Goal: Task Accomplishment & Management: Use online tool/utility

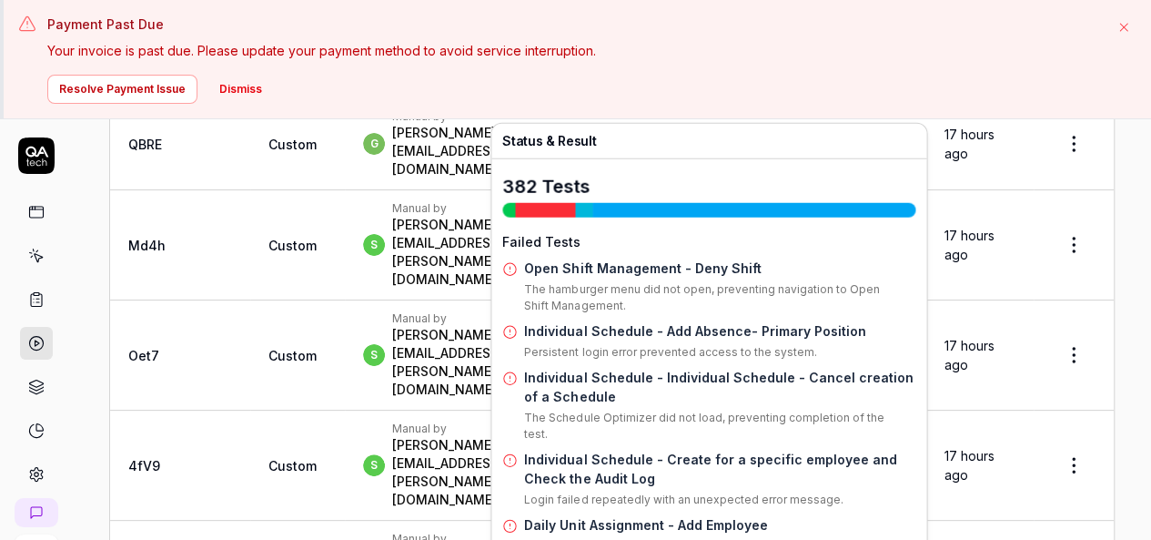
click at [679, 323] on link "Individual Schedule - Add Absence- Primary Position" at bounding box center [694, 330] width 341 height 15
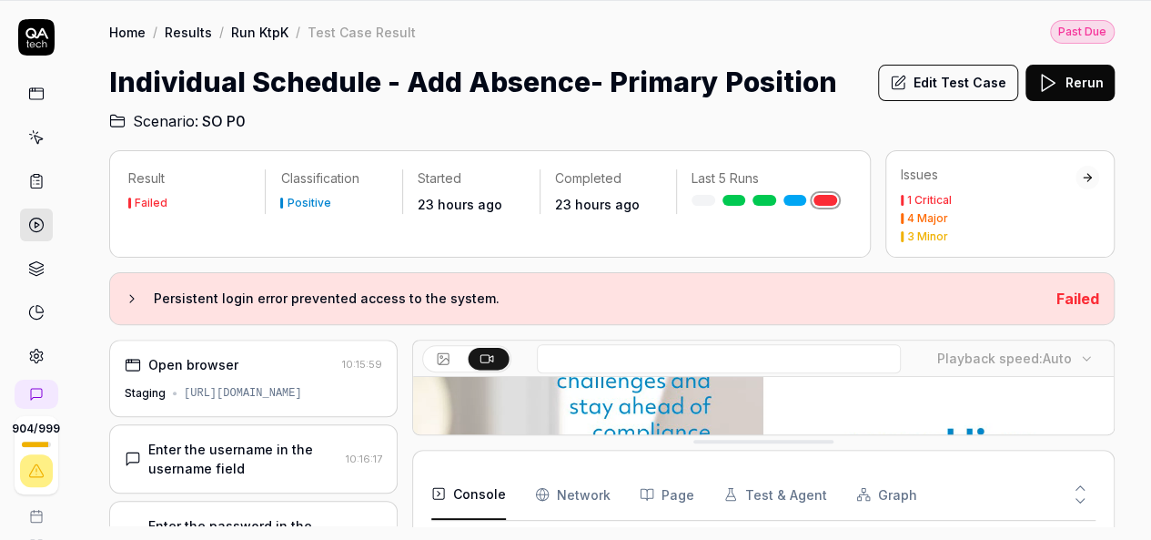
click at [837, 374] on video at bounding box center [763, 520] width 701 height 438
click at [839, 404] on video at bounding box center [763, 520] width 701 height 438
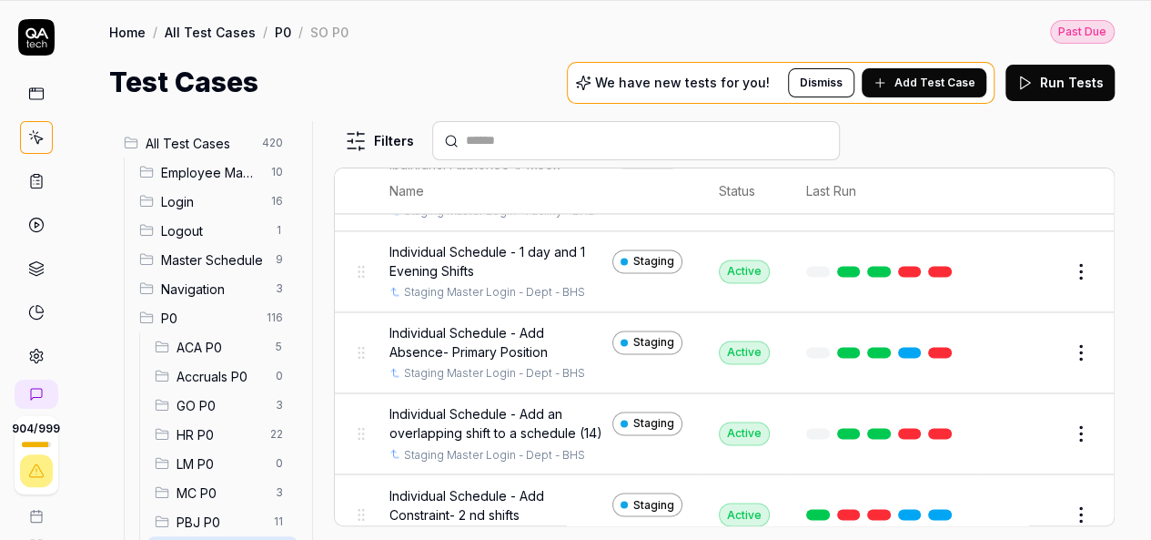
scroll to position [1449, 0]
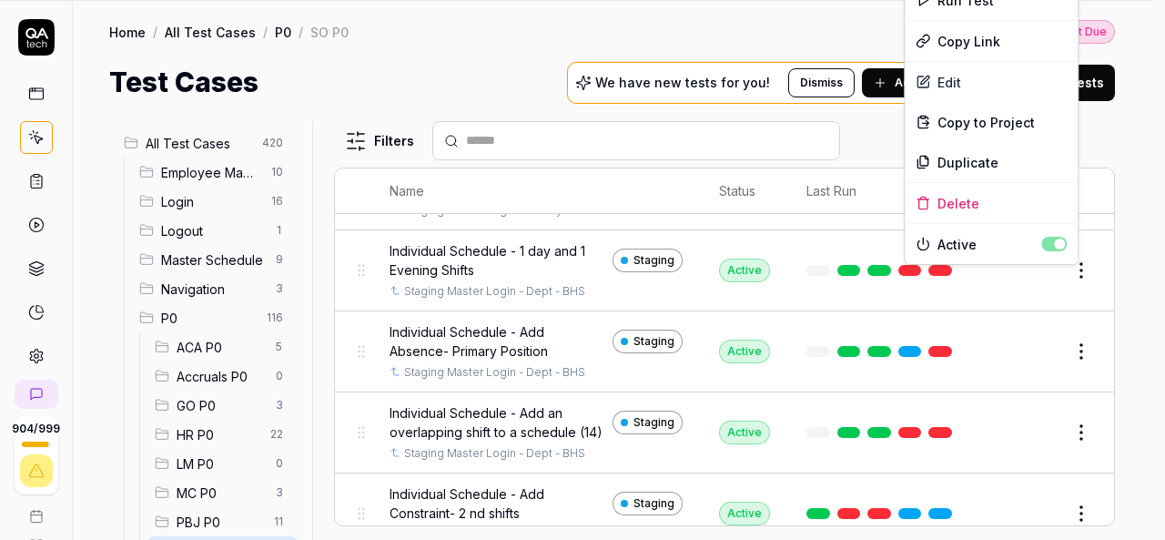
click at [1075, 278] on html "Payment Past Due Your invoice is past due. Please update your payment method to…" at bounding box center [582, 211] width 1165 height 659
click at [958, 152] on div "Duplicate" at bounding box center [990, 162] width 173 height 40
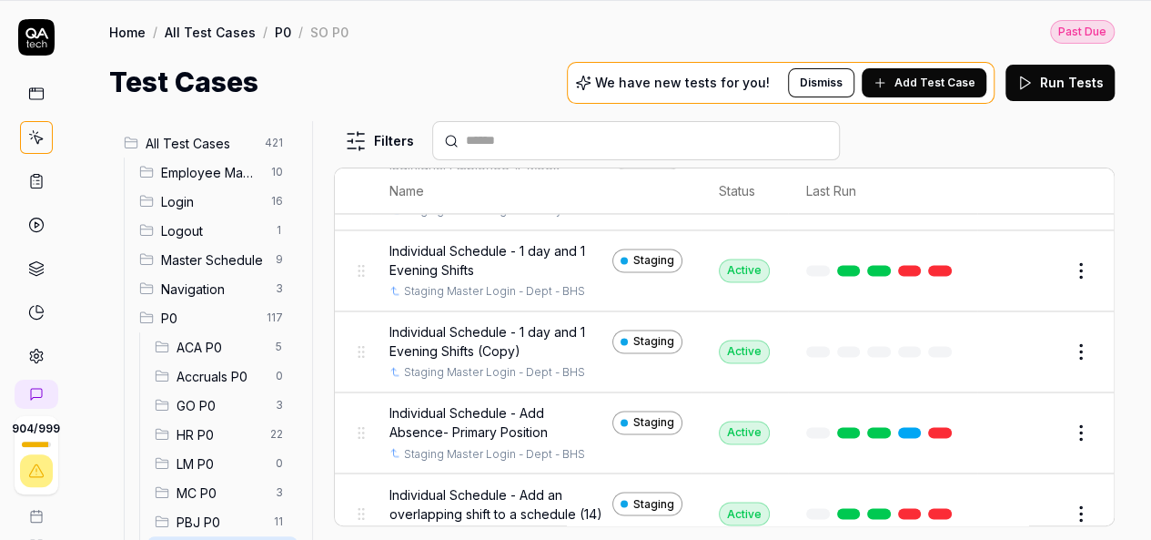
click at [1017, 361] on button "Edit" at bounding box center [1037, 351] width 44 height 29
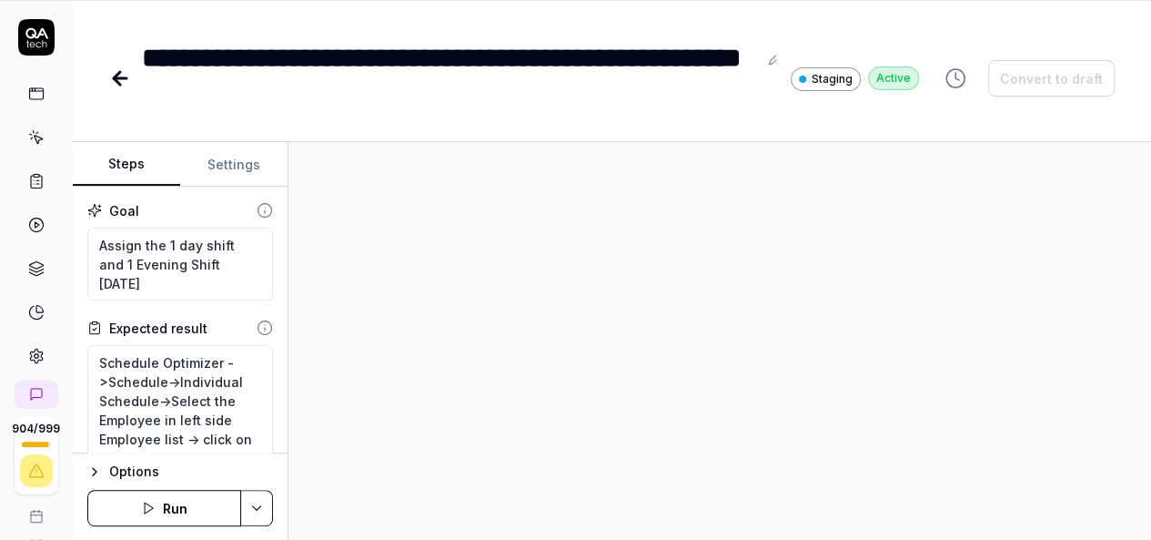
type textarea "*"
click at [339, 97] on div "**********" at bounding box center [449, 78] width 615 height 82
click at [369, 141] on hr at bounding box center [612, 141] width 1078 height 1
click at [333, 101] on div "**********" at bounding box center [449, 78] width 615 height 82
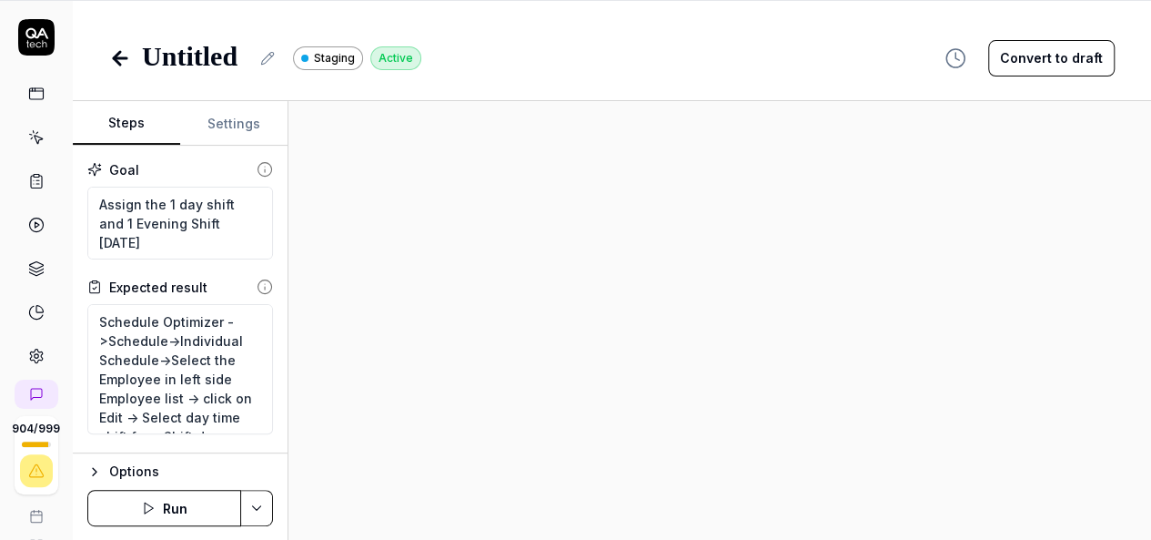
click at [260, 63] on icon at bounding box center [267, 58] width 15 height 15
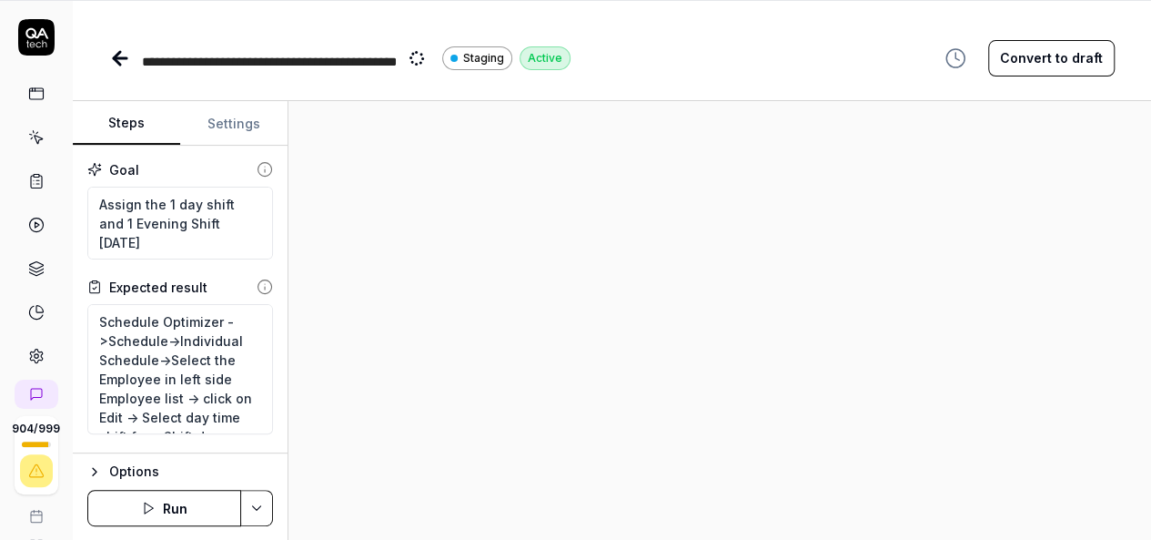
click at [459, 212] on div at bounding box center [719, 320] width 863 height 439
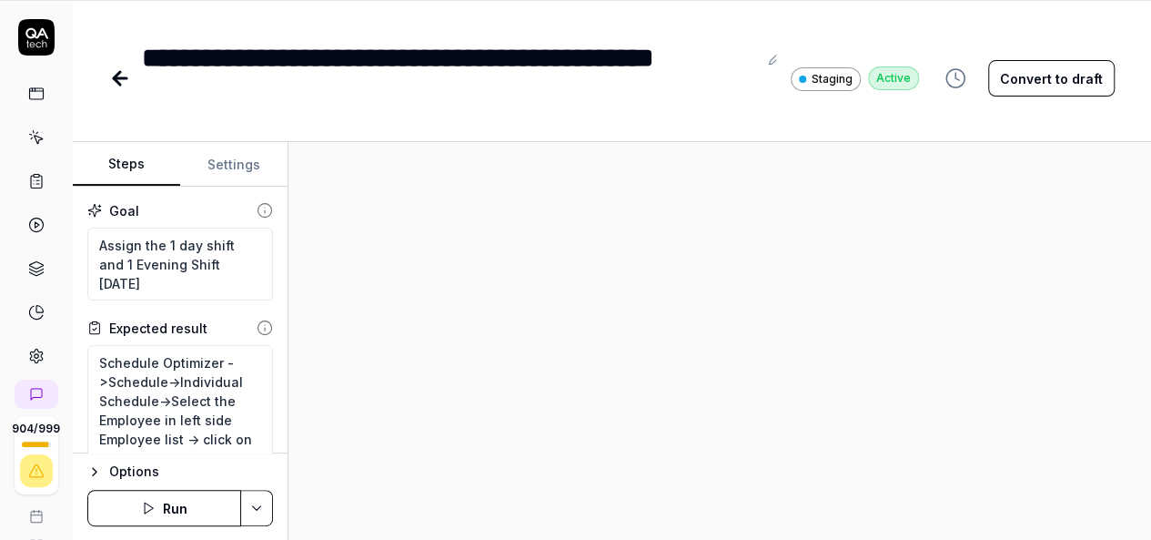
click at [416, 168] on div at bounding box center [719, 341] width 863 height 399
click at [164, 276] on textarea "Assign the 1 day shift and 1 Evening Shift [DATE]" at bounding box center [180, 263] width 186 height 73
paste textarea "Master Schedule - Actions - Delete Schedule (8)"
type textarea "*"
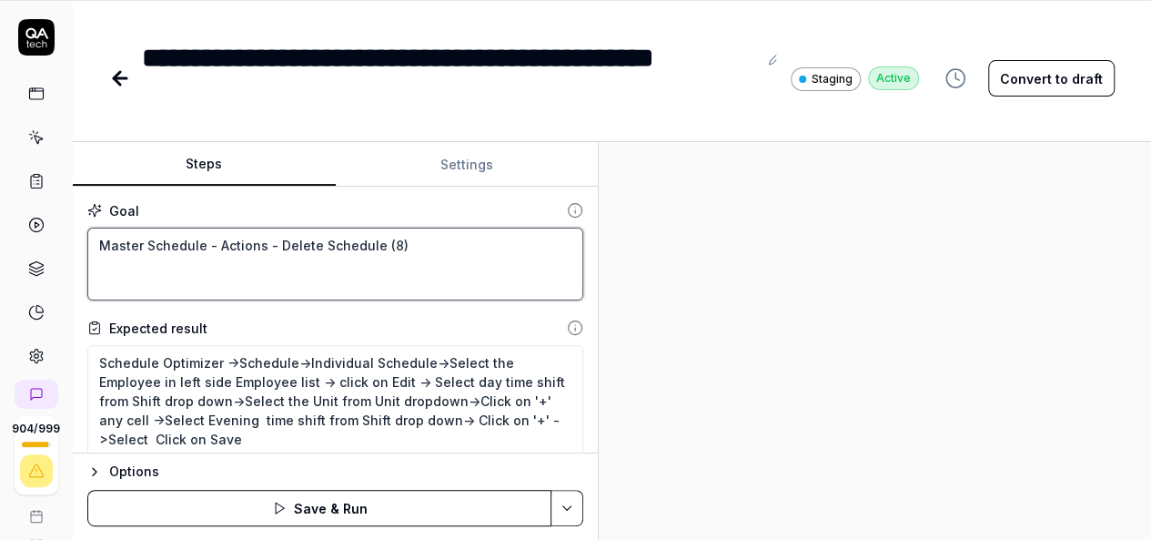
click at [598, 382] on div "Steps Settings Goal Master Schedule - Actions - Delete Schedule (8) Expected re…" at bounding box center [612, 341] width 1078 height 399
type textarea "Master Schedule - Actions - Delete Schedule (8)"
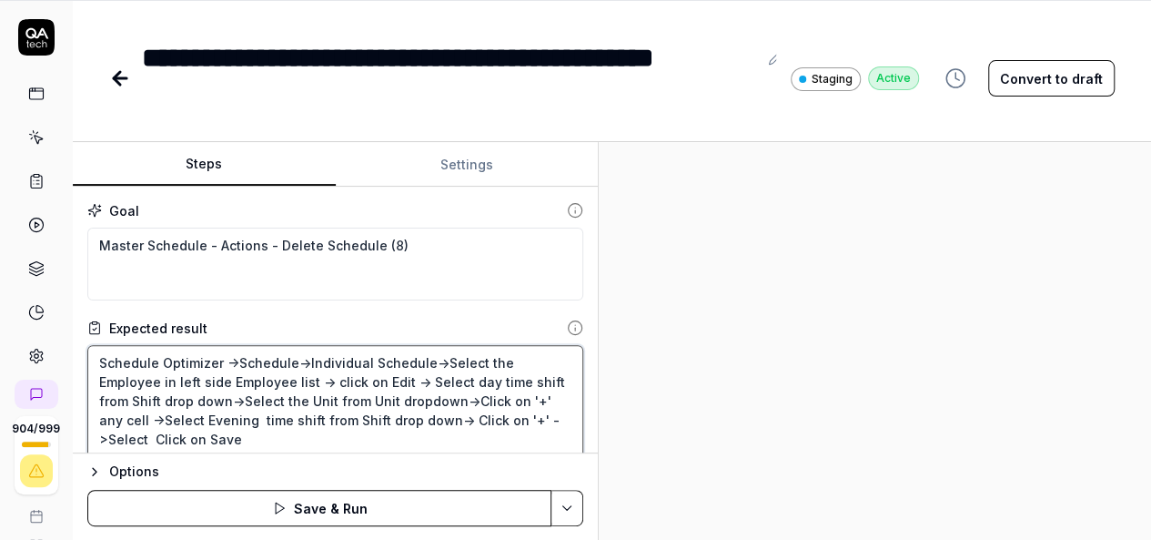
click at [303, 358] on textarea "Schedule Optimizer ->Schedule->Individual Schedule->Select the Employee in left…" at bounding box center [335, 410] width 496 height 130
click at [423, 361] on textarea "Schedule Optimizer ->Schedule->Individual Schedule->Select the Employee in left…" at bounding box center [335, 410] width 496 height 130
type textarea "*"
type textarea "Schedule Optimizer ->Schedule->->Select the Employee in left side Employee list…"
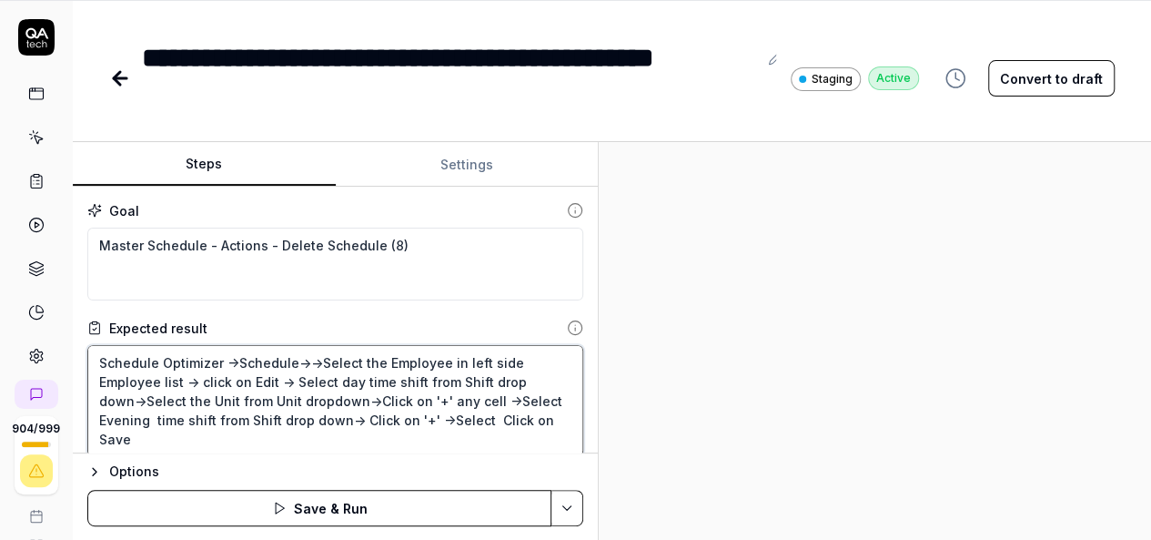
type textarea "*"
type textarea "Schedule Optimizer ->Schedule->M->Select the Employee in left side Employee lis…"
type textarea "*"
type textarea "Schedule Optimizer ->Schedule->Ma->Select the Employee in left side Employee li…"
type textarea "*"
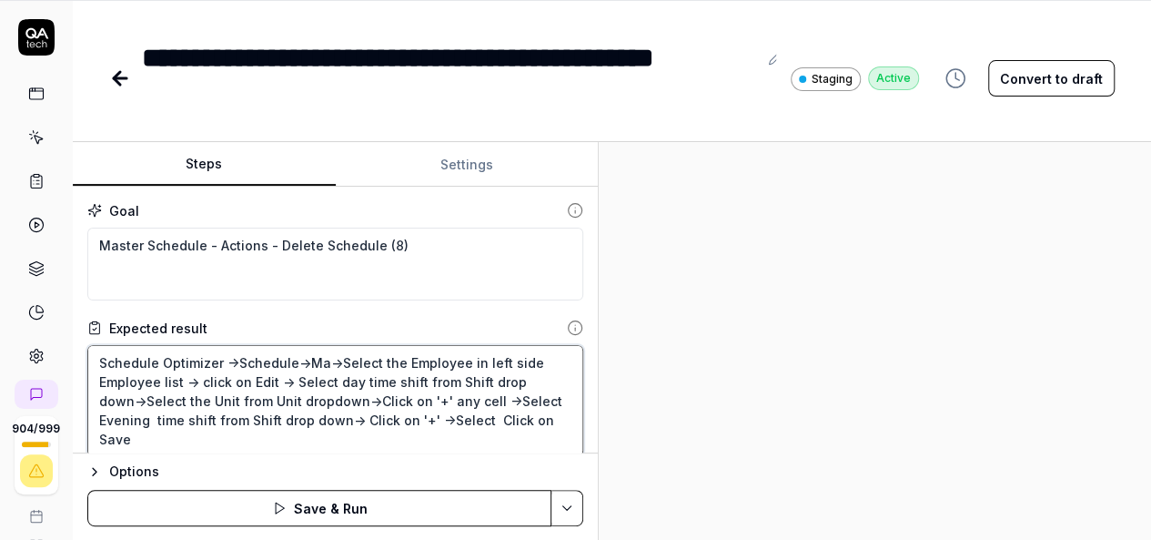
type textarea "Schedule Optimizer ->Schedule->Mas->Select the Employee in left side Employee l…"
type textarea "*"
type textarea "Schedule Optimizer ->Schedule->Mast->Select the Employee in left side Employee …"
type textarea "*"
type textarea "Schedule Optimizer ->Schedule->Maste->Select the Employee in left side Employee…"
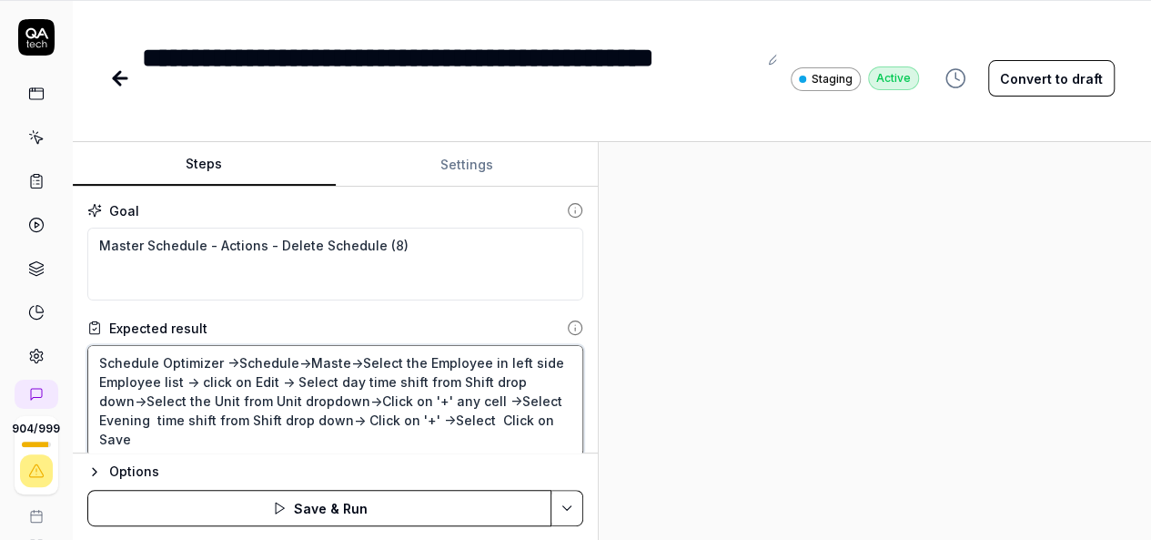
type textarea "*"
type textarea "Schedule Optimizer ->Schedule->Master->Select the Employee in left side Employe…"
type textarea "*"
type textarea "Schedule Optimizer ->Schedule->Master ->Select the Employee in left side Employ…"
type textarea "*"
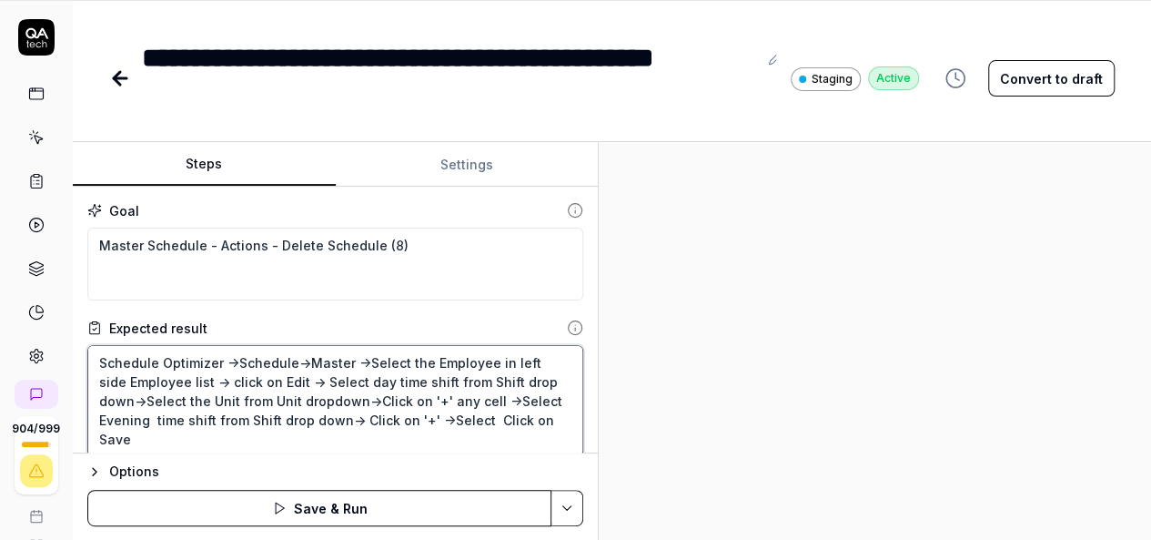
type textarea "Schedule Optimizer ->Schedule->Master S->Select the Employee in left side Emplo…"
type textarea "*"
type textarea "Schedule Optimizer ->Schedule->Master Sc->Select the Employee in left side Empl…"
type textarea "*"
type textarea "Schedule Optimizer ->Schedule->Master Sch->Select the Employee in left side Emp…"
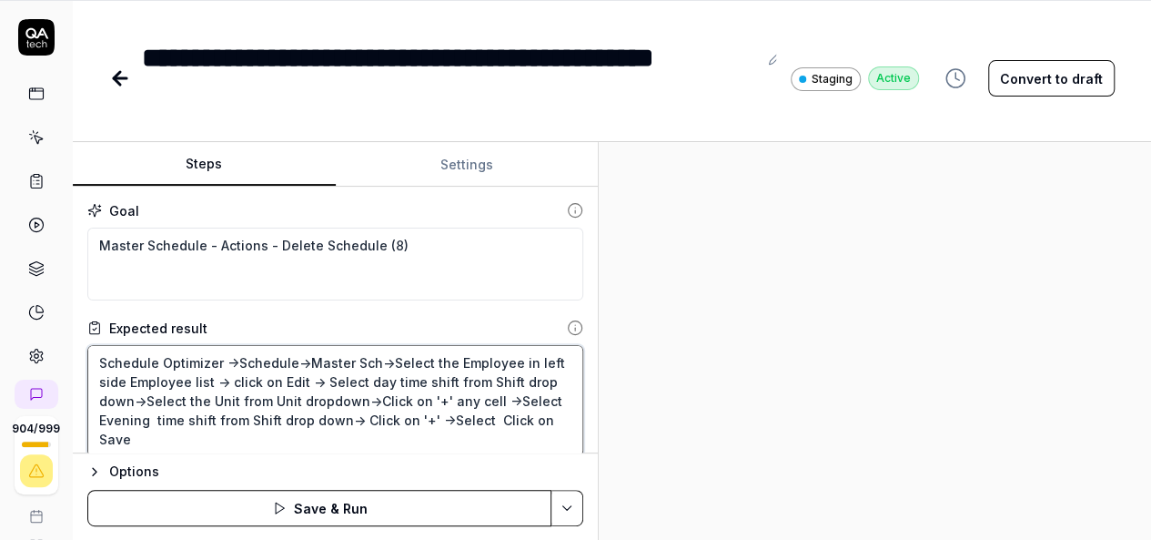
type textarea "*"
type textarea "Schedule Optimizer ->Schedule->Master Sche->Select the Employee in left side Em…"
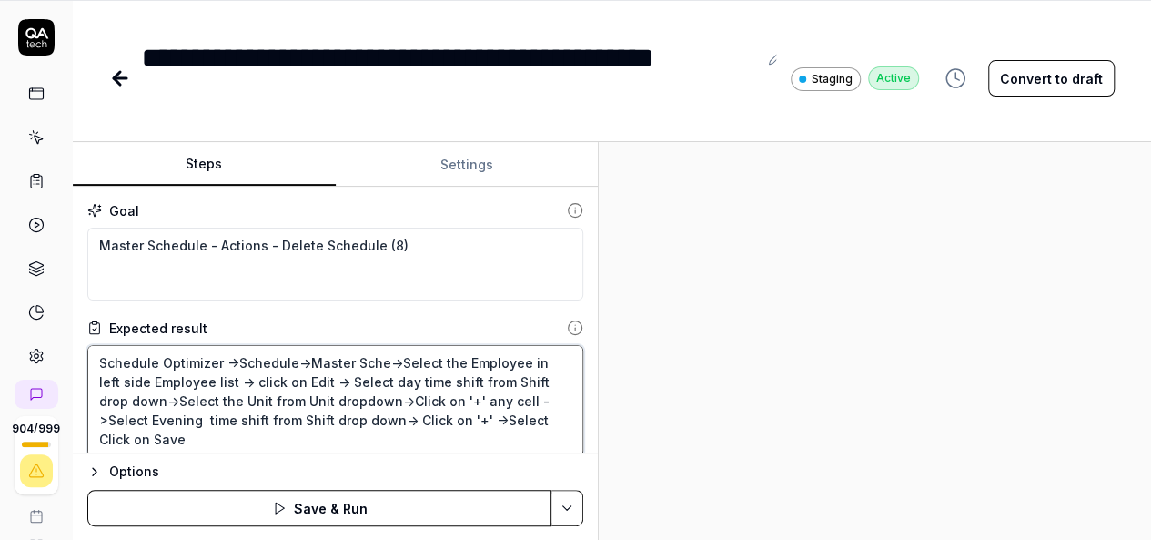
type textarea "*"
type textarea "Schedule Optimizer ->Schedule->Master Sched->Select the Employee in left side E…"
type textarea "*"
type textarea "Schedule Optimizer ->Schedule->Master Schedu->Select the Employee in left side …"
type textarea "*"
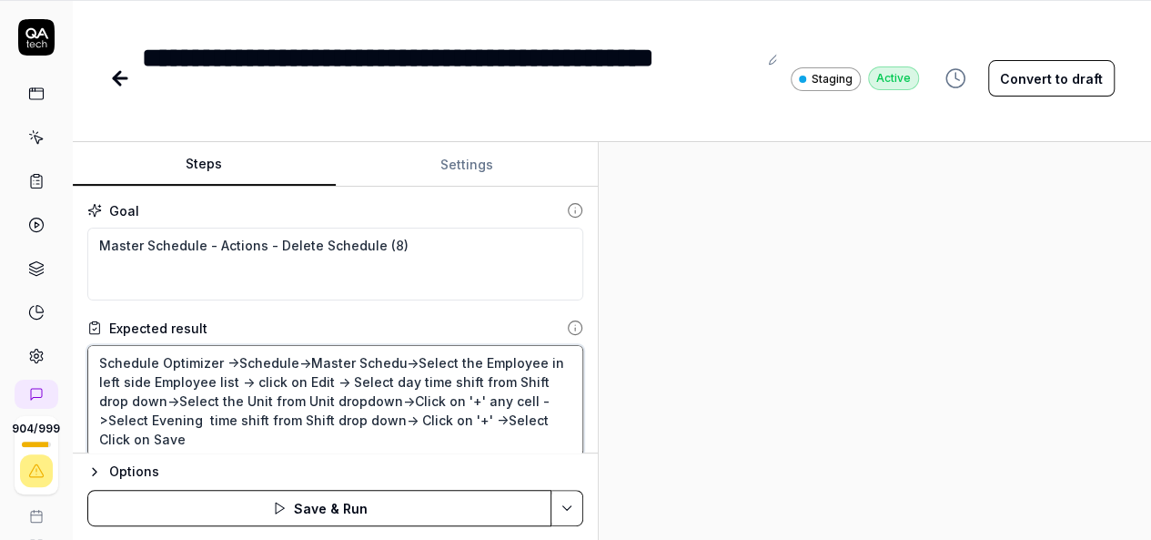
type textarea "Schedule Optimizer ->Schedule->Master Schedue->Select the Employee in left side…"
type textarea "*"
type textarea "Schedule Optimizer ->Schedule->Master Scheduel->Select the Employee in left sid…"
type textarea "*"
type textarea "Schedule Optimizer ->Schedule->Master Scheduel ->Select the Employee in left si…"
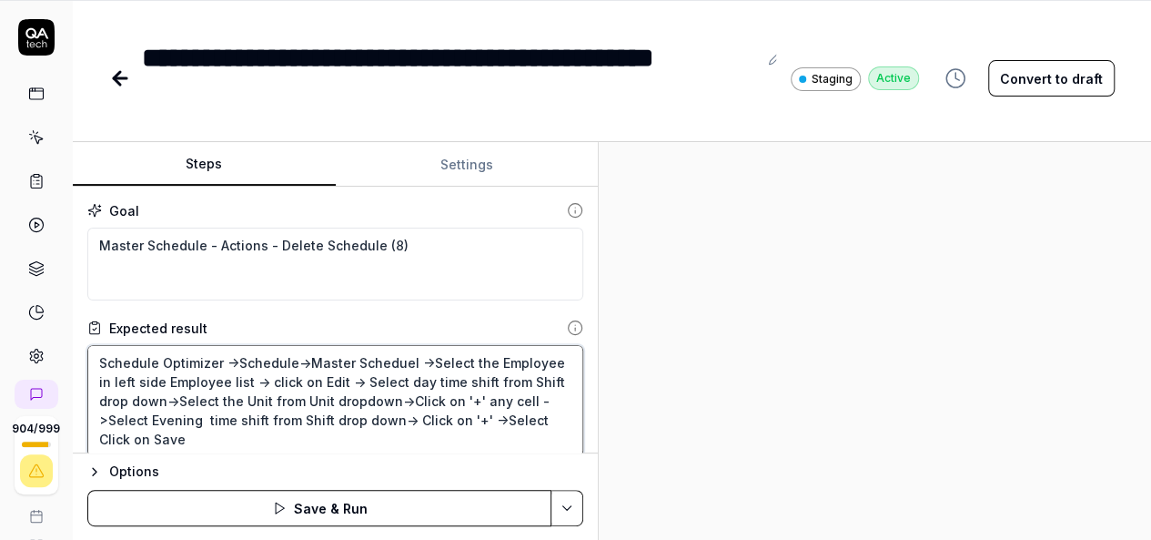
type textarea "*"
type textarea "Schedule Optimizer ->Schedule->Master Scheduel->Select the Employee in left sid…"
type textarea "*"
type textarea "Schedule Optimizer ->Schedule->Master Schedue->Select the Employee in left side…"
type textarea "*"
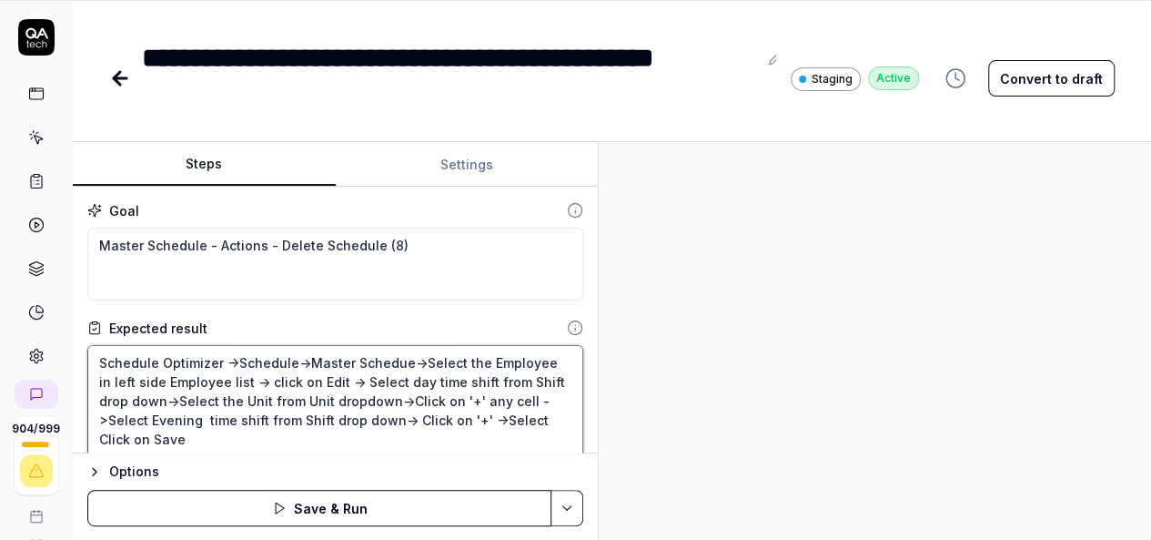
type textarea "Schedule Optimizer ->Schedule->Master Schedu->Select the Employee in left side …"
type textarea "*"
type textarea "Schedule Optimizer ->Schedule->Master Sched->Select the Employee in left side E…"
type textarea "*"
type textarea "Schedule Optimizer ->Schedule->Master Schedl->Select the Employee in left side …"
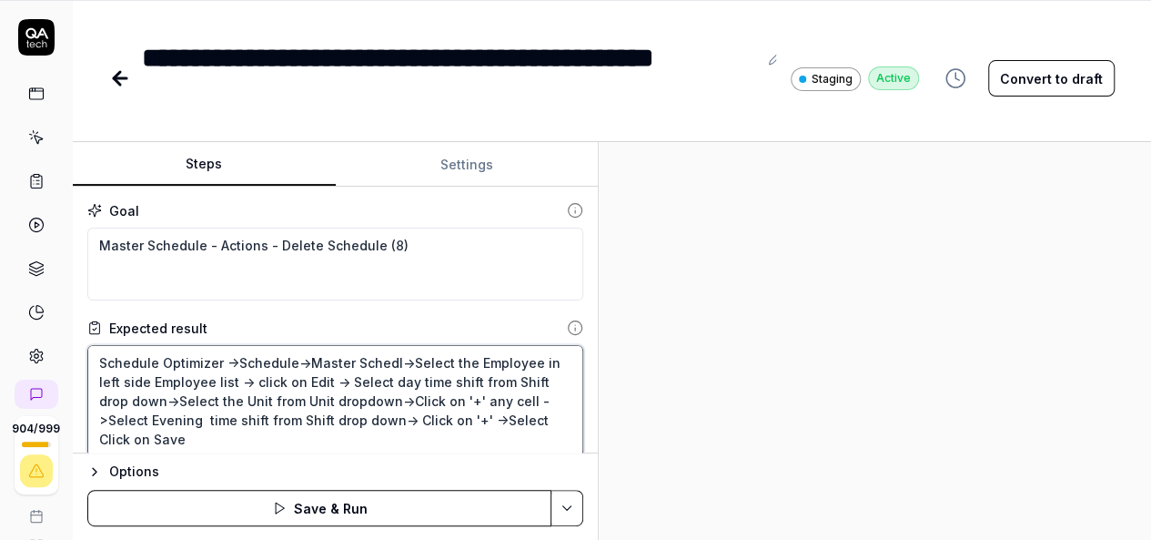
type textarea "*"
type textarea "Schedule Optimizer ->Schedule->Master Schedle->Select the Employee in left side…"
type textarea "*"
type textarea "Schedule Optimizer ->Schedule->Master Schedle ->Select the Employee in left sid…"
type textarea "*"
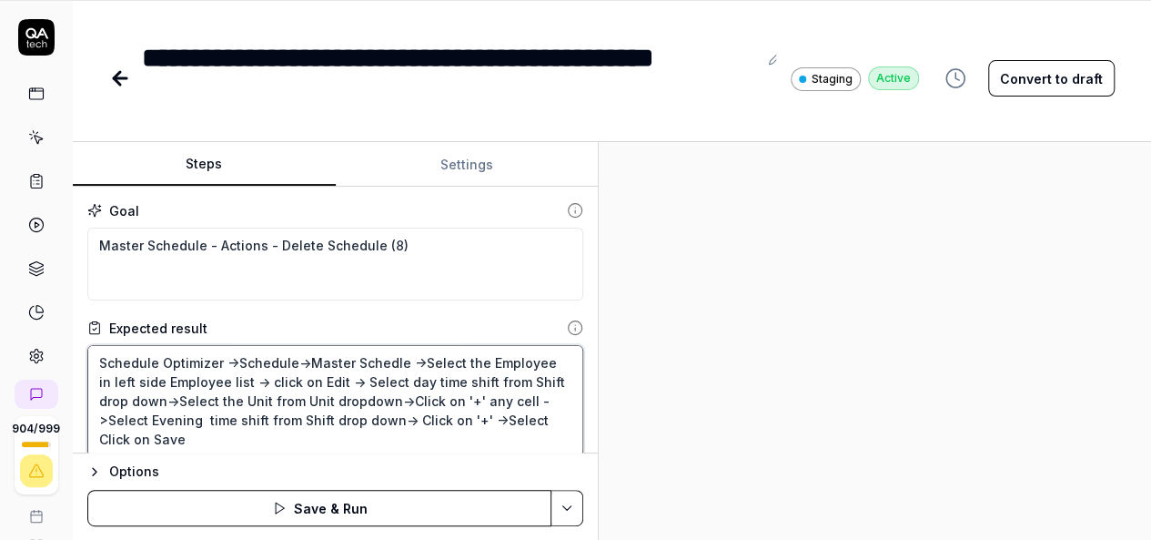
type textarea "Schedule Optimizer ->Schedule->Master Schedle->Select the Employee in left side…"
type textarea "*"
type textarea "Schedule Optimizer ->Schedule->Master Schedl->Select the Employee in left side …"
type textarea "*"
type textarea "Schedule Optimizer ->Schedule->Master Sched->Select the Employee in left side E…"
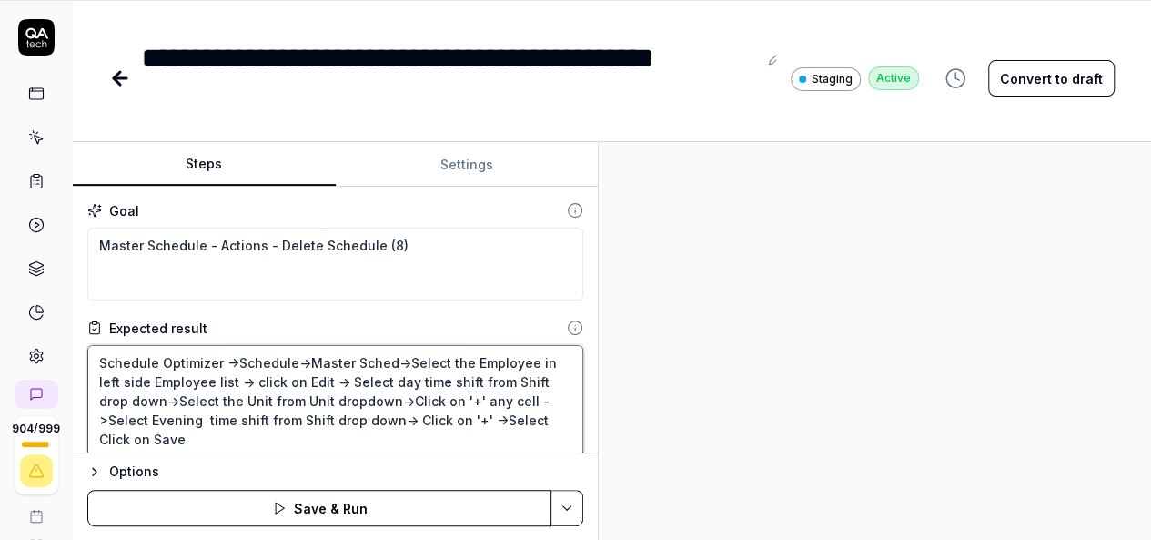
type textarea "*"
type textarea "Schedule Optimizer ->Schedule->Master Schede->Select the Employee in left side …"
type textarea "*"
type textarea "Schedule Optimizer ->Schedule->Master Sched->Select the Employee in left side E…"
type textarea "*"
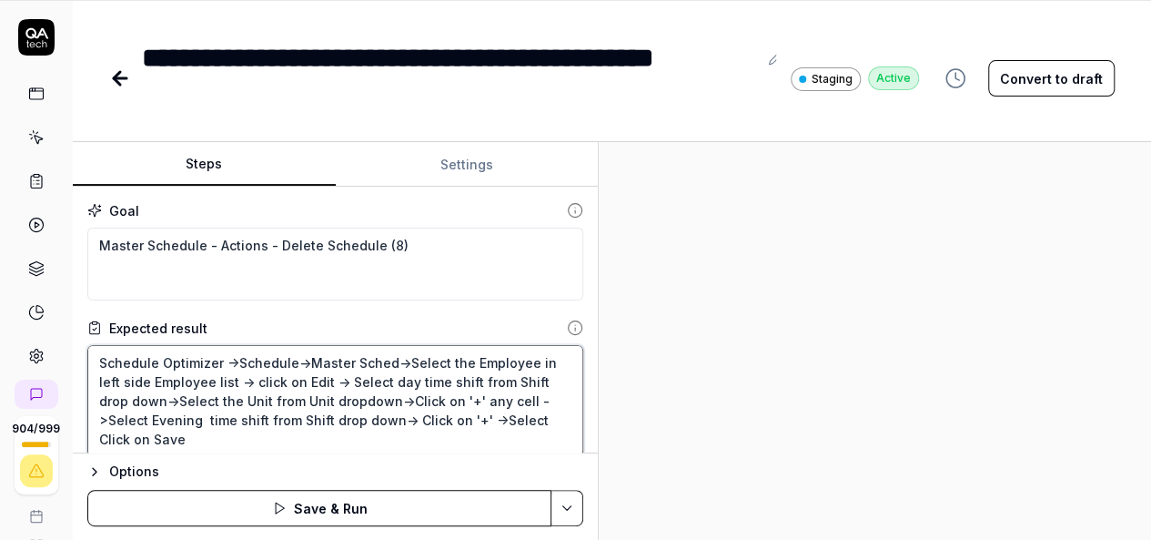
type textarea "Schedule Optimizer ->Schedule->Master Schedu->Select the Employee in left side …"
type textarea "*"
type textarea "Schedule Optimizer ->Schedule->Master Schedul->Select the Employee in left side…"
type textarea "*"
type textarea "Schedule Optimizer ->Schedule->Master Schedule->Select the Employee in left sid…"
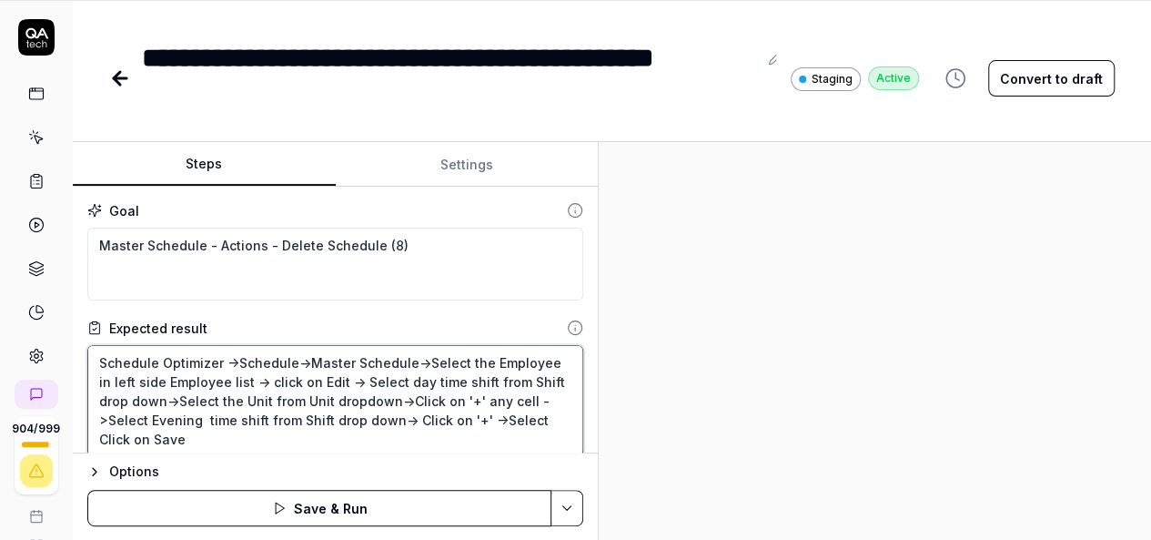
type textarea "*"
type textarea "Schedule Optimizer ->Schedule->Master Schedule ->Select the Employee in left si…"
type textarea "*"
type textarea "Schedule Optimizer ->Schedule->Master Schedule->Select the Employee in left sid…"
click at [419, 354] on textarea "Schedule Optimizer ->Schedule->Master Schedule->Select the Employee in left sid…" at bounding box center [335, 400] width 496 height 111
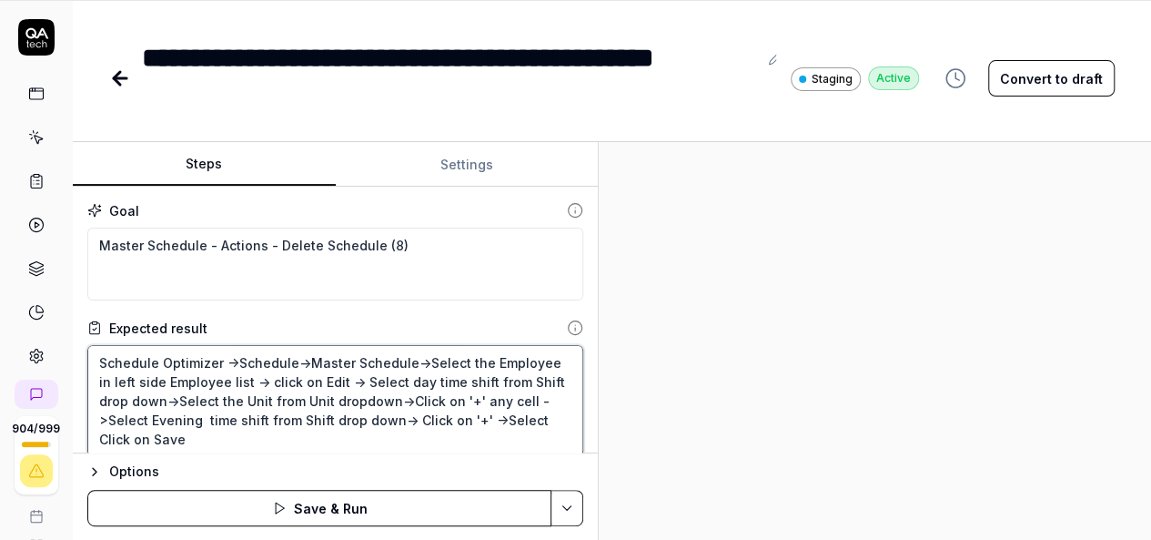
click at [353, 443] on textarea "Schedule Optimizer ->Schedule->Master Schedule->Select the Employee in left sid…" at bounding box center [335, 400] width 496 height 111
type textarea "*"
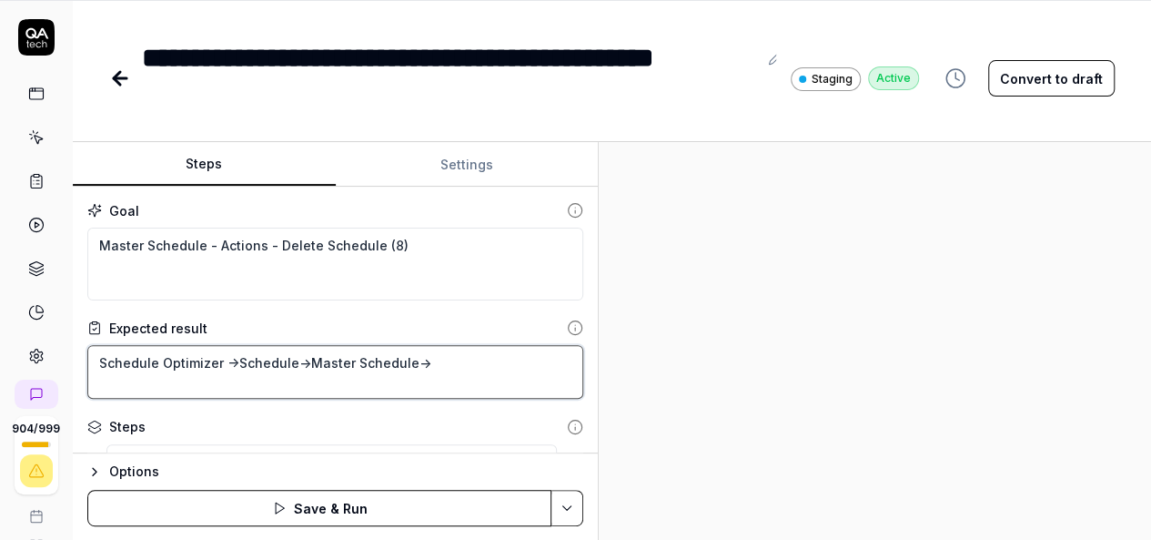
type textarea "Schedule Optimizer ->Schedule->Master Schedule->"
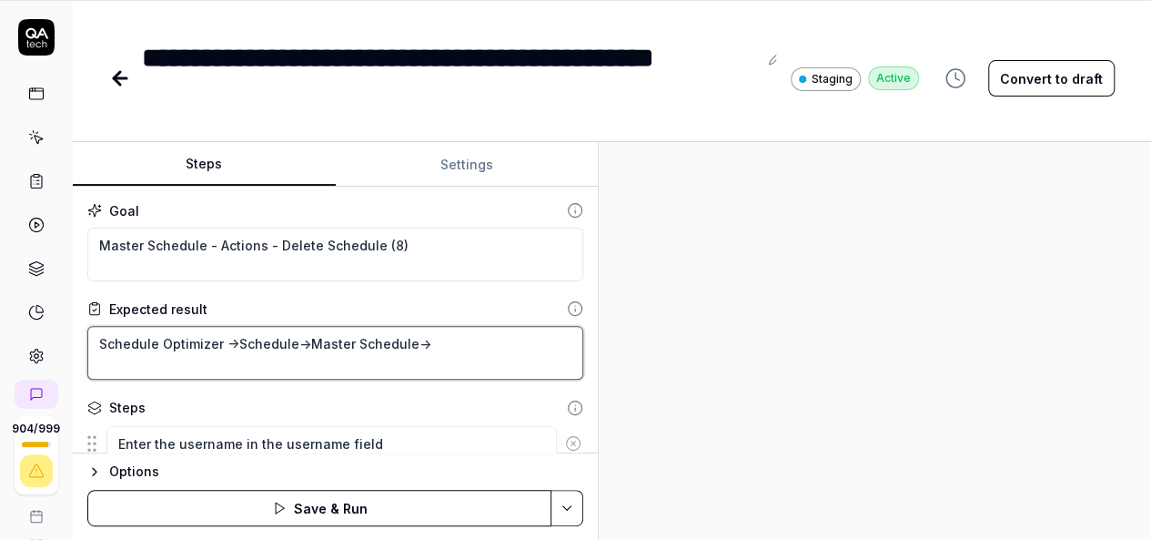
type textarea "*"
type textarea "Schedule Optimizer ->Schedule->Master Schedule->"
type textarea "*"
type textarea "Schedule Optimizer ->Schedule->Master Schedule-> M"
type textarea "*"
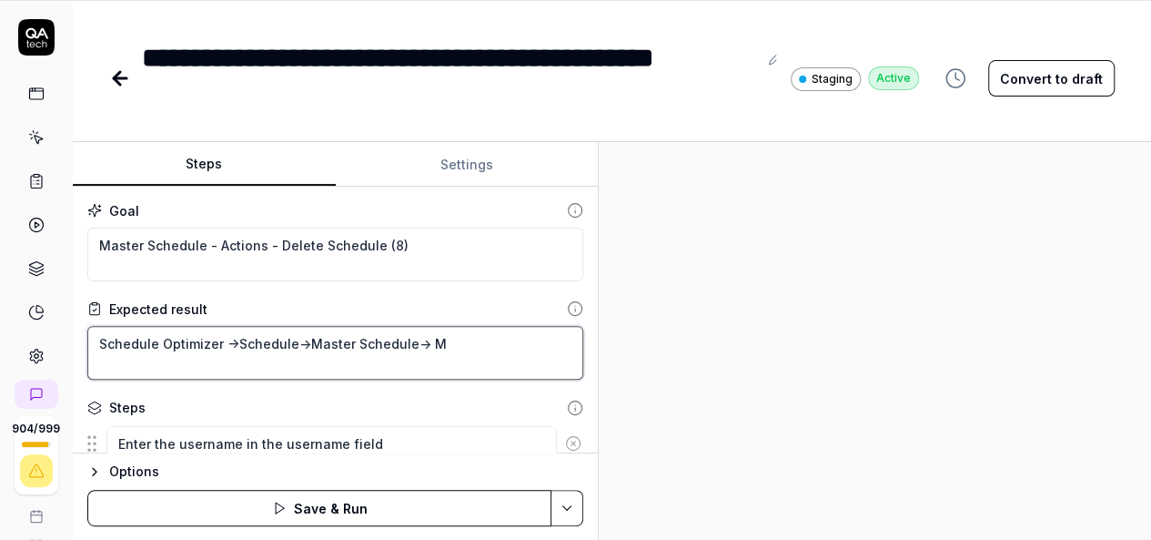
type textarea "Schedule Optimizer ->Schedule->Master Schedule-> Mo"
type textarea "*"
type textarea "Schedule Optimizer ->Schedule->Master Schedule-> Mou"
type textarea "*"
type textarea "Schedule Optimizer ->Schedule->Master Schedule-> Mous"
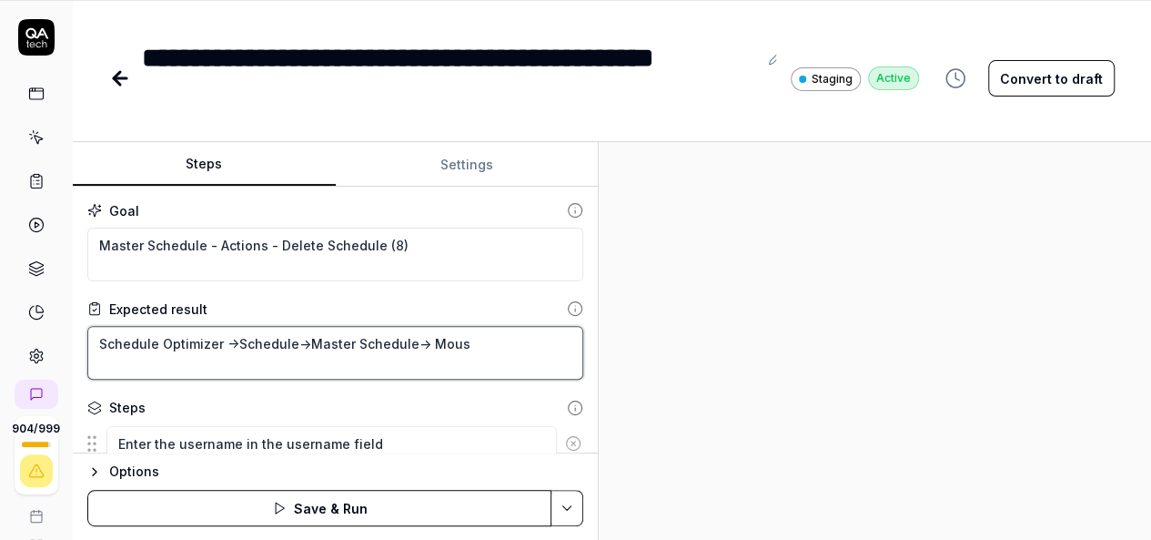
type textarea "*"
type textarea "Schedule Optimizer ->Schedule->Master Schedule-> Mouse"
type textarea "*"
type textarea "Schedule Optimizer ->Schedule->Master Schedule-> Mouse"
type textarea "*"
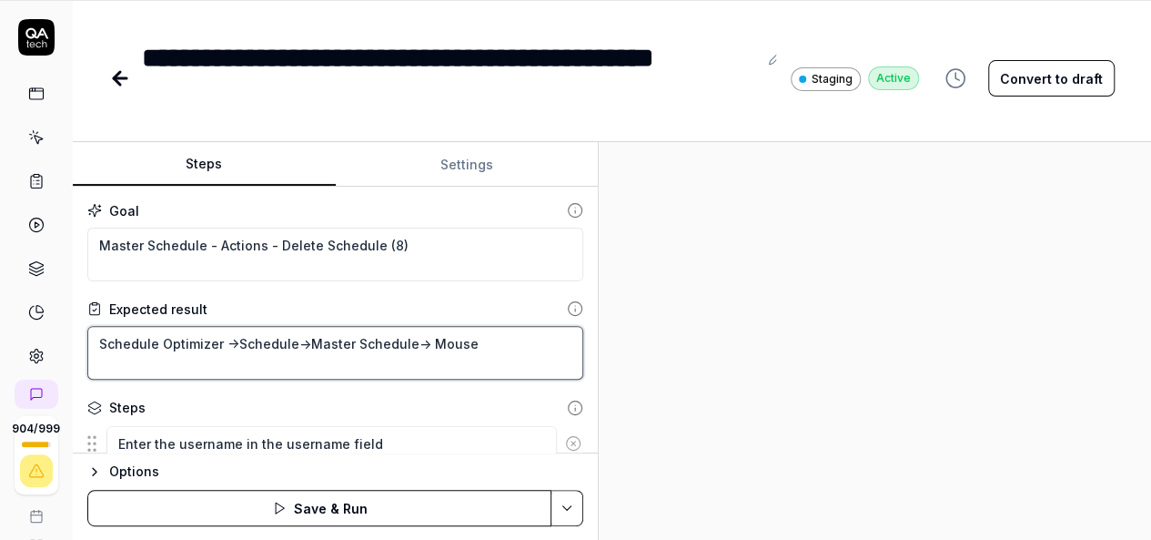
type textarea "Schedule Optimizer ->Schedule->Master Schedule-> Mouse m"
type textarea "*"
type textarea "Schedule Optimizer ->Schedule->Master Schedule-> Mouse mo"
type textarea "*"
type textarea "Schedule Optimizer ->Schedule->Master Schedule-> Mouse mov"
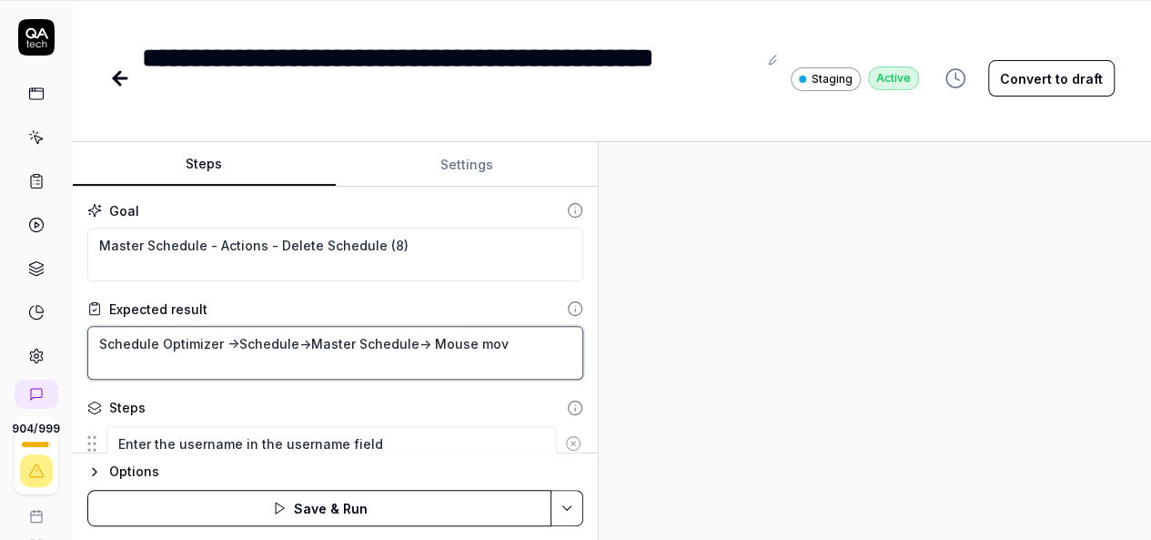
type textarea "*"
type textarea "Schedule Optimizer ->Schedule->Master Schedule-> Mouse move"
type textarea "*"
type textarea "Schedule Optimizer ->Schedule->Master Schedule-> Mouse move"
type textarea "*"
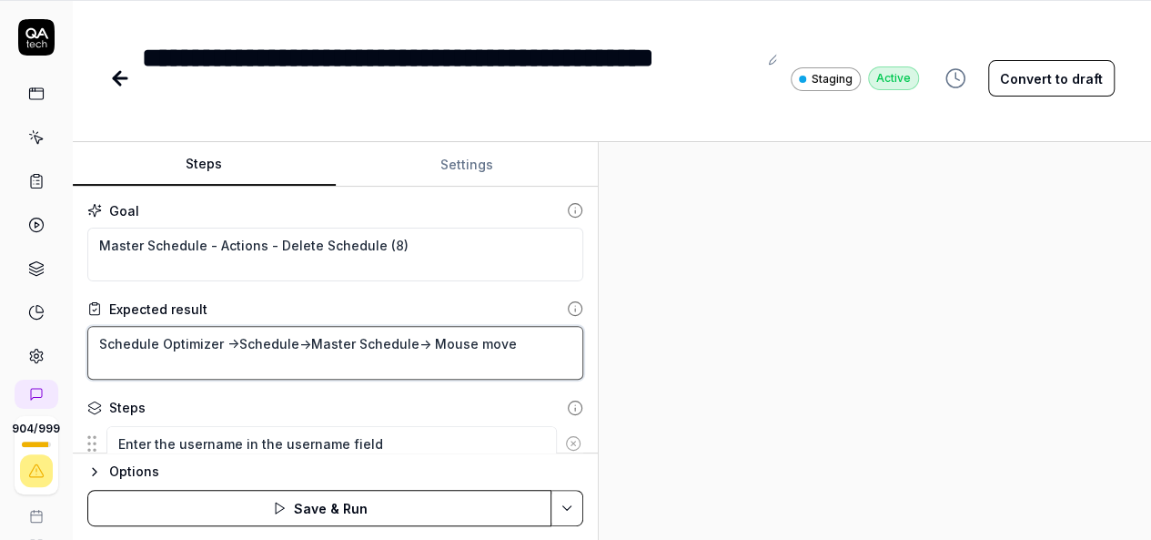
type textarea "Schedule Optimizer ->Schedule->Master Schedule-> Mouse move t"
type textarea "*"
type textarea "Schedule Optimizer ->Schedule->Master Schedule-> Mouse move to"
type textarea "*"
type textarea "Schedule Optimizer ->Schedule->Master Schedule-> Mouse move to"
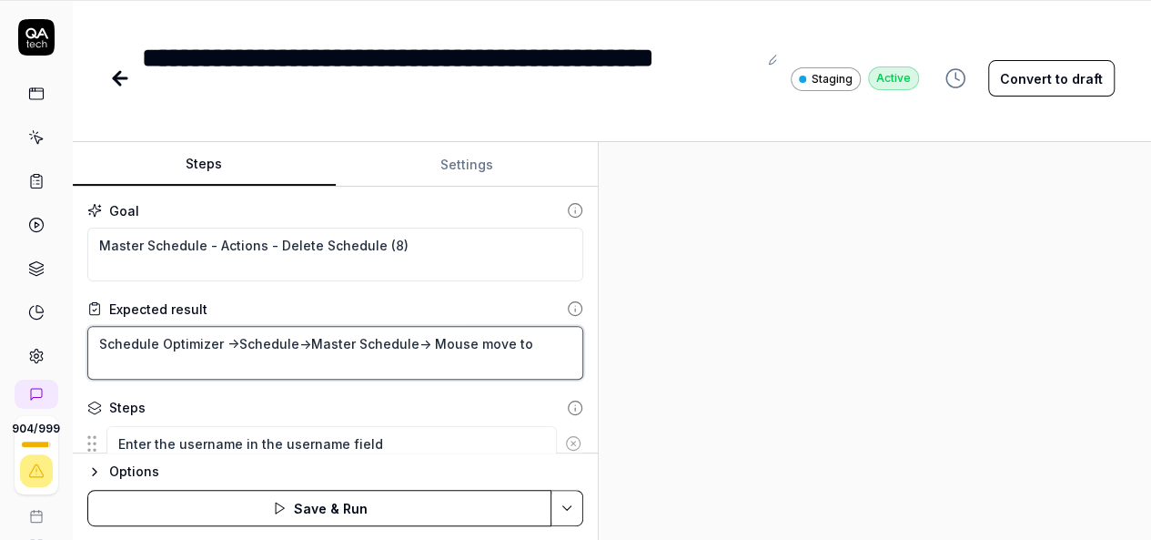
type textarea "*"
type textarea "Schedule Optimizer ->Schedule->Master Schedule-> Mouse move to A"
type textarea "*"
type textarea "Schedule Optimizer ->Schedule->Master Schedule-> Mouse move to Ac"
type textarea "*"
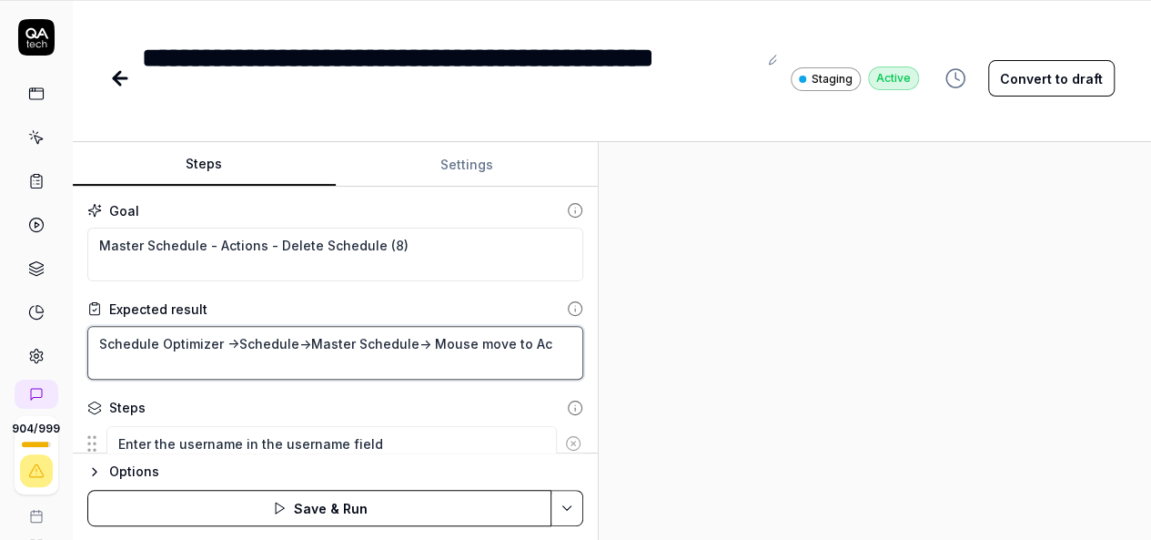
type textarea "Schedule Optimizer ->Schedule->Master Schedule-> Mouse move to Act"
type textarea "*"
type textarea "Schedule Optimizer ->Schedule->Master Schedule-> Mouse move to Acti"
type textarea "*"
type textarea "Schedule Optimizer ->Schedule->Master Schedule-> Mouse move to Actio"
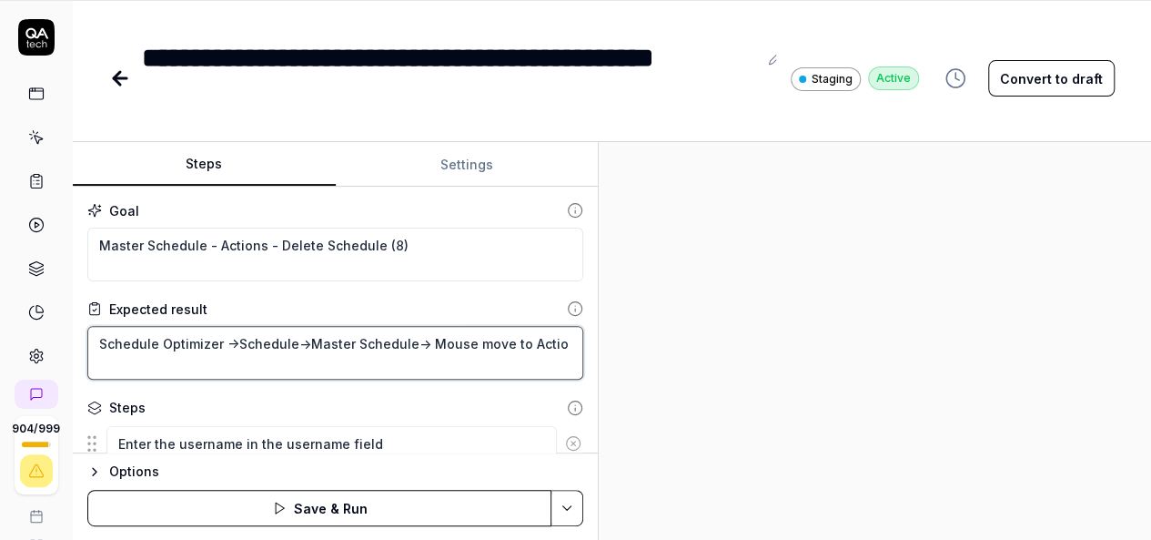
type textarea "*"
type textarea "Schedule Optimizer ->Schedule->Master Schedule-> Mouse move to Action"
type textarea "*"
type textarea "Schedule Optimizer ->Schedule->Master Schedule-> Mouse move to Action"
type textarea "*"
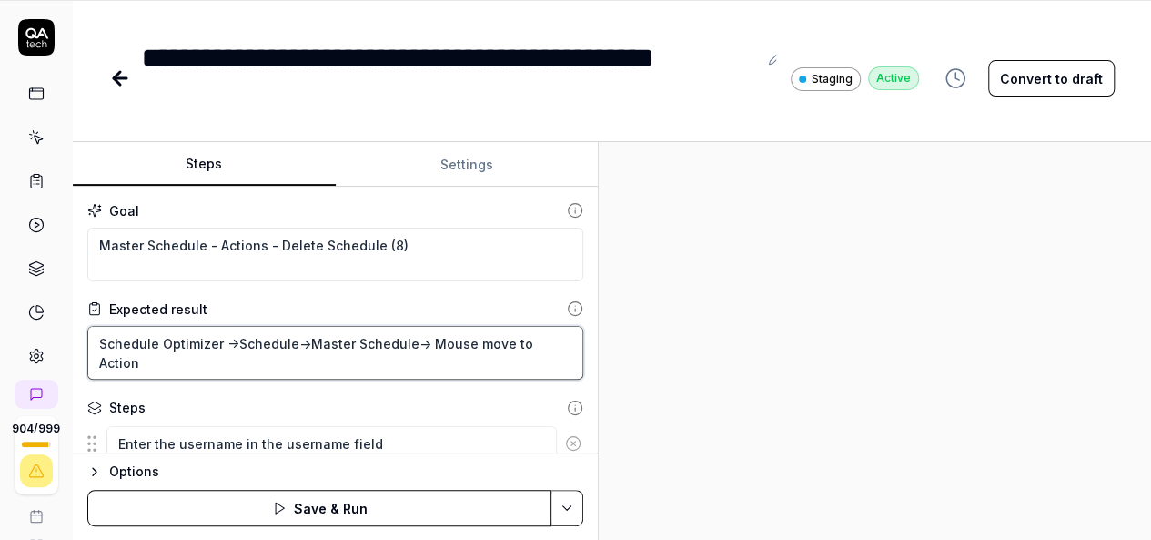
type textarea "Schedule Optimizer ->Schedule->Master Schedule-> Mouse move to Action a"
type textarea "*"
type textarea "Schedule Optimizer ->Schedule->Master Schedule-> Mouse move to Action an"
type textarea "*"
type textarea "Schedule Optimizer ->Schedule->Master Schedule-> Mouse move to Action and"
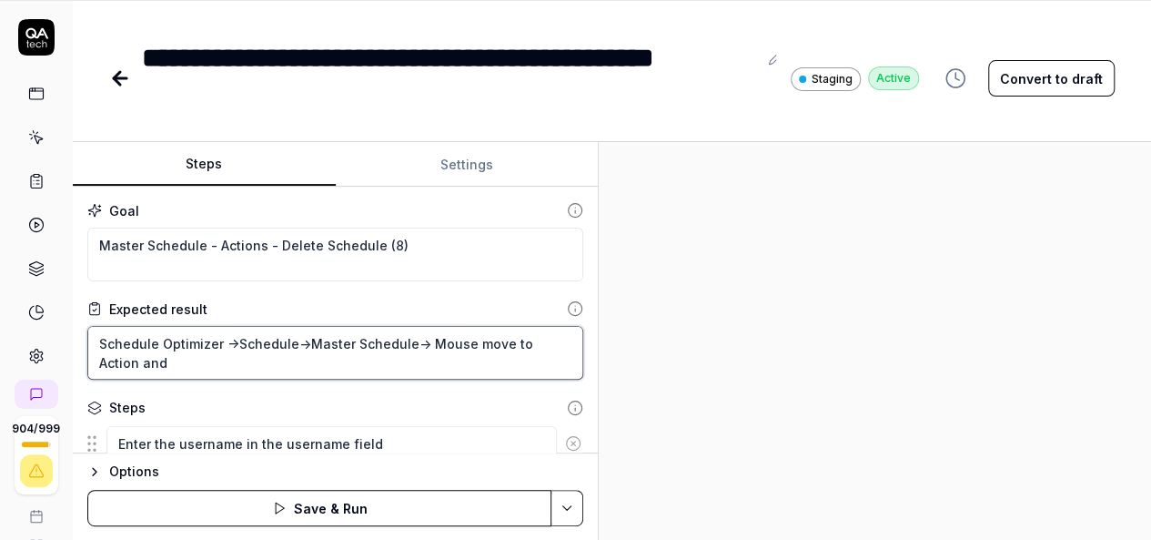
type textarea "*"
type textarea "Schedule Optimizer ->Schedule->Master Schedule-> Mouse move to Action and"
type textarea "*"
type textarea "Schedule Optimizer ->Schedule->Master Schedule-> Mouse move to Action and c"
type textarea "*"
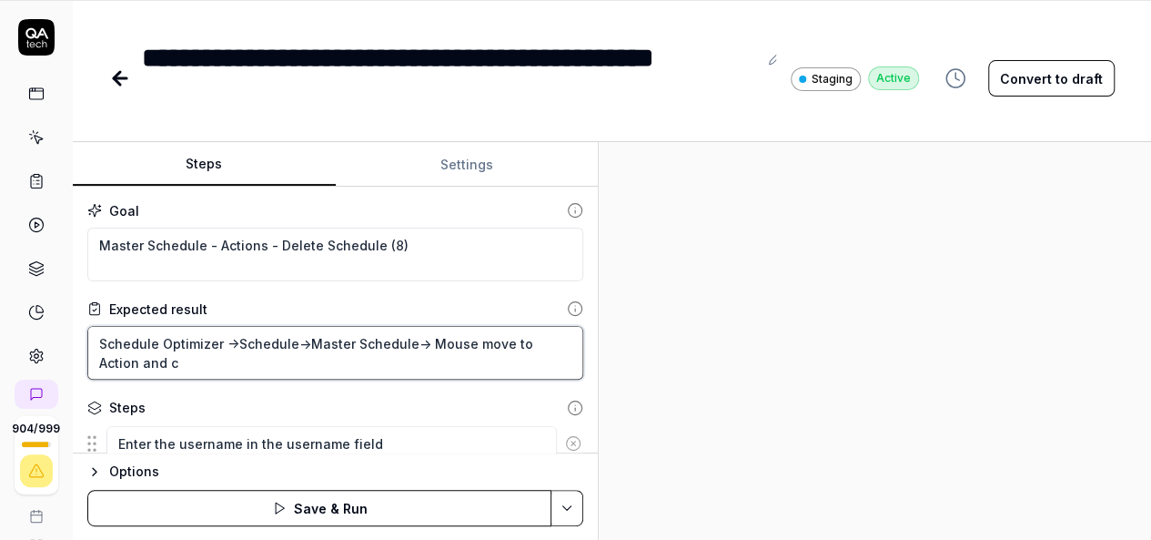
type textarea "Schedule Optimizer ->Schedule->Master Schedule-> Mouse move to Action and cl"
type textarea "*"
type textarea "Schedule Optimizer ->Schedule->Master Schedule-> Mouse move to Action and clc"
type textarea "*"
type textarea "Schedule Optimizer ->Schedule->Master Schedule-> Mouse move to Action and clci"
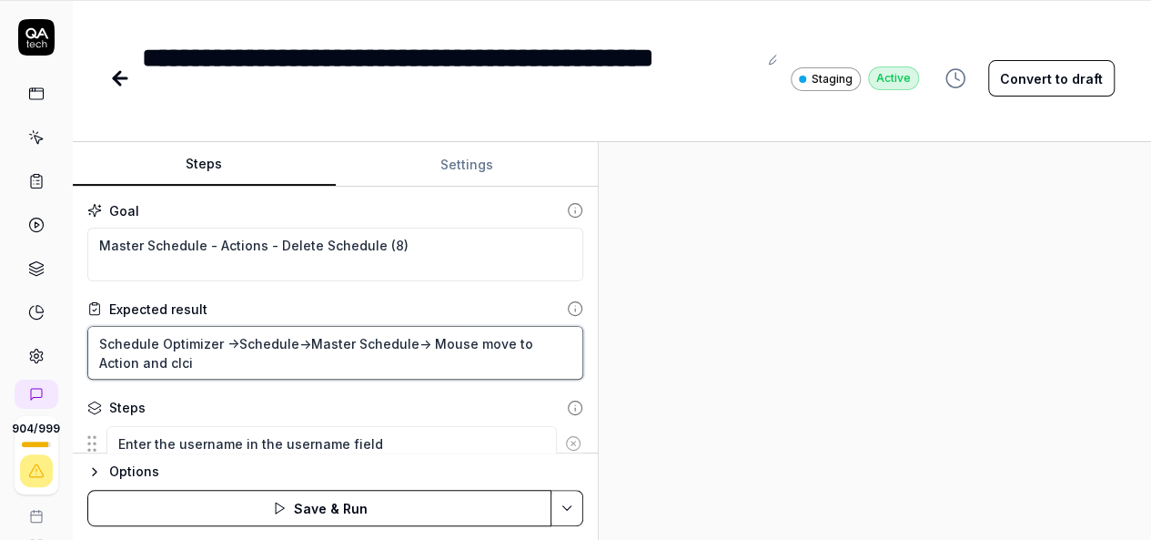
type textarea "*"
type textarea "Schedule Optimizer ->Schedule->Master Schedule-> Mouse move to Action and clcik"
type textarea "*"
type textarea "Schedule Optimizer ->Schedule->Master Schedule-> Mouse move to Action and clcik"
type textarea "*"
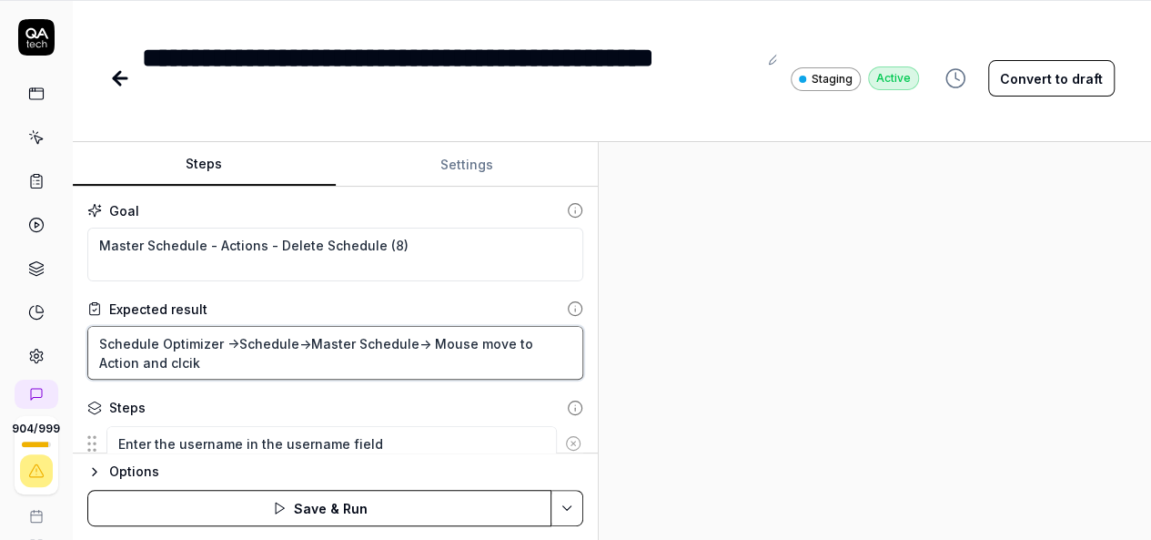
type textarea "Schedule Optimizer ->Schedule->Master Schedule-> Mouse move to Action and clcik"
type textarea "*"
type textarea "Schedule Optimizer ->Schedule->Master Schedule-> Mouse move to Action and clci"
type textarea "*"
type textarea "Schedule Optimizer ->Schedule->Master Schedule-> Mouse move to Action and clc"
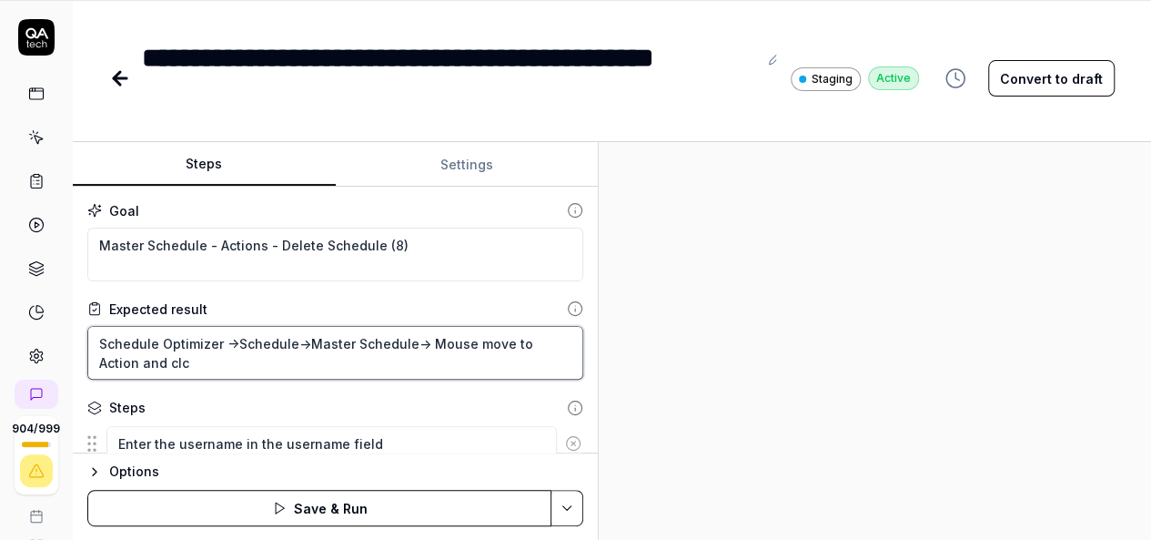
type textarea "*"
type textarea "Schedule Optimizer ->Schedule->Master Schedule-> Mouse move to Action and cl"
type textarea "*"
type textarea "Schedule Optimizer ->Schedule->Master Schedule-> Mouse move to Action and cli"
type textarea "*"
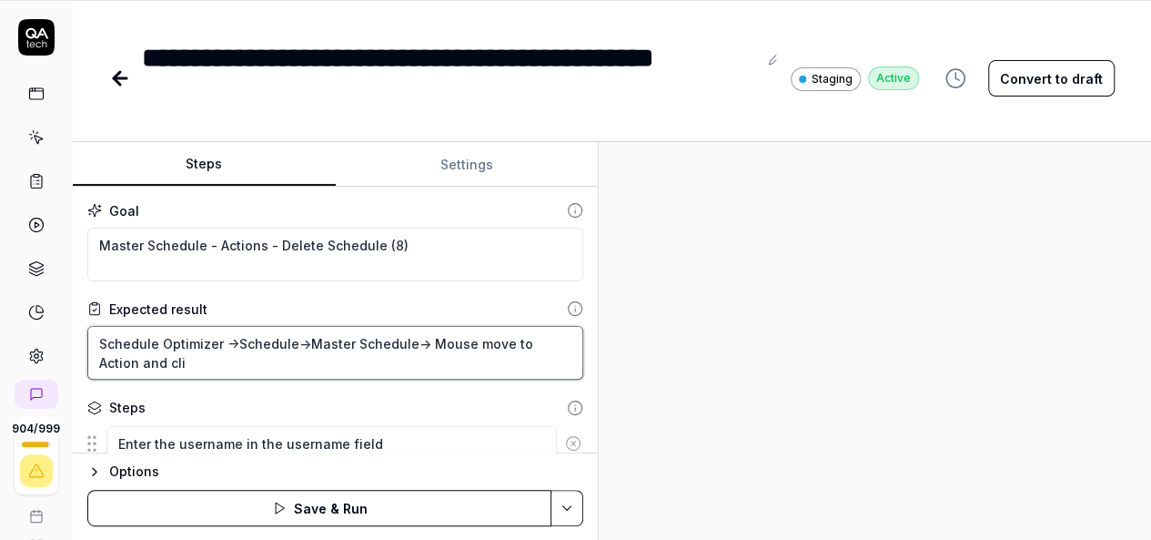
type textarea "Schedule Optimizer ->Schedule->Master Schedule-> Mouse move to Action and clic"
type textarea "*"
type textarea "Schedule Optimizer ->Schedule->Master Schedule-> Mouse move to Action and click"
type textarea "*"
type textarea "Schedule Optimizer ->Schedule->Master Schedule-> Mouse move to Action and click"
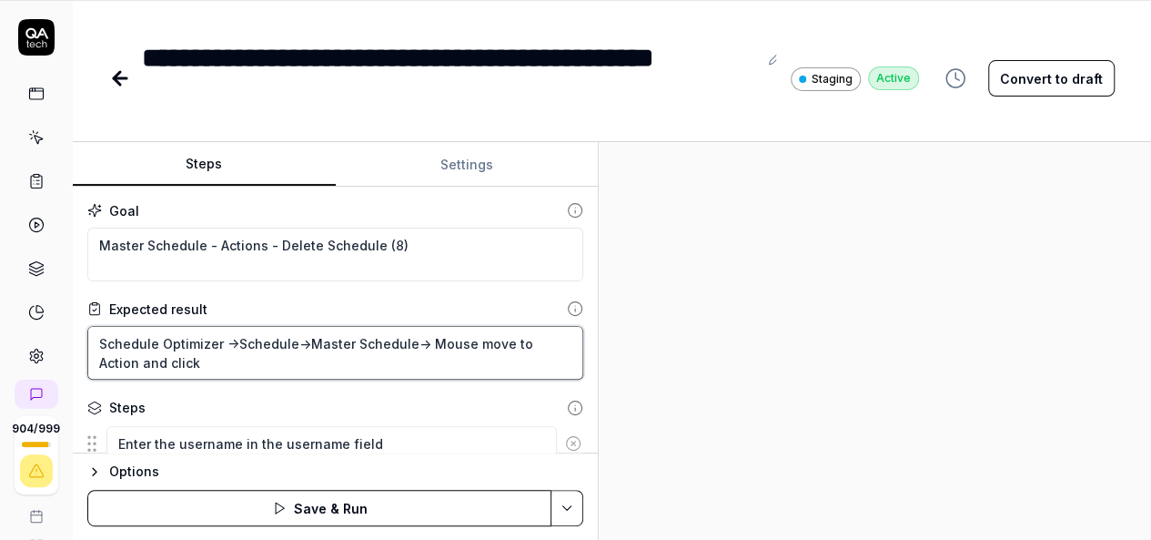
type textarea "*"
type textarea "Schedule Optimizer ->Schedule->Master Schedule-> Mouse move to Action and click…"
type textarea "*"
type textarea "Schedule Optimizer ->Schedule->Master Schedule-> Mouse move to Action and click…"
type textarea "*"
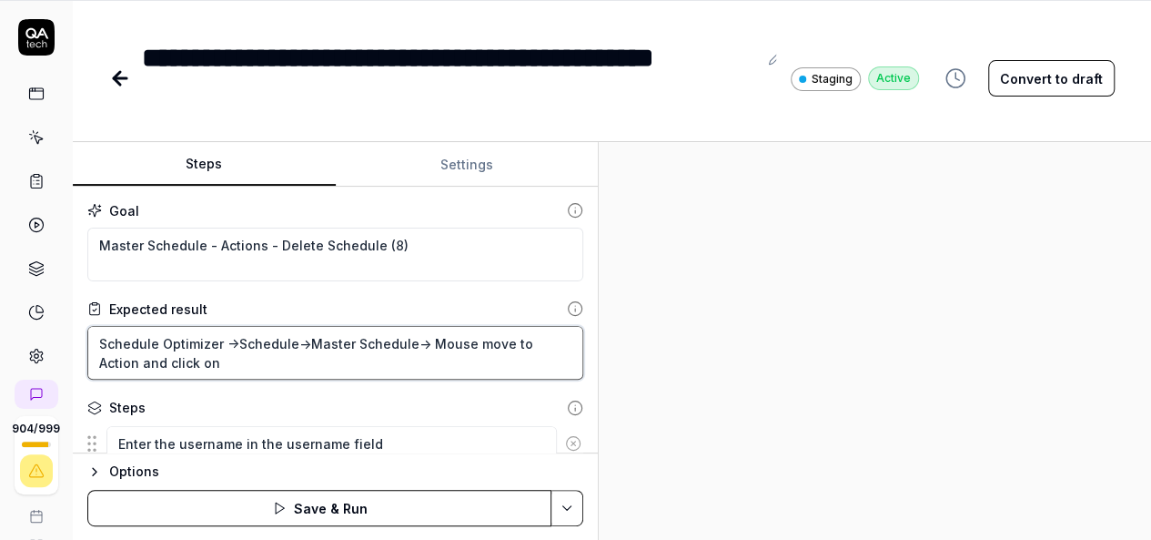
type textarea "Schedule Optimizer ->Schedule->Master Schedule-> Mouse move to Action and click…"
paste textarea "Master Schedule - Actions - Delete Schedule (8)"
type textarea "*"
type textarea "Schedule Optimizer ->Schedule->Master Schedule-> Mouse move to Action and click…"
type textarea "*"
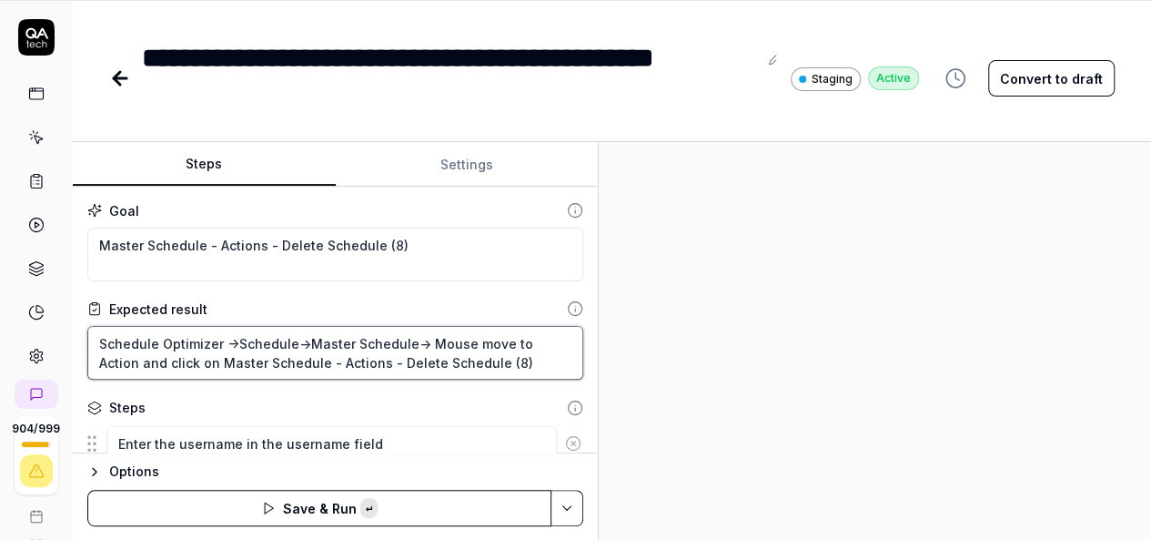
type textarea "Schedule Optimizer ->Schedule->Master Schedule-> Mouse move to Action and click…"
type textarea "*"
type textarea "Schedule Optimizer ->Schedule->Master Schedule-> Mouse move to Action and click…"
type textarea "*"
type textarea "Schedule Optimizer ->Schedule->Master Schedule-> Mouse move to Action and click…"
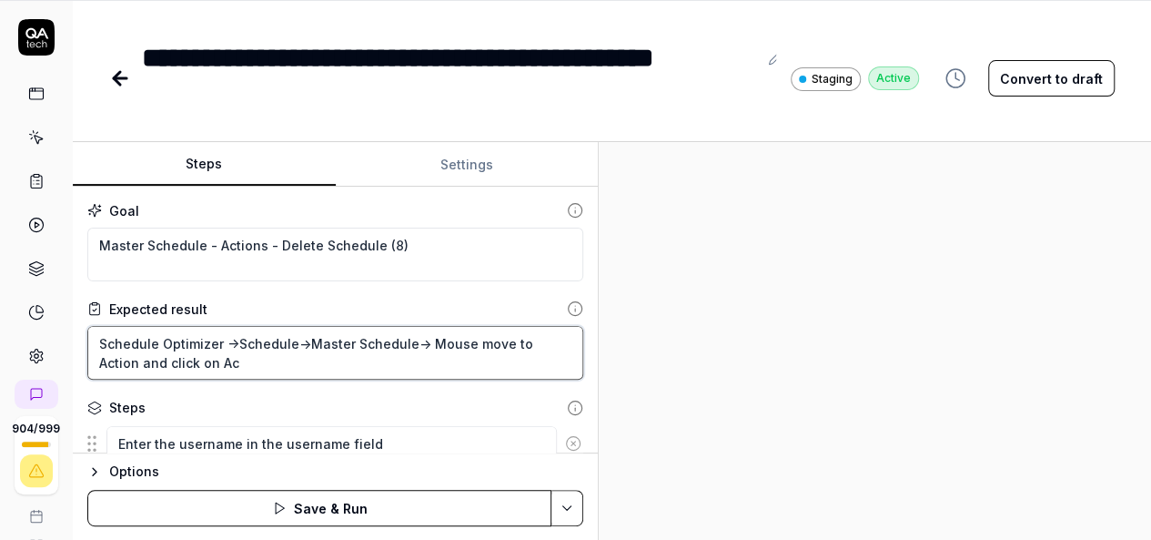
type textarea "*"
type textarea "Schedule Optimizer ->Schedule->Master Schedule-> Mouse move to Action and click…"
type textarea "*"
type textarea "Schedule Optimizer ->Schedule->Master Schedule-> Mouse move to Action and click…"
type textarea "*"
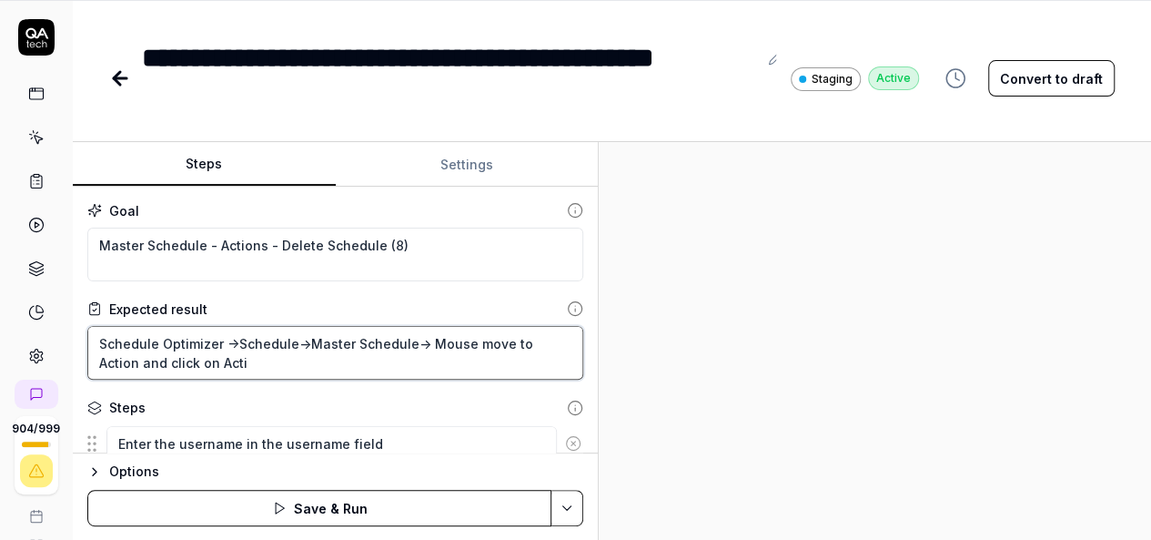
type textarea "Schedule Optimizer ->Schedule->Master Schedule-> Mouse move to Action and click…"
type textarea "*"
type textarea "Schedule Optimizer ->Schedule->Master Schedule-> Mouse move to Action and click…"
type textarea "*"
type textarea "Schedule Optimizer ->Schedule->Master Schedule-> Mouse move to Action and click…"
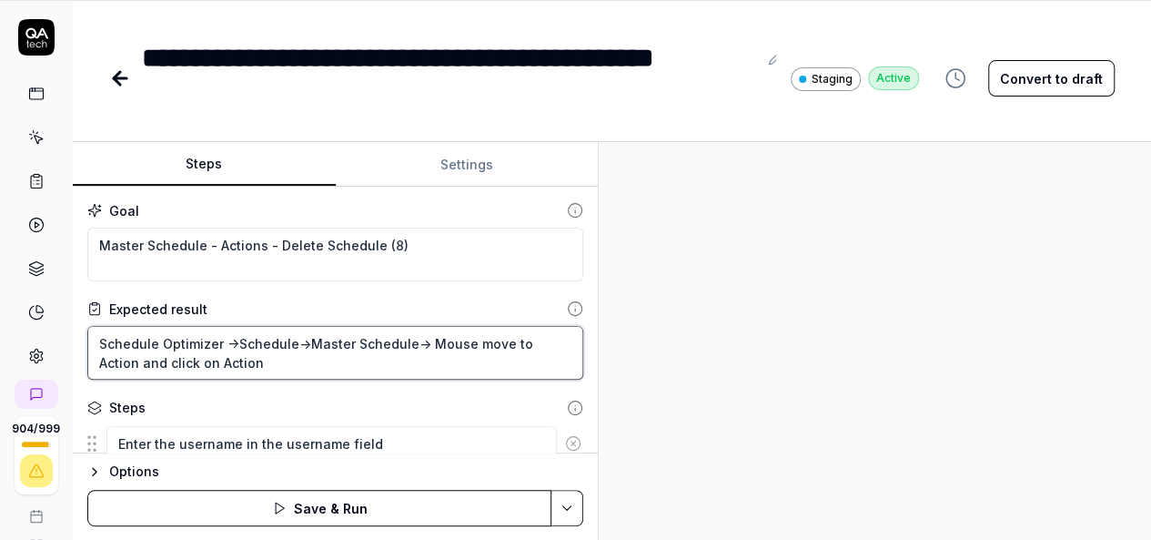
type textarea "*"
type textarea "Schedule Optimizer ->Schedule->Master Schedule-> Mouse move to Action and click…"
type textarea "*"
type textarea "Schedule Optimizer ->Schedule->Master Schedule-> Mouse move to Action and click…"
type textarea "*"
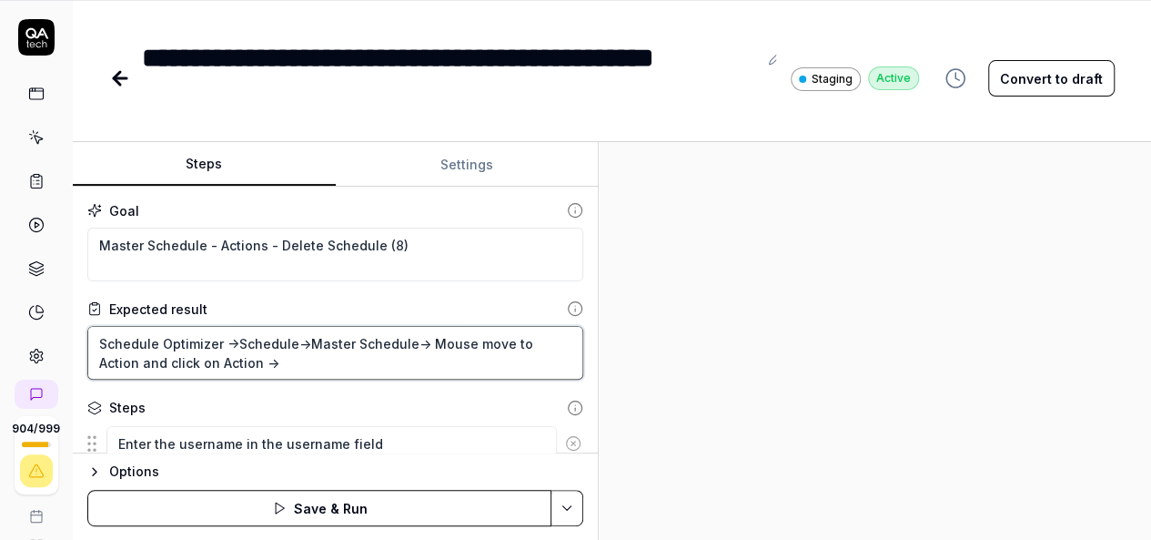
type textarea "Schedule Optimizer ->Schedule->Master Schedule-> Mouse move to Action and click…"
type textarea "*"
type textarea "Schedule Optimizer ->Schedule->Master Schedule-> Mouse move to Action and click…"
type textarea "*"
type textarea "Schedule Optimizer ->Schedule->Master Schedule-> Mouse move to Action and click…"
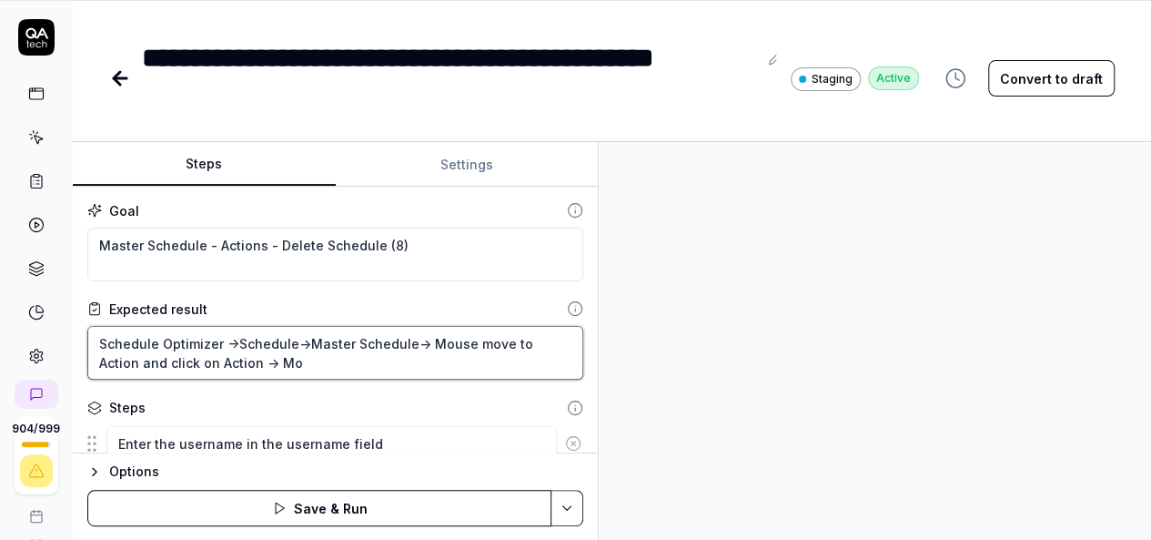
type textarea "*"
type textarea "Schedule Optimizer ->Schedule->Master Schedule-> Mouse move to Action and click…"
type textarea "*"
type textarea "Schedule Optimizer ->Schedule->Master Schedule-> Mouse move to Action and click…"
type textarea "*"
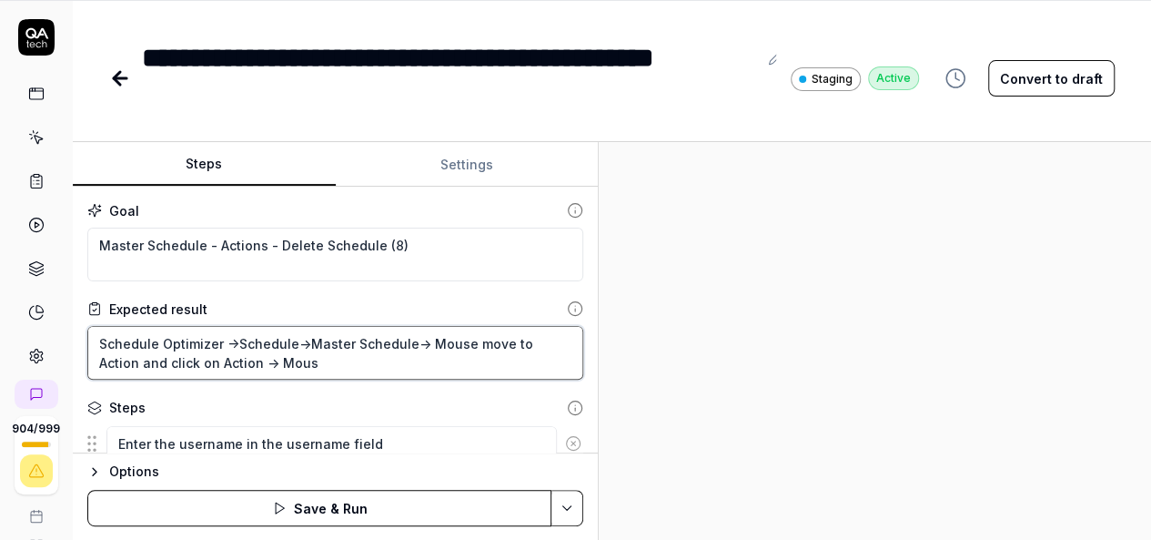
type textarea "Schedule Optimizer ->Schedule->Master Schedule-> Mouse move to Action and click…"
type textarea "*"
type textarea "Schedule Optimizer ->Schedule->Master Schedule-> Mouse move to Action and click…"
type textarea "*"
type textarea "Schedule Optimizer ->Schedule->Master Schedule-> Mouse move to Action and click…"
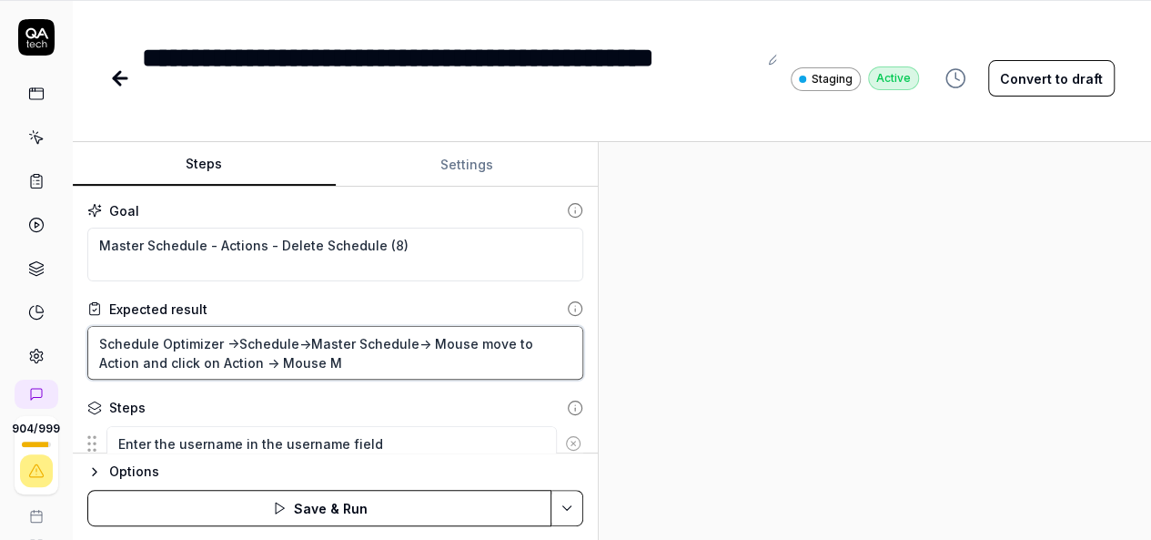
type textarea "*"
type textarea "Schedule Optimizer ->Schedule->Master Schedule-> Mouse move to Action and click…"
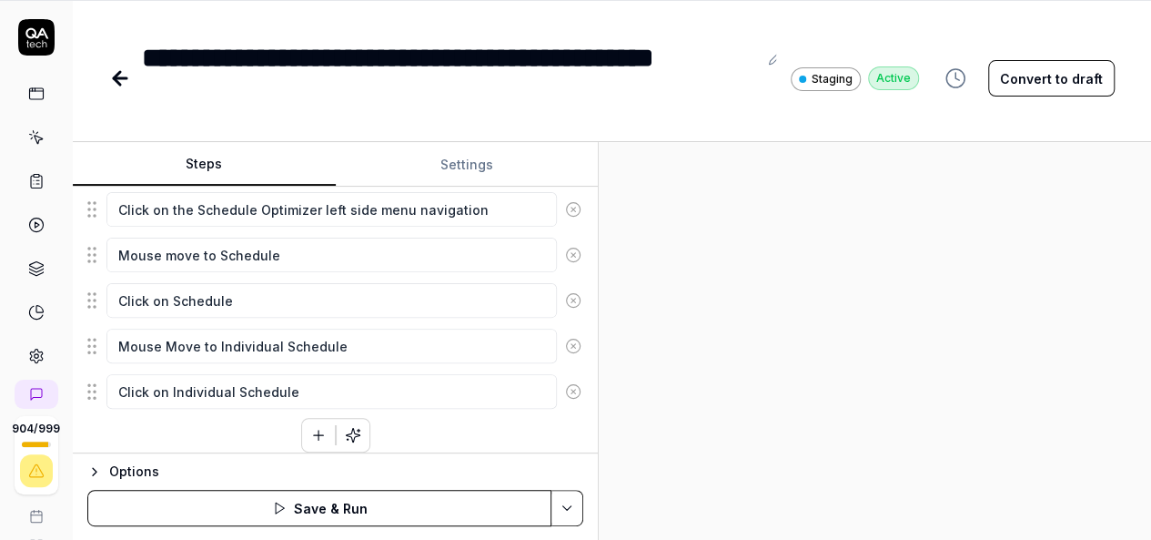
scroll to position [585, 0]
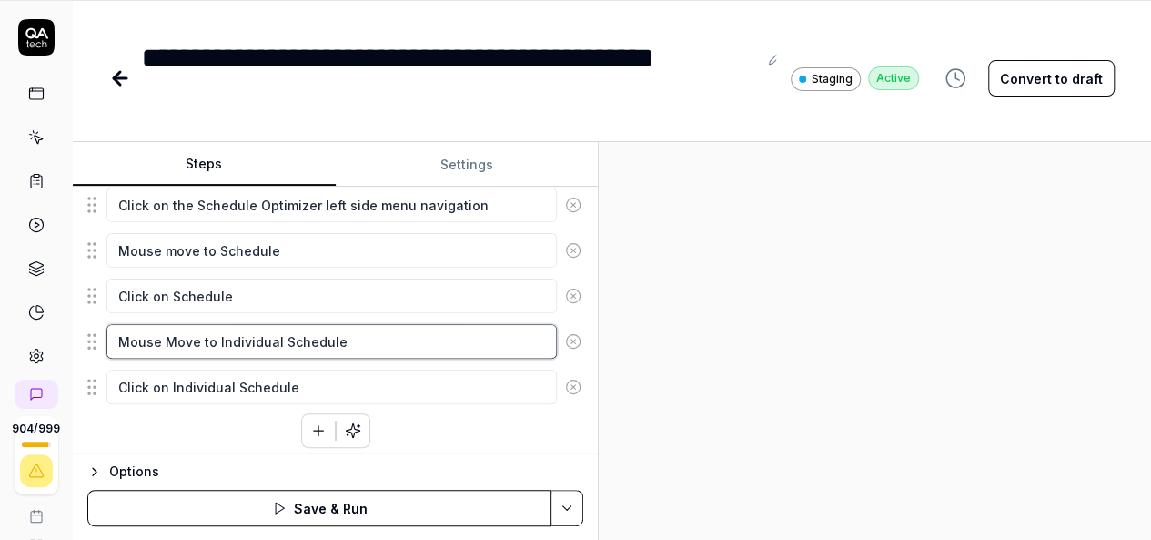
click at [217, 332] on textarea "Mouse Move to Individual Schedule" at bounding box center [331, 341] width 450 height 35
click at [215, 330] on textarea "Mouse Move to Individual Schedule" at bounding box center [331, 341] width 450 height 35
click at [391, 332] on textarea "Mouse Move to Individual Schedule" at bounding box center [331, 341] width 450 height 35
click at [215, 330] on textarea "Mouse Move to Master Schedule" at bounding box center [331, 341] width 450 height 35
click at [331, 334] on textarea "Mouse Move to Master Schedule" at bounding box center [331, 341] width 450 height 35
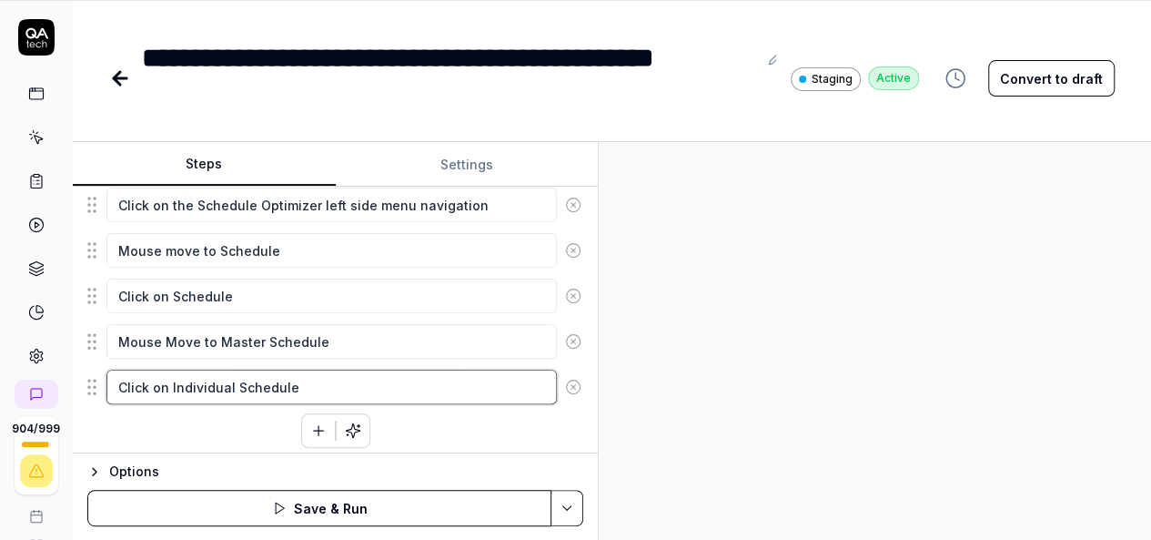
click at [298, 382] on textarea "Click on Individual Schedule" at bounding box center [331, 386] width 450 height 35
click at [167, 375] on textarea "Click on Individual Schedule" at bounding box center [331, 386] width 450 height 35
paste textarea "Master"
click at [167, 376] on textarea "Click onMaster Schedule" at bounding box center [331, 386] width 450 height 35
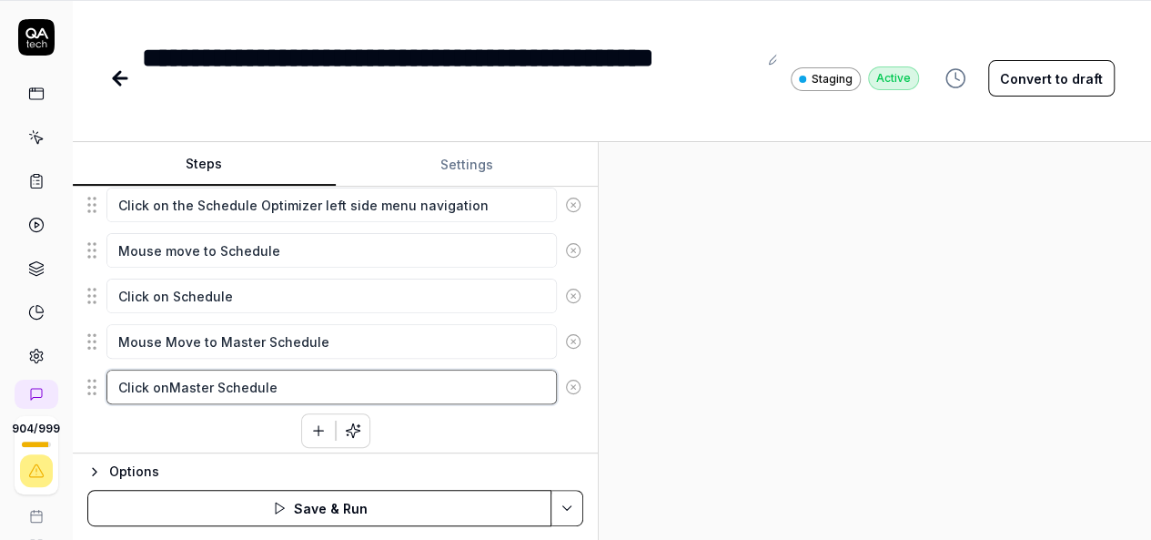
click at [167, 376] on textarea "Click onMaster Schedule" at bounding box center [331, 386] width 450 height 35
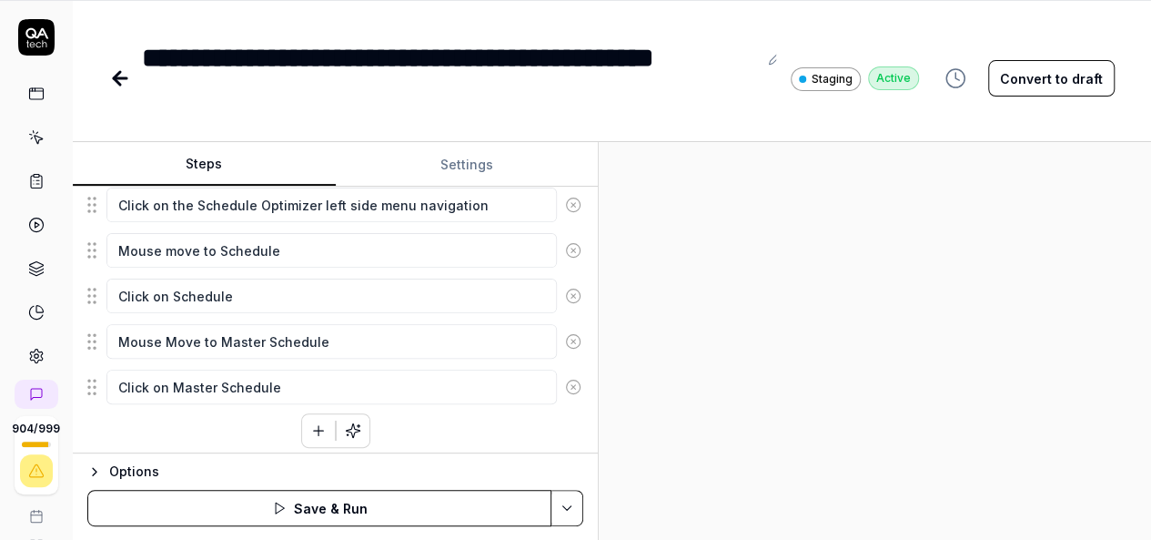
click at [225, 421] on div "Enter the username in the username field Enter the password in the password fie…" at bounding box center [335, 153] width 496 height 590
click at [317, 422] on icon "button" at bounding box center [318, 430] width 16 height 16
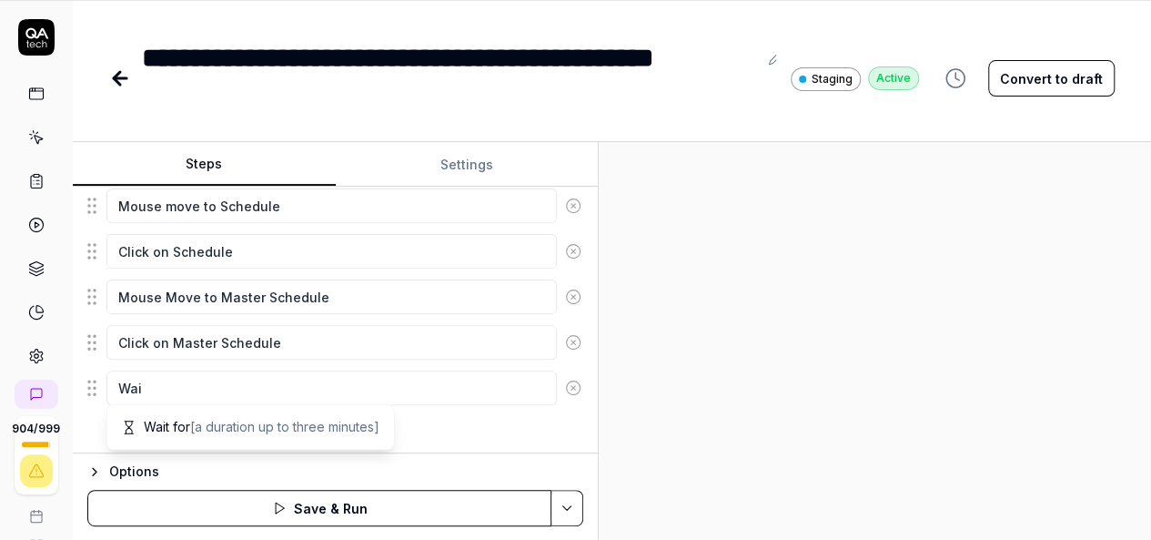
scroll to position [675, 0]
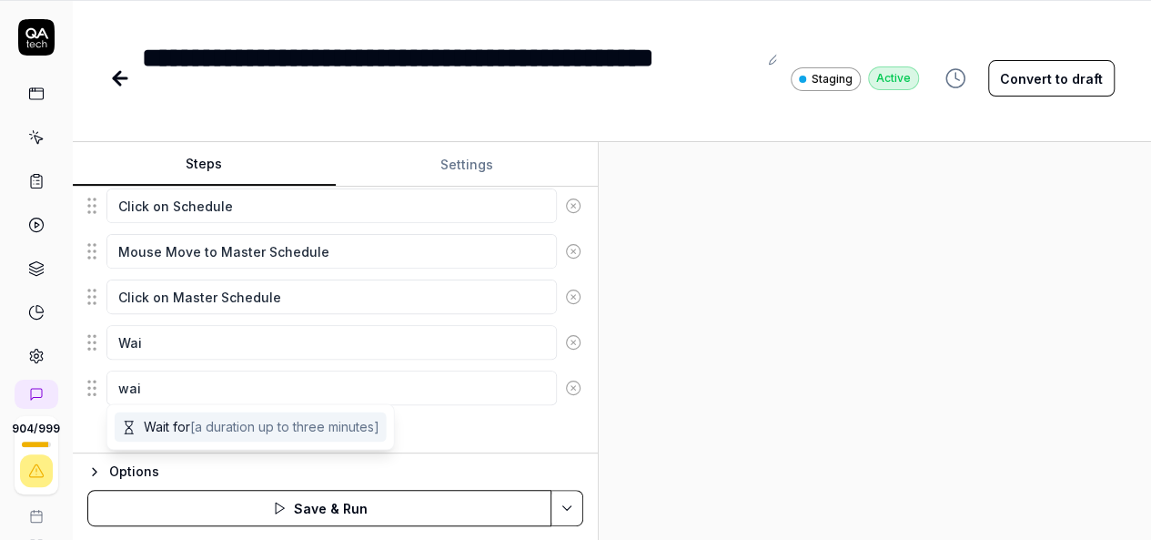
click at [250, 431] on span "[a duration up to three minutes]" at bounding box center [284, 426] width 189 height 15
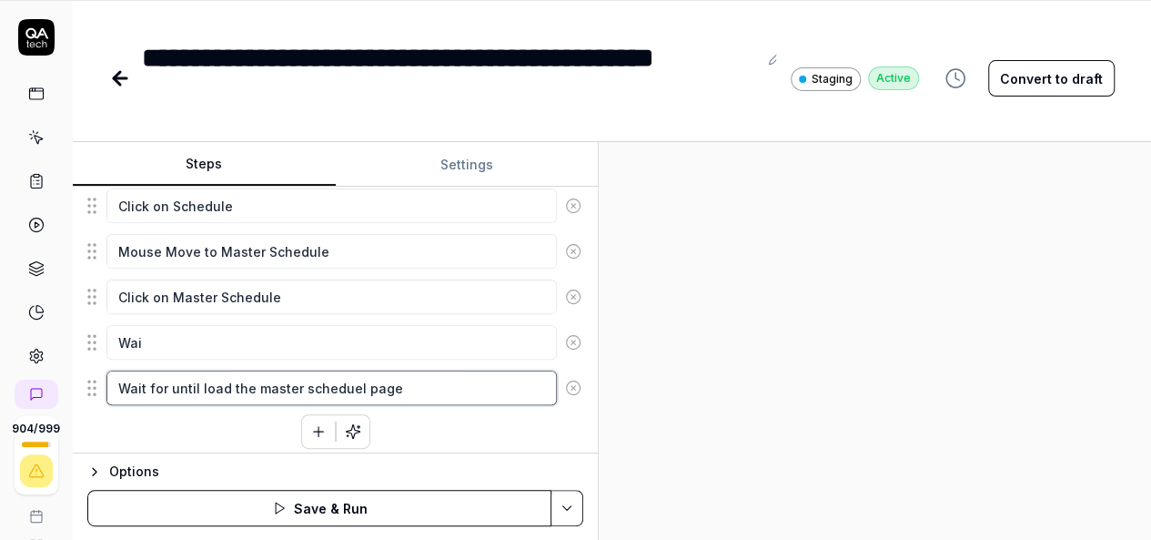
click at [323, 379] on textarea "Wait for until load the master scheduel page" at bounding box center [331, 387] width 450 height 35
click at [419, 434] on div "Enter the username in the username field Enter the password in the password fie…" at bounding box center [335, 108] width 496 height 681
click at [310, 427] on icon "button" at bounding box center [318, 431] width 16 height 16
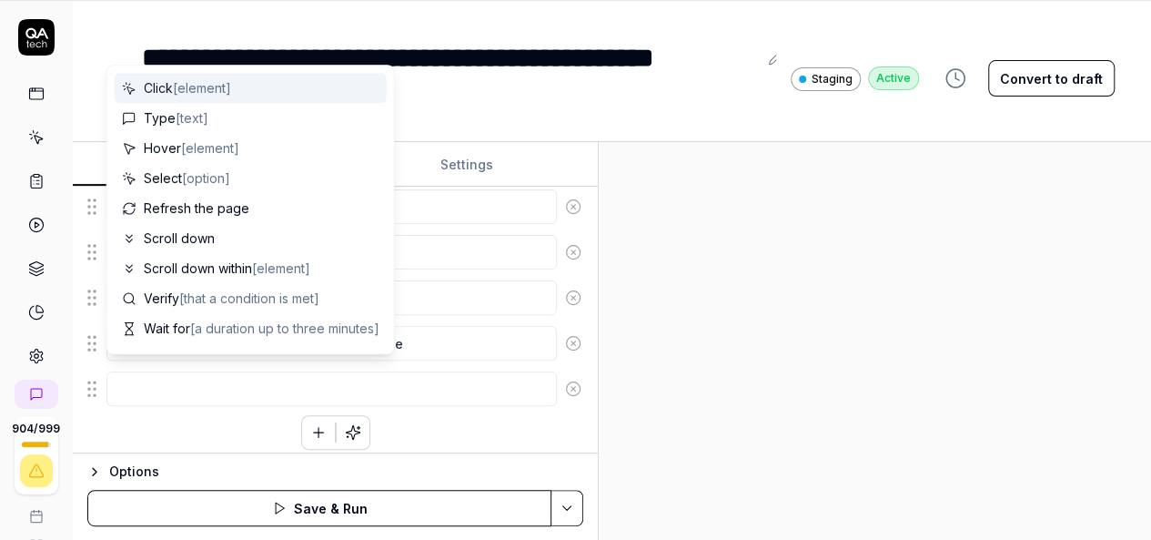
click at [469, 389] on textarea at bounding box center [331, 388] width 450 height 35
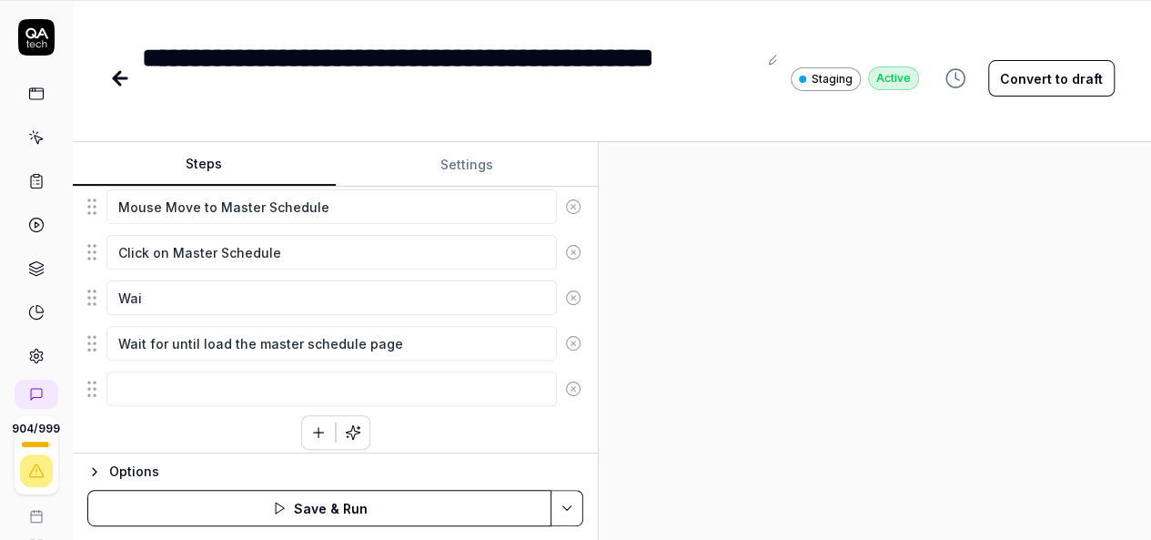
click at [814, 217] on div at bounding box center [875, 341] width 552 height 399
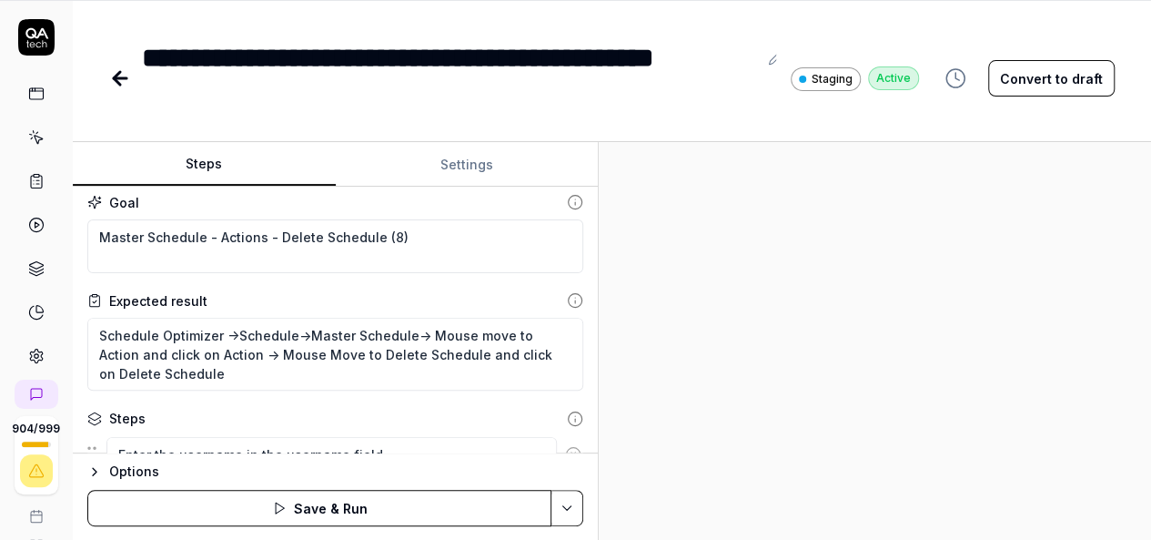
scroll to position [0, 0]
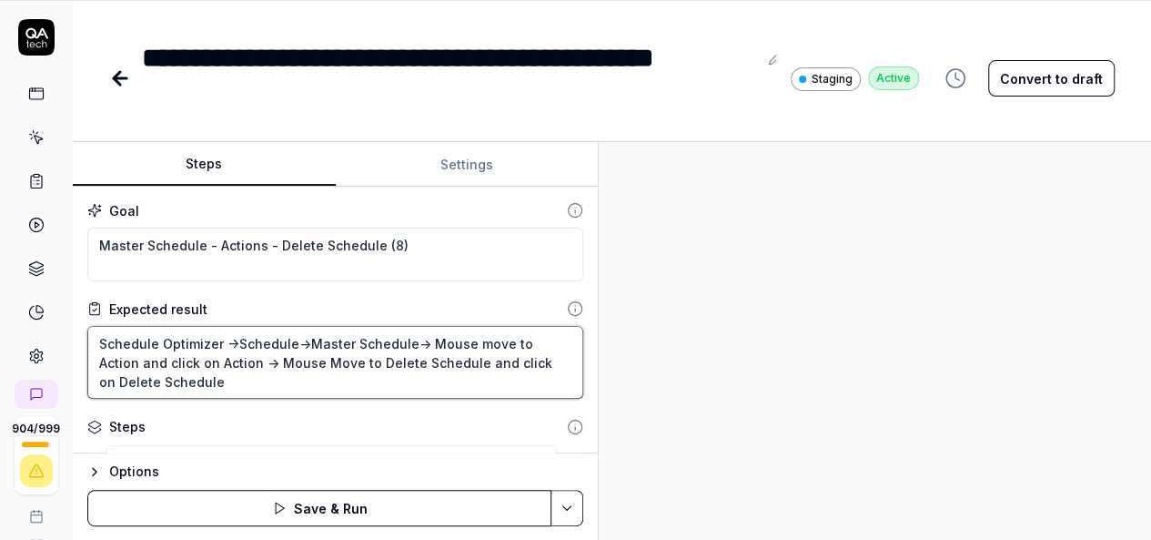
click at [422, 339] on textarea "Schedule Optimizer ->Schedule->Master Schedule-> Mouse move to Action and click…" at bounding box center [335, 362] width 496 height 73
click at [211, 359] on textarea "Schedule Optimizer ->Schedule->Master Schedule-> Mouse move to Action and click…" at bounding box center [335, 362] width 496 height 73
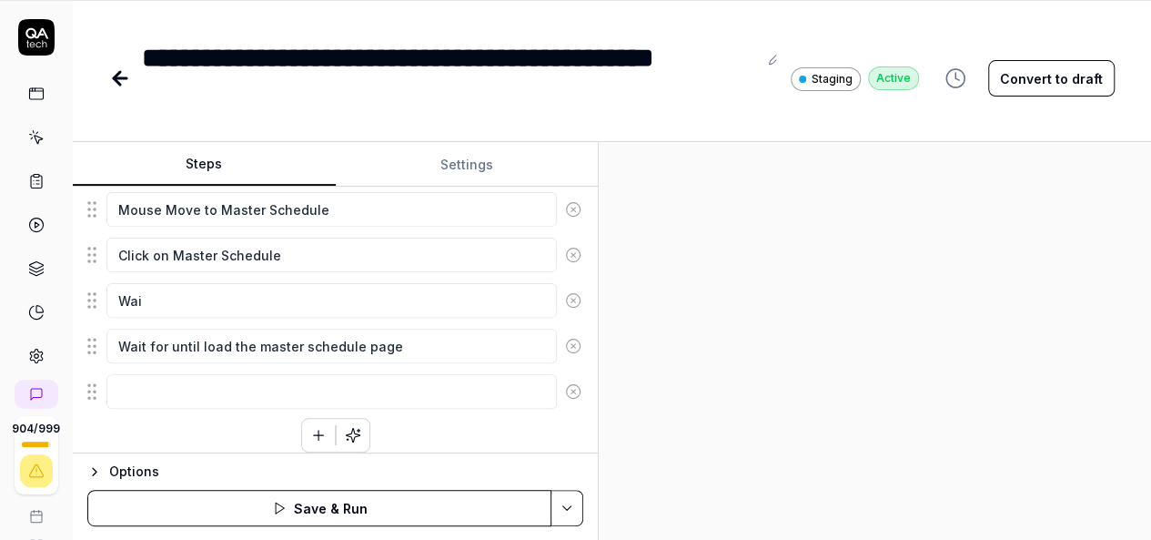
scroll to position [718, 0]
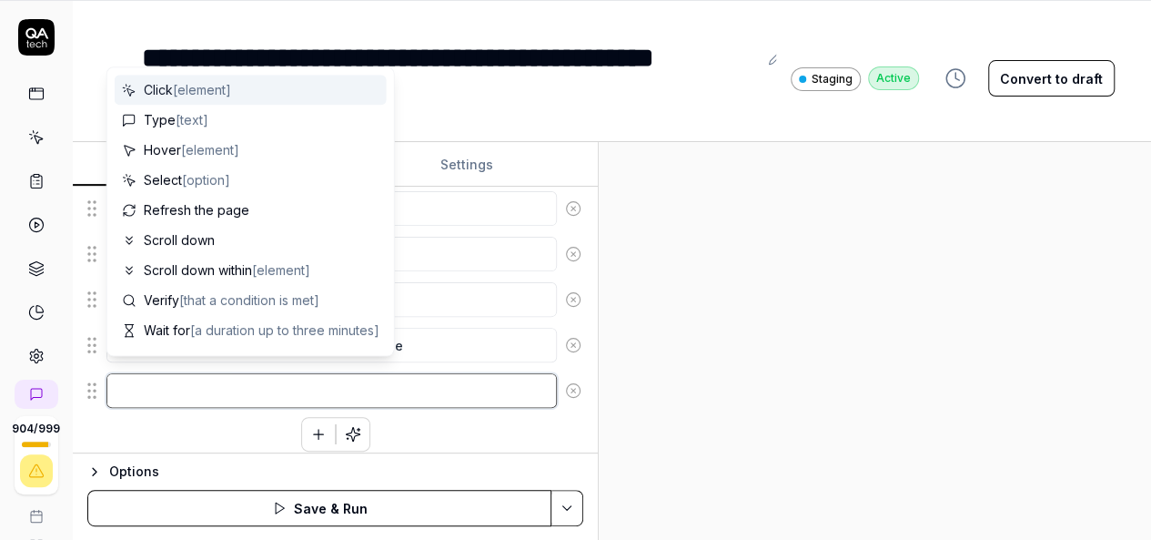
click at [368, 381] on textarea at bounding box center [331, 390] width 450 height 35
paste textarea "Mouse move to Action and click on Action"
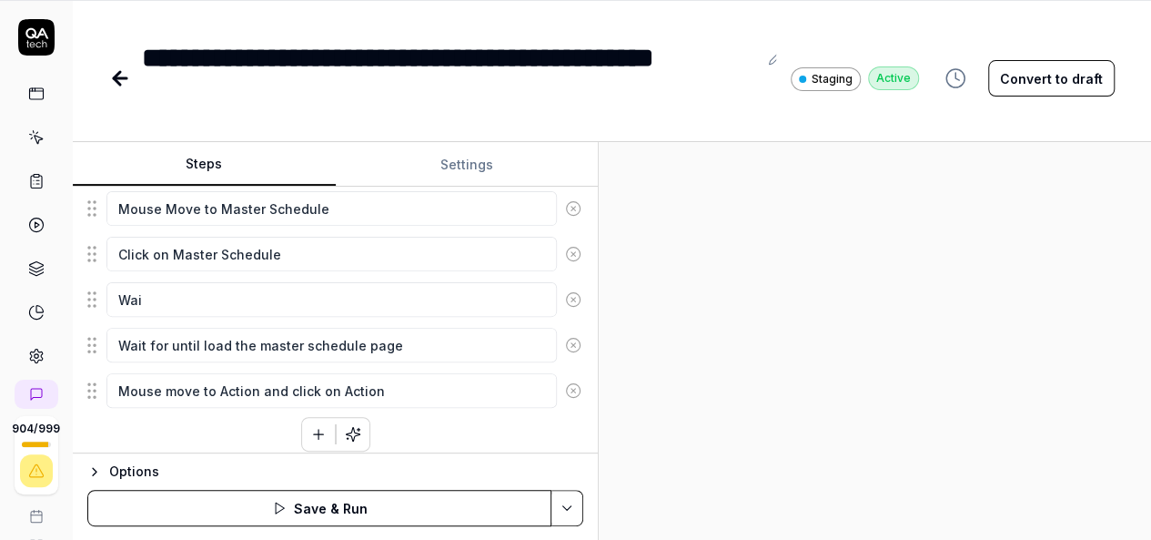
click at [310, 426] on icon "button" at bounding box center [318, 434] width 16 height 16
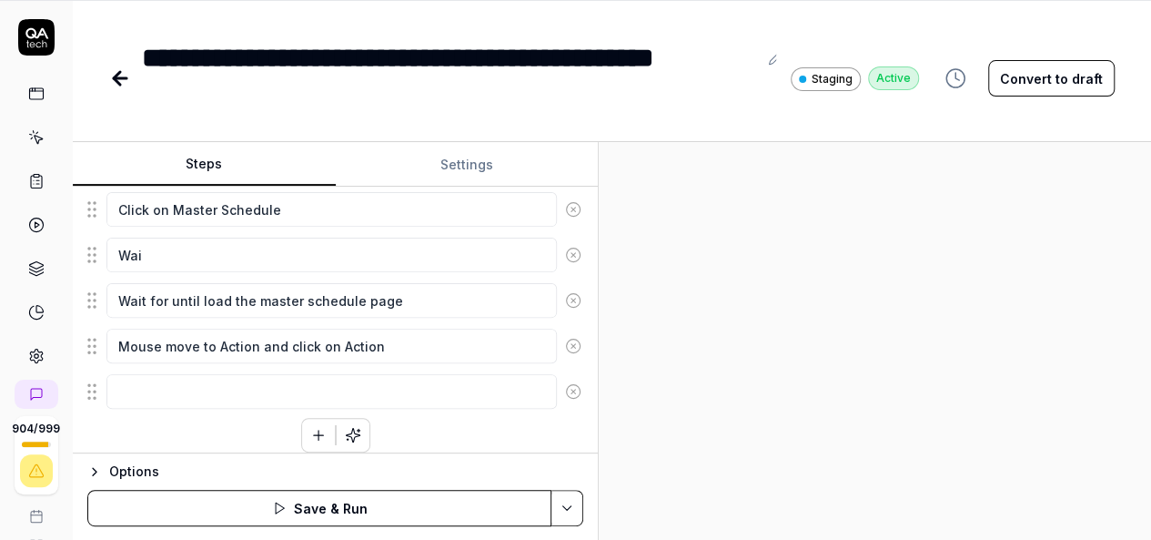
click at [752, 353] on div at bounding box center [875, 341] width 552 height 399
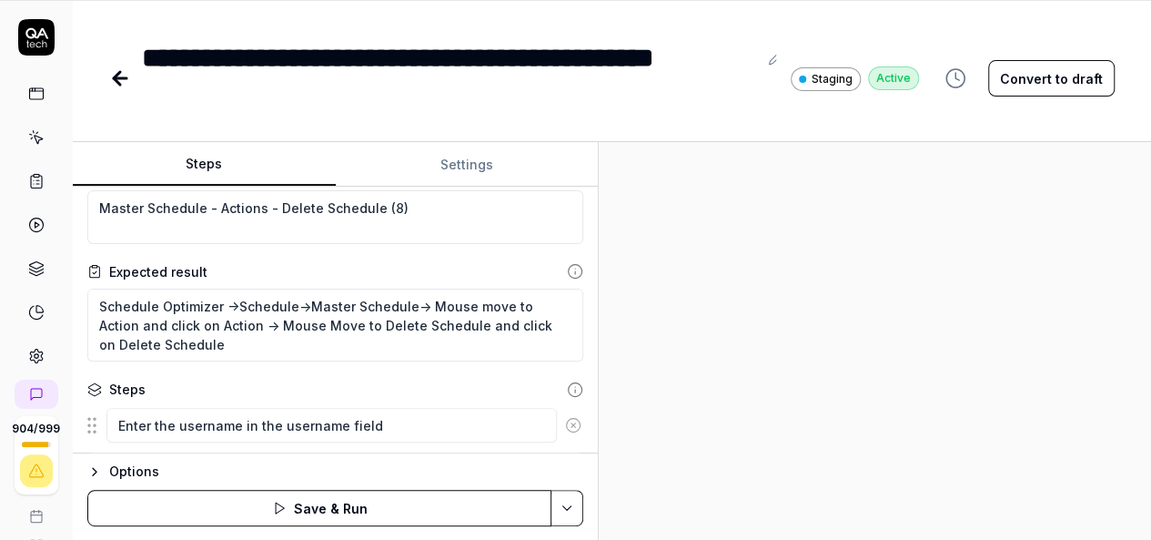
scroll to position [0, 0]
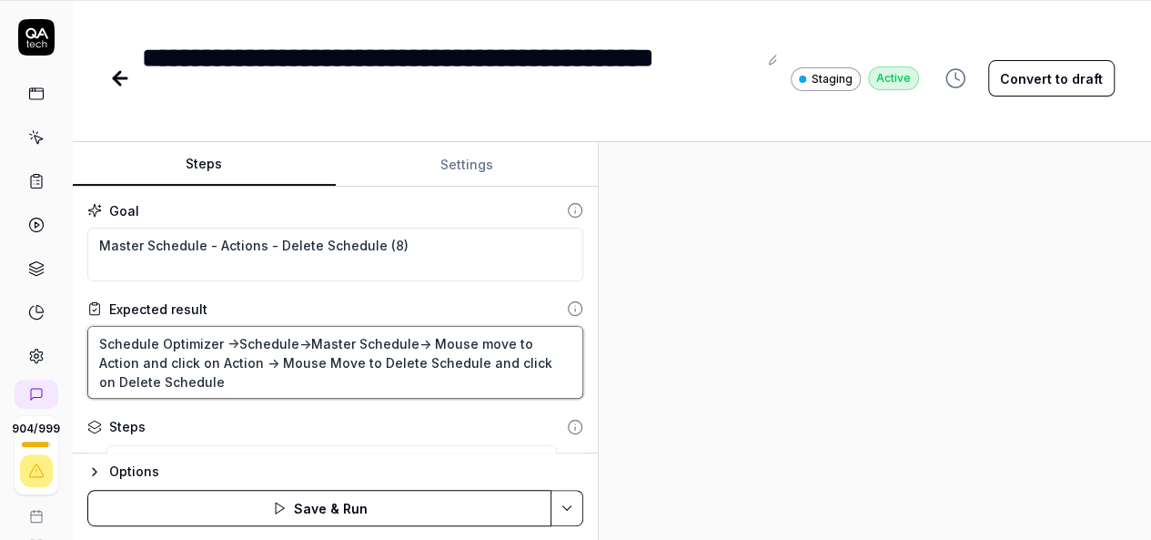
click at [229, 362] on textarea "Schedule Optimizer ->Schedule->Master Schedule-> Mouse move to Action and click…" at bounding box center [335, 362] width 496 height 73
click at [208, 376] on textarea "Schedule Optimizer ->Schedule->Master Schedule-> Mouse move to Action and click…" at bounding box center [335, 362] width 496 height 73
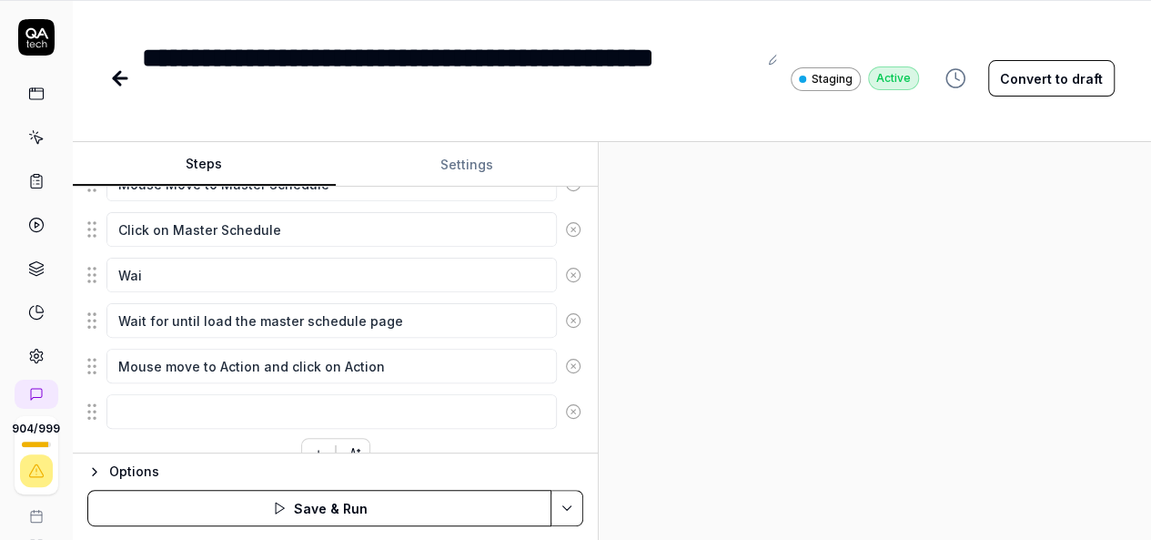
scroll to position [766, 0]
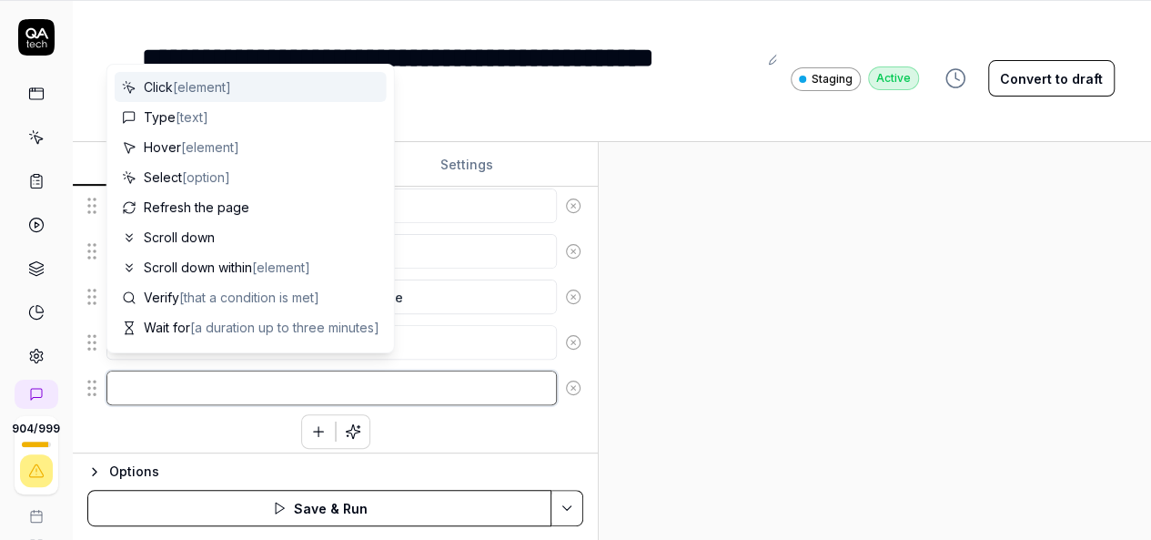
click at [208, 376] on textarea at bounding box center [331, 387] width 450 height 35
paste textarea "Mouse Move to Delete Schedule and click on Delete Schedule"
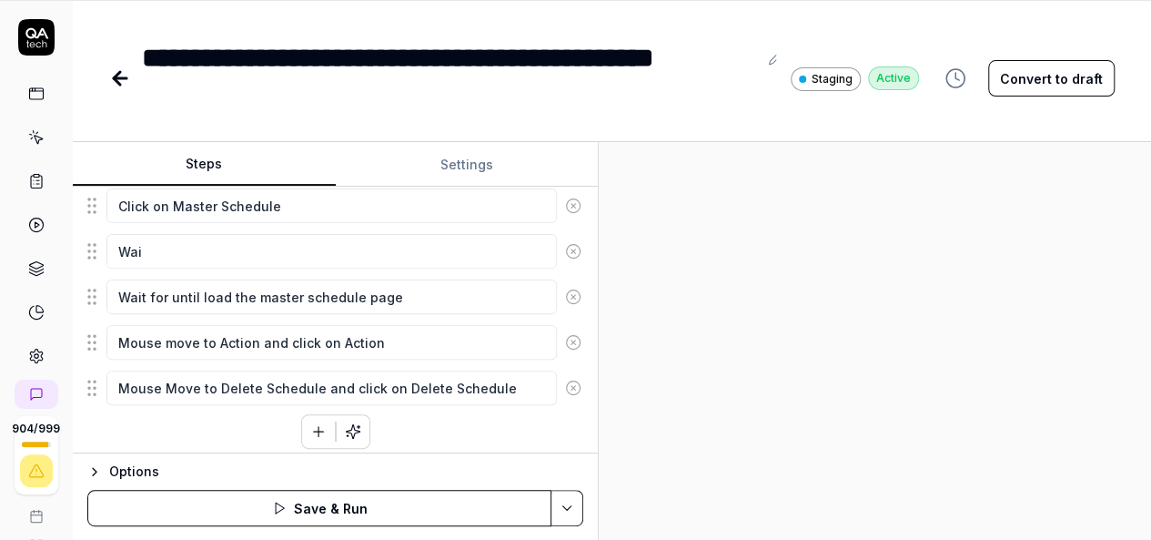
click at [310, 423] on icon "button" at bounding box center [318, 431] width 16 height 16
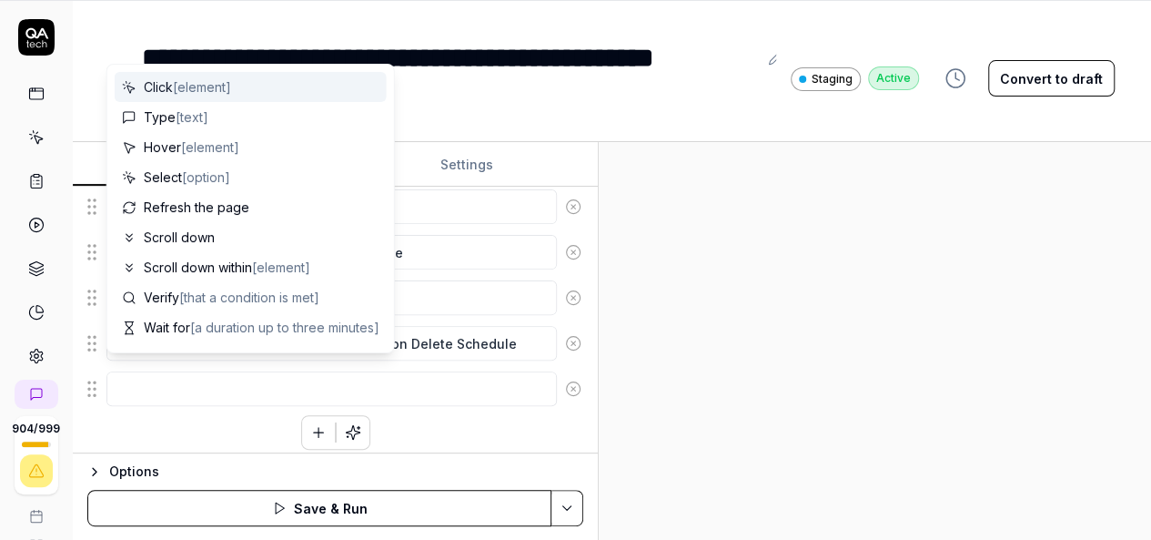
click at [187, 383] on textarea at bounding box center [331, 388] width 450 height 35
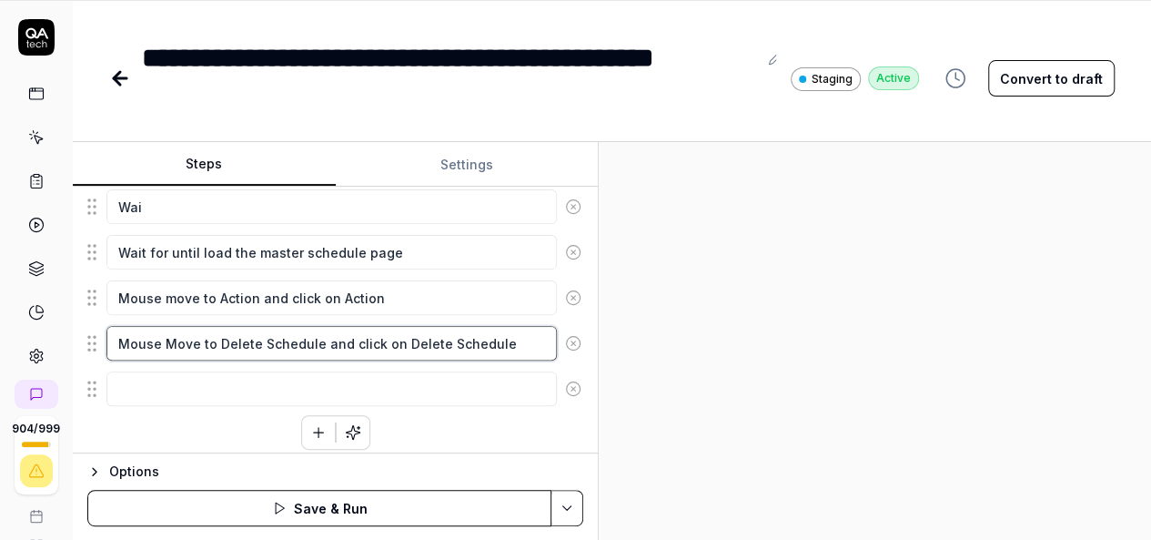
click at [504, 331] on textarea "Mouse Move to Delete Schedule and click on Delete Schedule" at bounding box center [331, 343] width 450 height 35
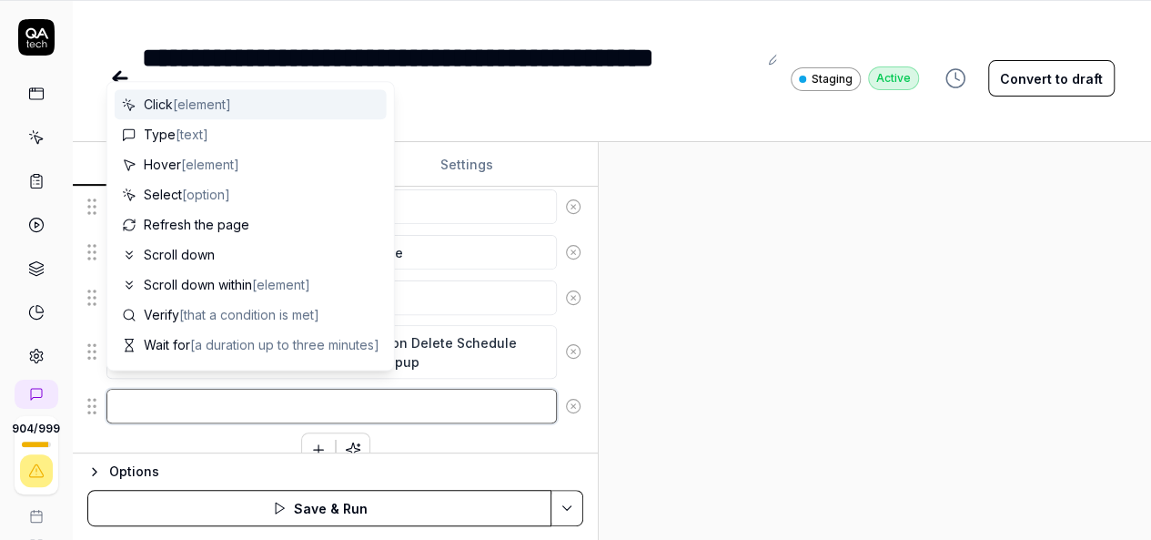
click at [224, 401] on textarea at bounding box center [331, 406] width 450 height 35
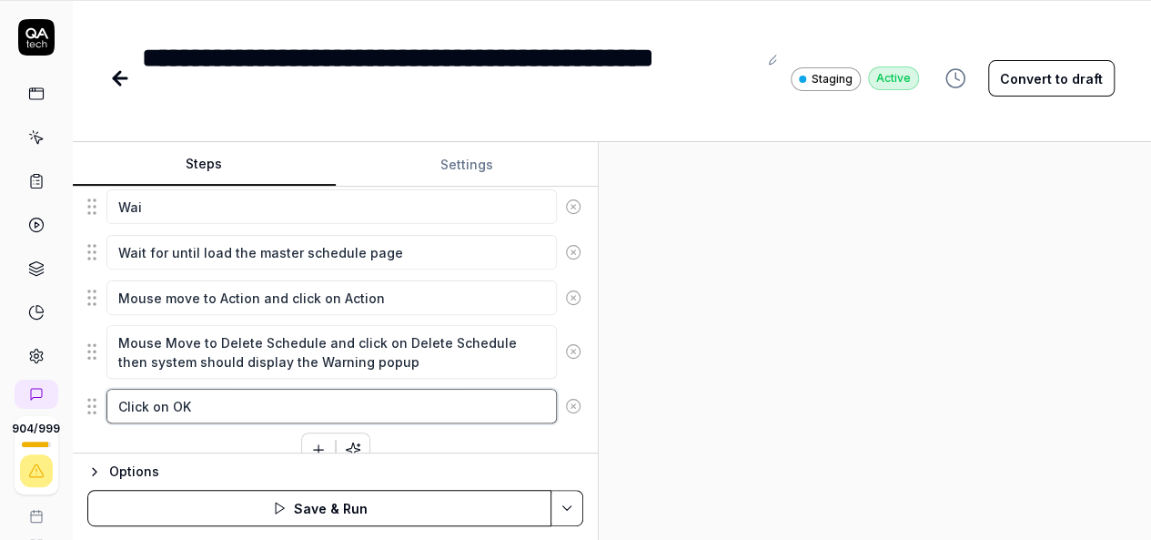
drag, startPoint x: 227, startPoint y: 392, endPoint x: 111, endPoint y: 385, distance: 116.7
click at [111, 389] on textarea "Click on OK" at bounding box center [331, 406] width 450 height 35
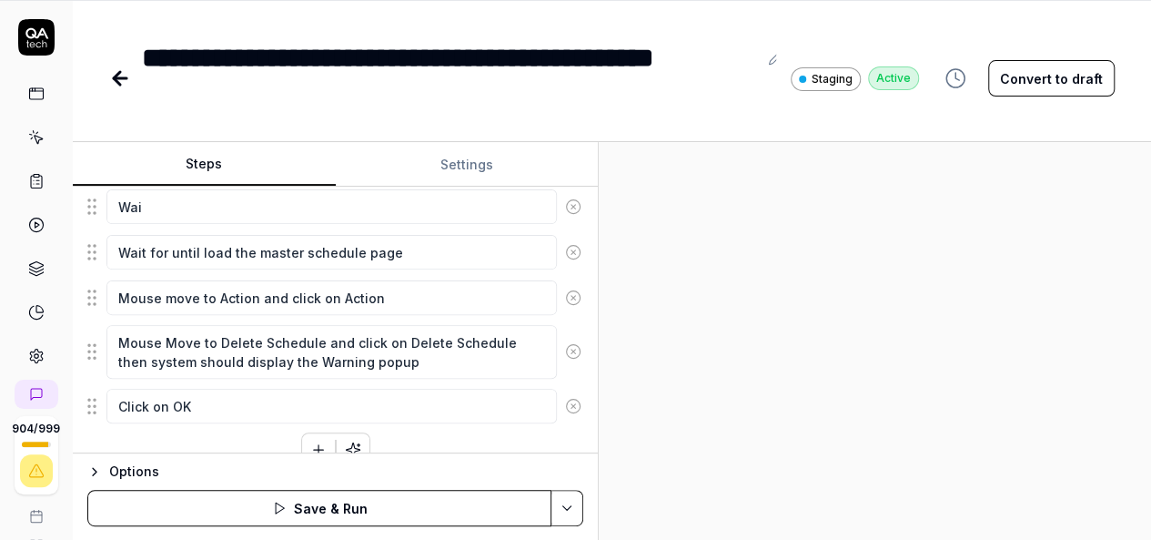
click at [302, 437] on button "button" at bounding box center [318, 449] width 33 height 33
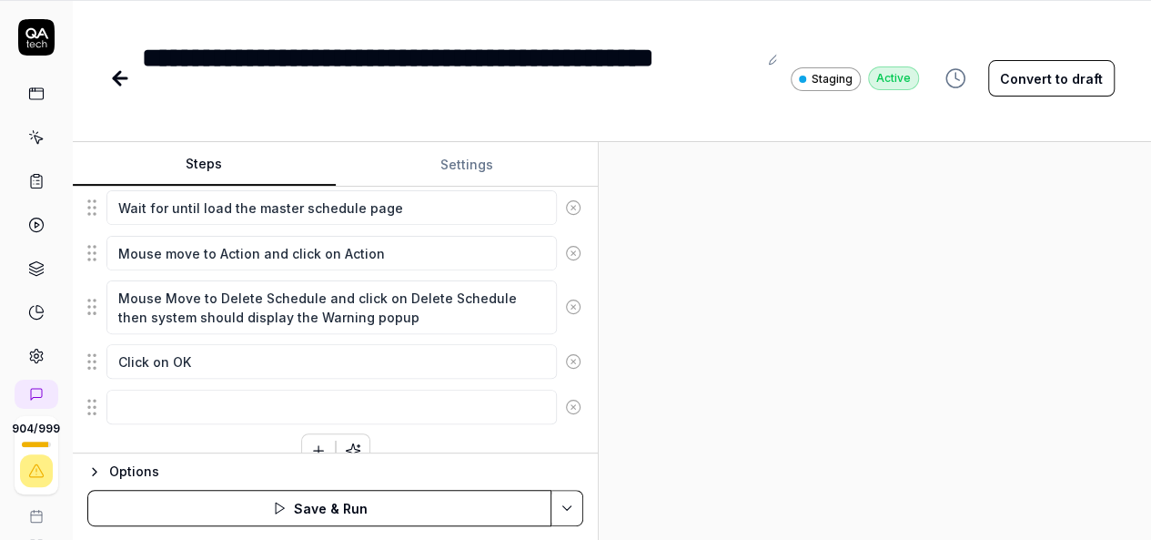
click at [777, 358] on div at bounding box center [875, 341] width 552 height 399
drag, startPoint x: 94, startPoint y: 397, endPoint x: 88, endPoint y: 338, distance: 59.4
click at [88, 338] on fieldset "Enter the username in the username field Enter the password in the password fie…" at bounding box center [335, 7] width 496 height 838
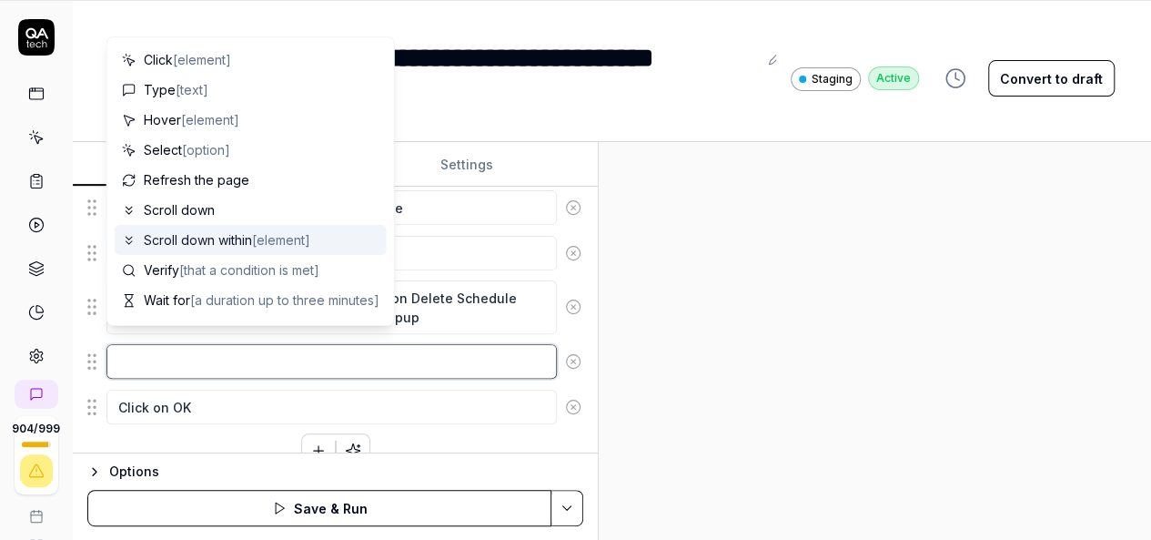
click at [138, 344] on textarea at bounding box center [331, 361] width 450 height 35
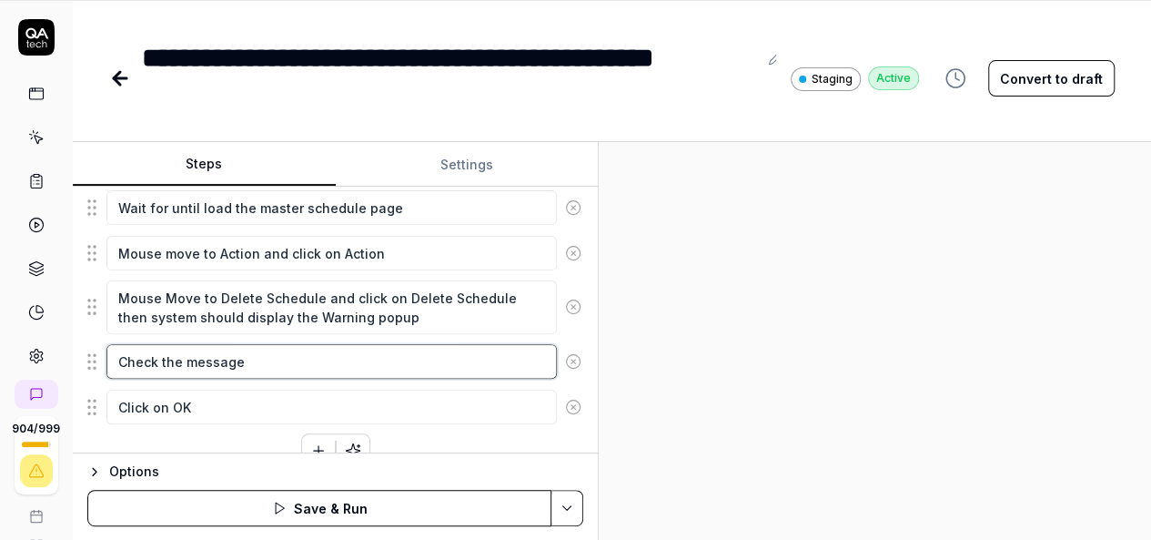
click at [182, 347] on textarea "Check the message" at bounding box center [331, 361] width 450 height 35
paste textarea "You are about to run the Delete Schedule action. Click on OK to continue or Can…"
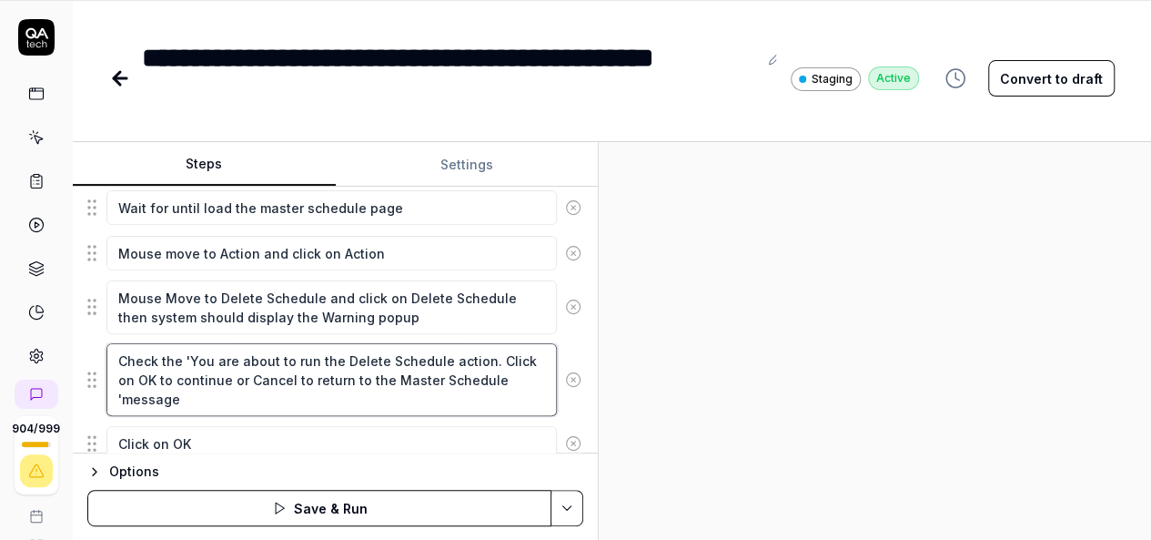
click at [118, 383] on textarea "Check the 'You are about to run the Delete Schedule action. Click on OK to cont…" at bounding box center [331, 379] width 450 height 73
click at [118, 389] on textarea "Check the 'You are about to run the Delete Schedule action. Click on OK to cont…" at bounding box center [331, 379] width 450 height 73
click at [245, 382] on textarea "Check the 'You are about to run the Delete Schedule action. Click on OK to cont…" at bounding box center [331, 379] width 450 height 73
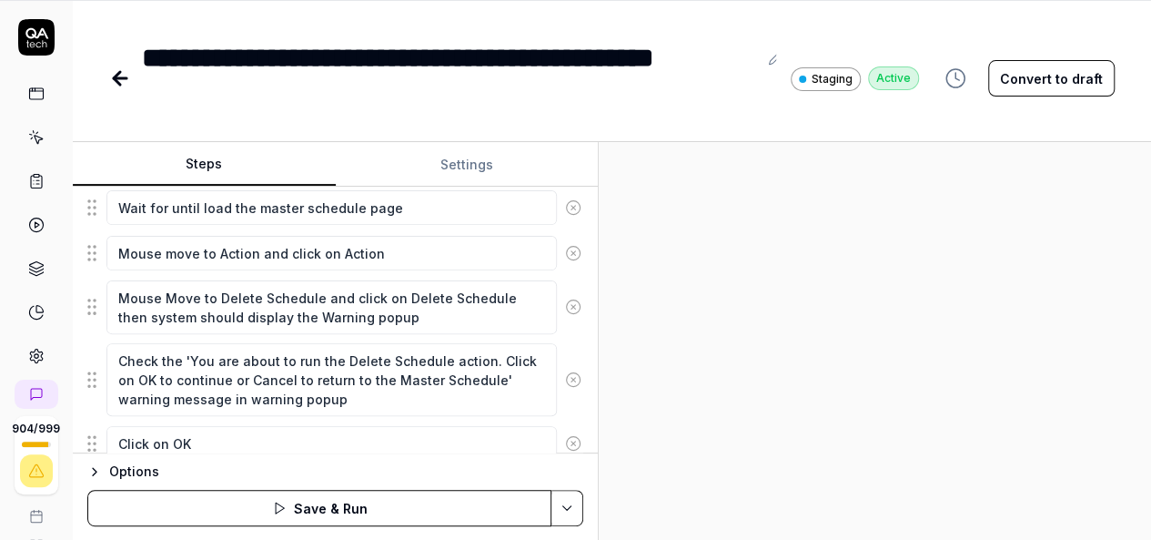
click at [796, 390] on div at bounding box center [875, 341] width 552 height 399
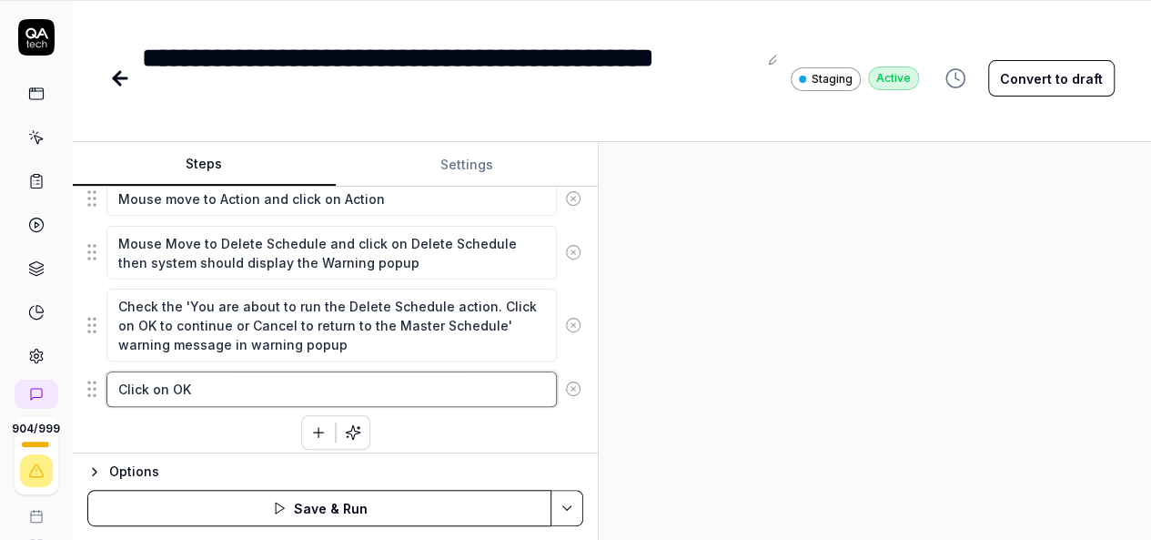
click at [222, 393] on textarea "Click on OK" at bounding box center [331, 388] width 450 height 35
click at [310, 424] on icon "button" at bounding box center [318, 432] width 16 height 16
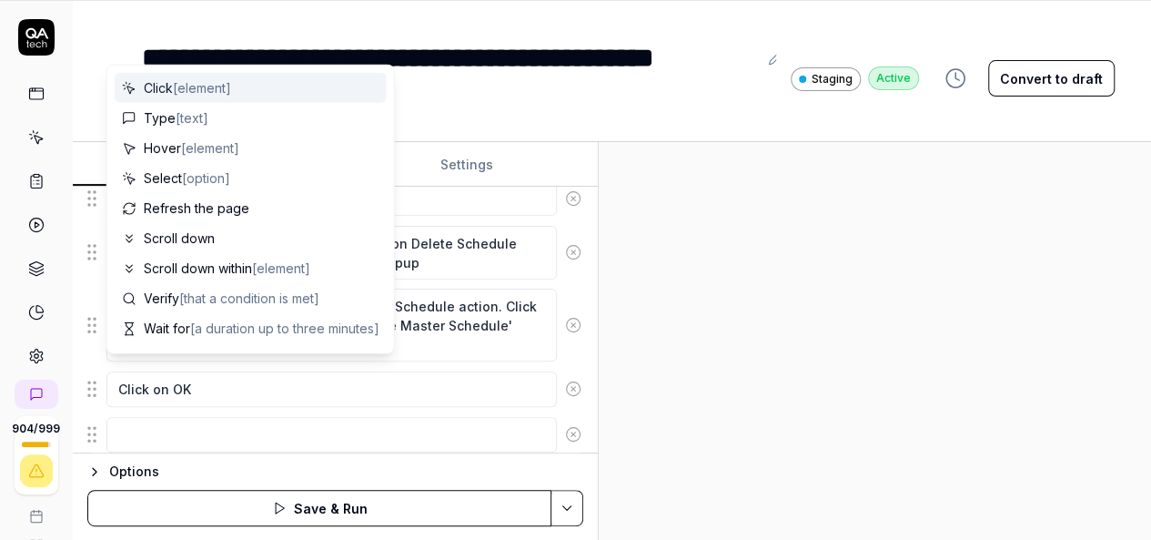
scroll to position [954, 0]
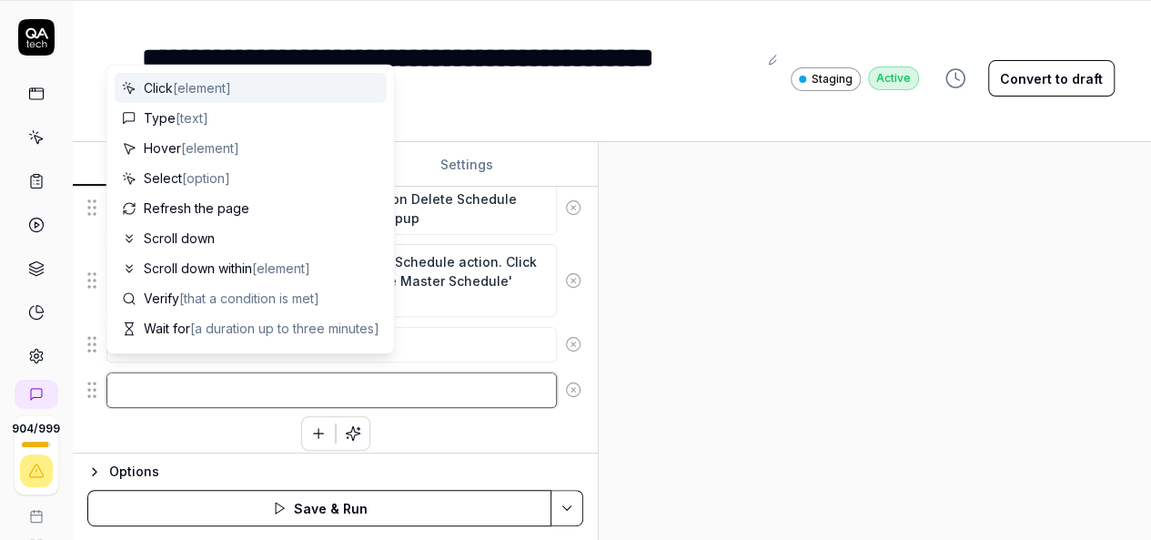
click at [306, 389] on textarea at bounding box center [331, 389] width 450 height 35
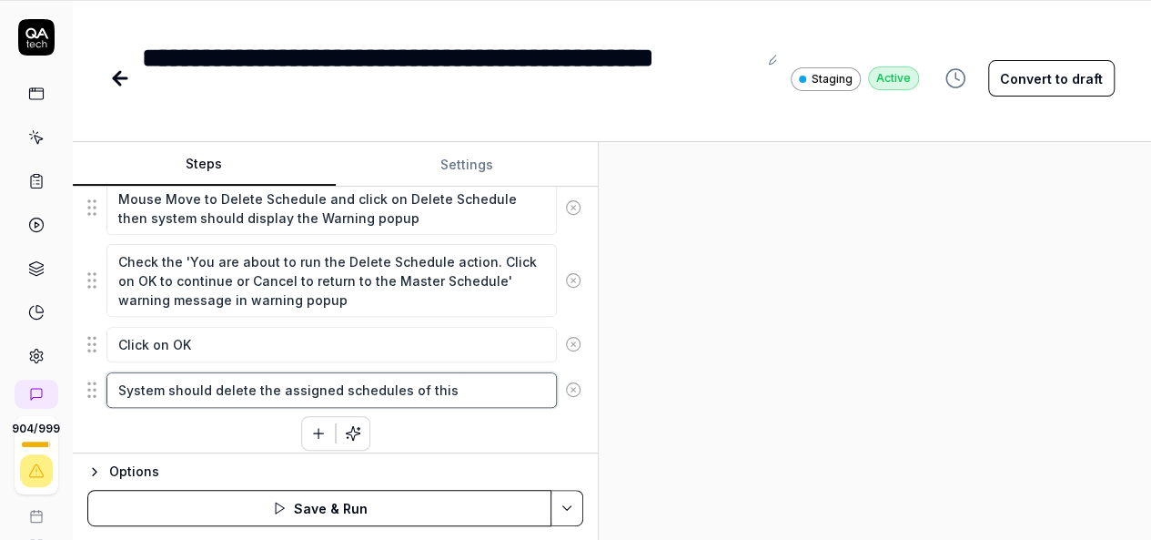
click at [249, 377] on textarea "System should delete the assigned schedules of this" at bounding box center [331, 389] width 450 height 35
click at [475, 383] on textarea "System should delete the assigned schedules of this" at bounding box center [331, 389] width 450 height 35
click at [979, 449] on div at bounding box center [875, 341] width 552 height 399
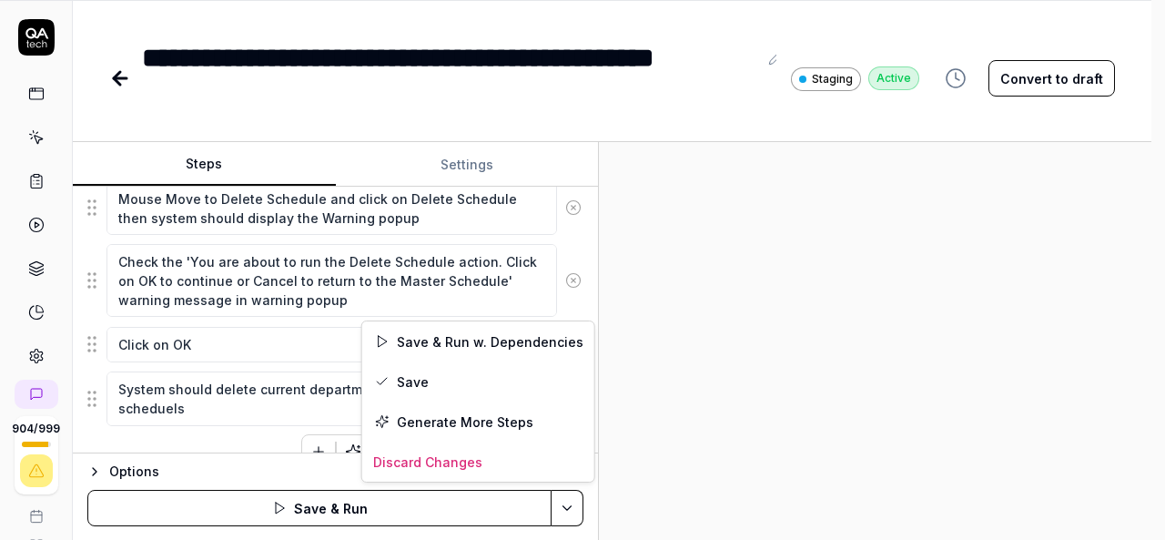
click at [571, 500] on html "**********" at bounding box center [582, 211] width 1165 height 659
click at [425, 382] on div "Save" at bounding box center [478, 381] width 232 height 40
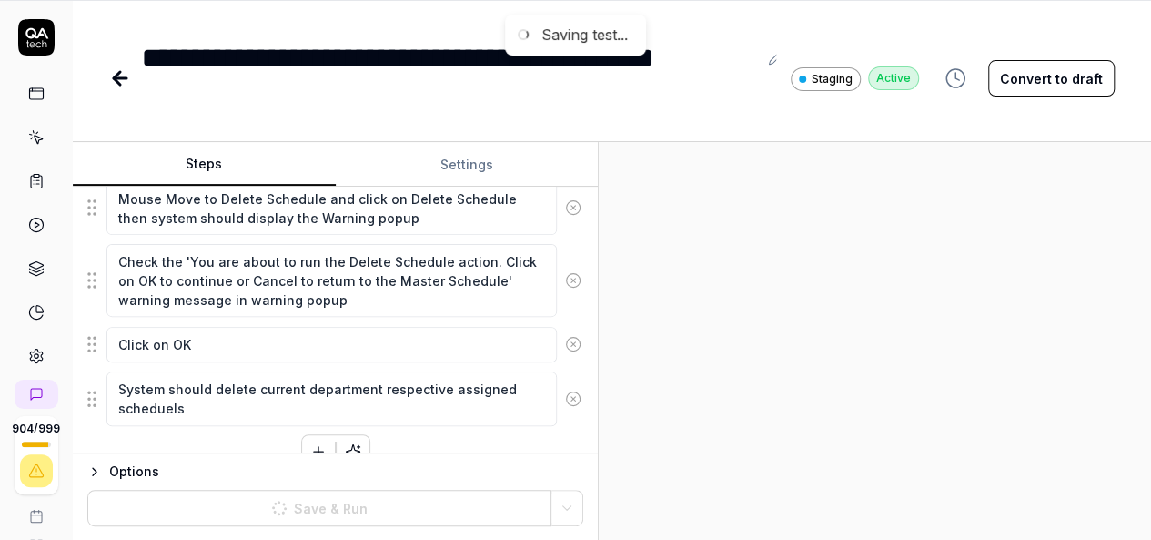
click at [782, 328] on div at bounding box center [875, 341] width 552 height 399
click at [832, 461] on div at bounding box center [875, 341] width 552 height 399
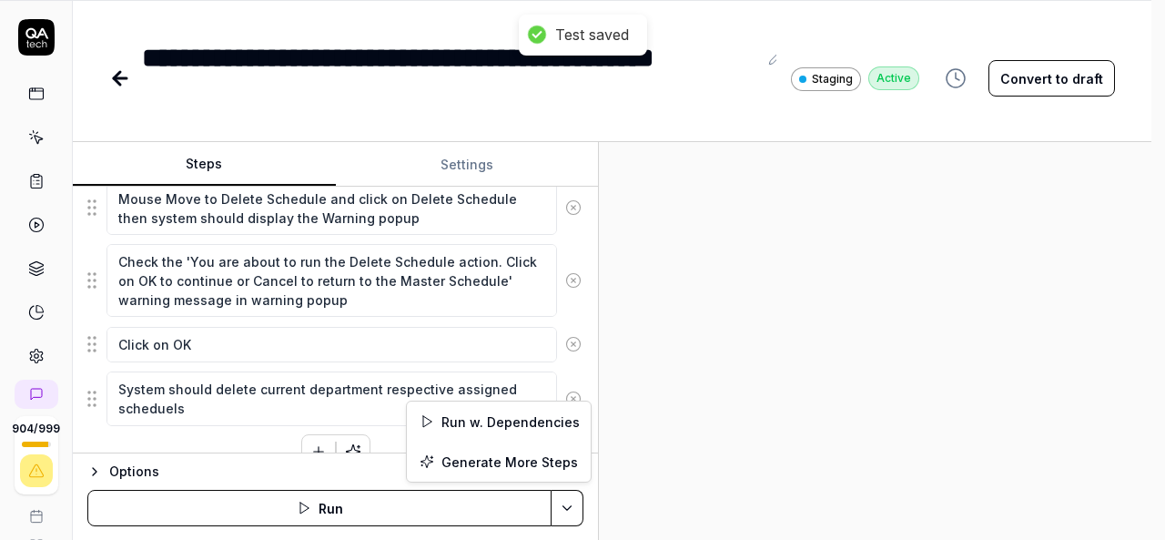
click at [572, 510] on html "**********" at bounding box center [582, 211] width 1165 height 659
click at [511, 418] on div "Run w. Dependencies" at bounding box center [499, 421] width 184 height 40
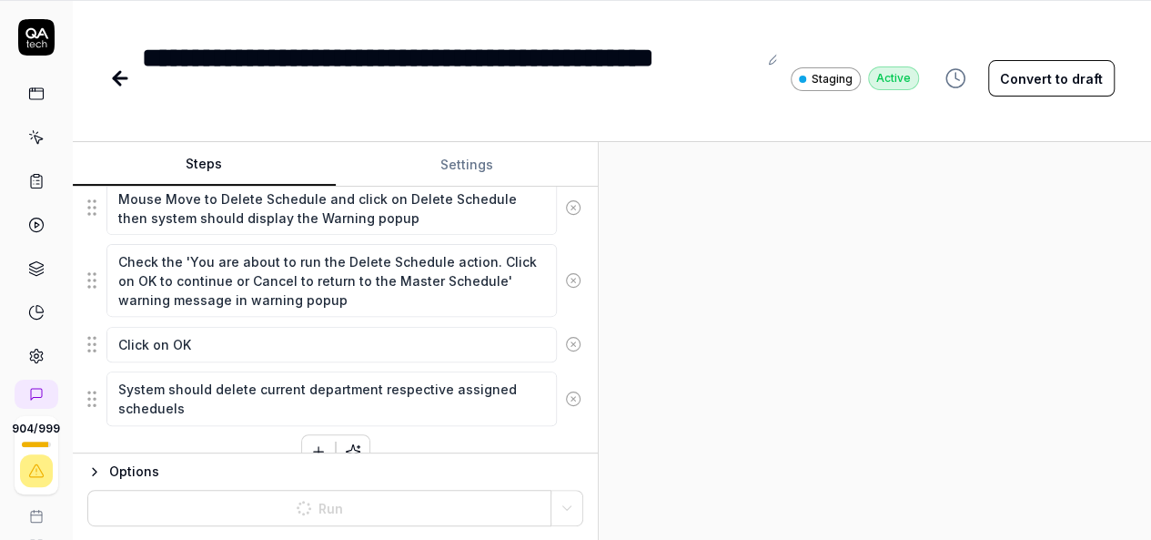
click at [930, 378] on div at bounding box center [875, 341] width 552 height 399
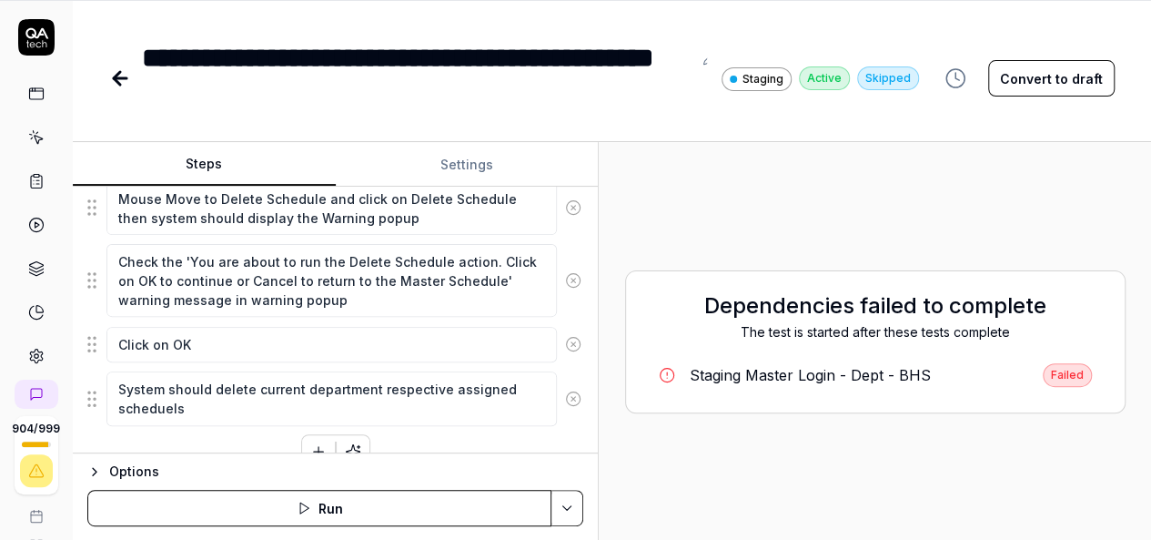
click at [813, 460] on div "Dependencies failed to complete The test is started after these tests complete …" at bounding box center [874, 340] width 523 height 369
click at [883, 368] on div "Staging Master Login - Dept - BHS" at bounding box center [810, 375] width 241 height 22
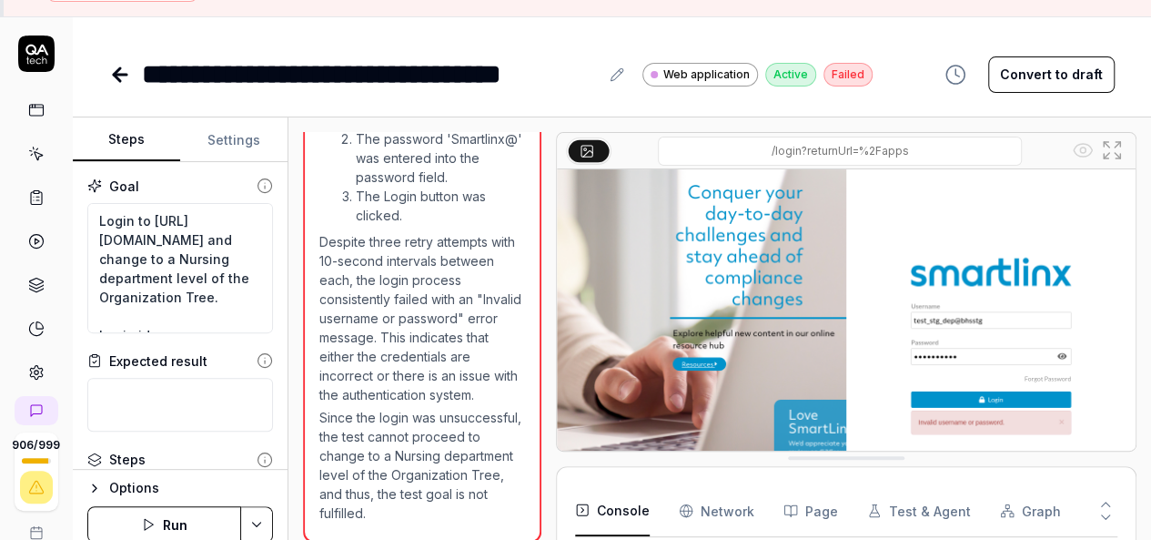
scroll to position [100, 0]
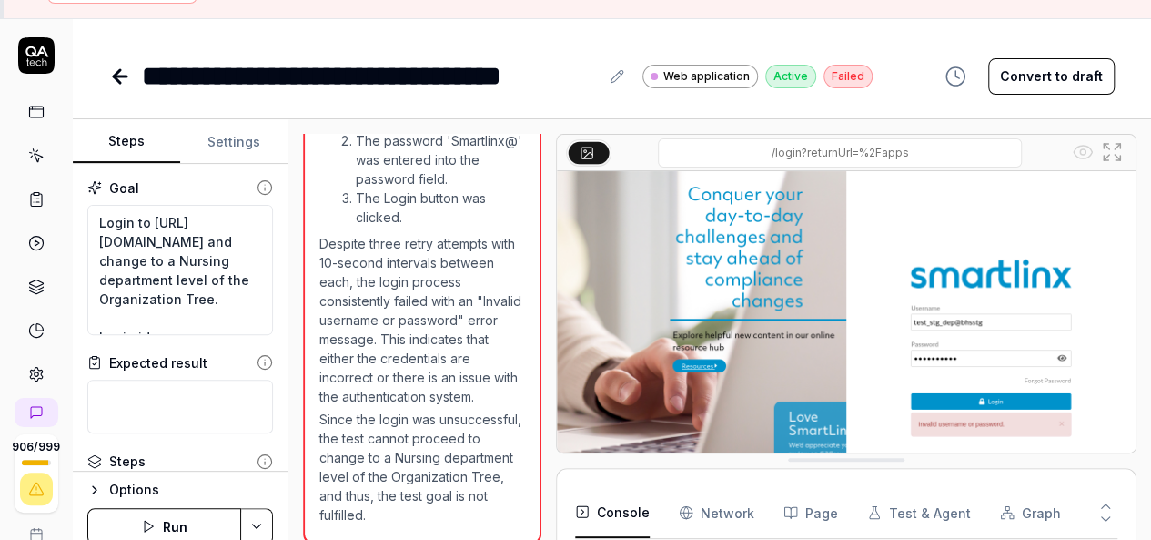
click at [115, 73] on icon at bounding box center [117, 76] width 6 height 13
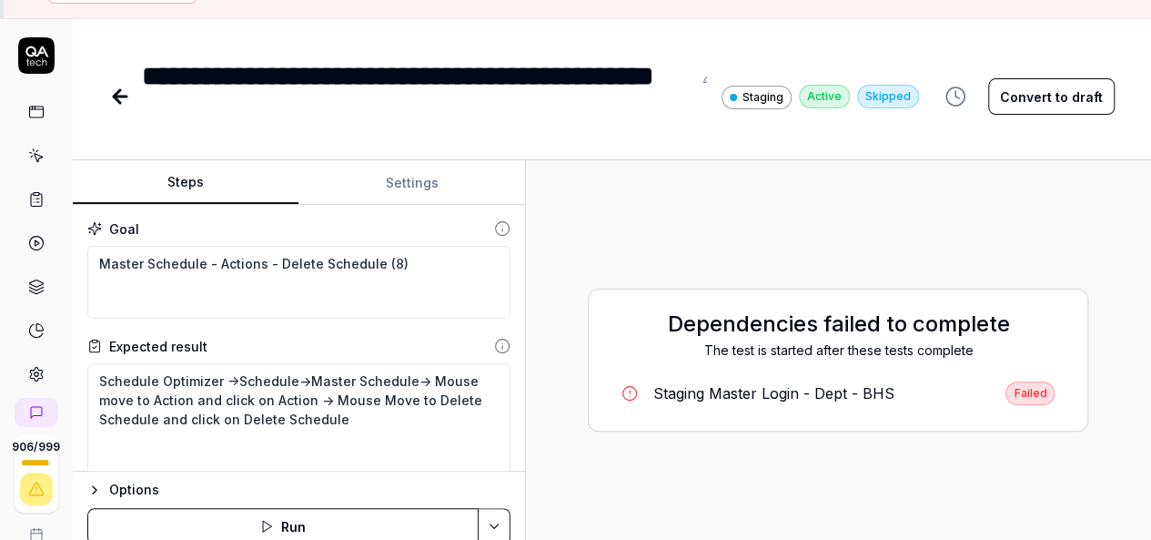
click at [527, 351] on div "Steps Settings Goal Master Schedule - Actions - Delete Schedule (8) Expected re…" at bounding box center [612, 359] width 1078 height 399
click at [117, 87] on icon at bounding box center [120, 97] width 22 height 22
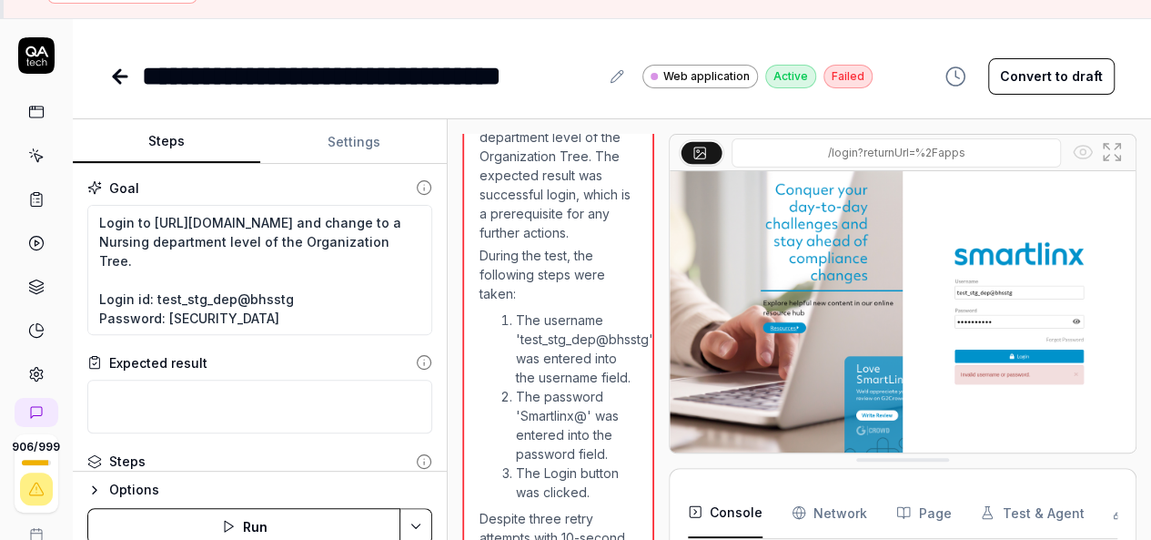
scroll to position [2201, 0]
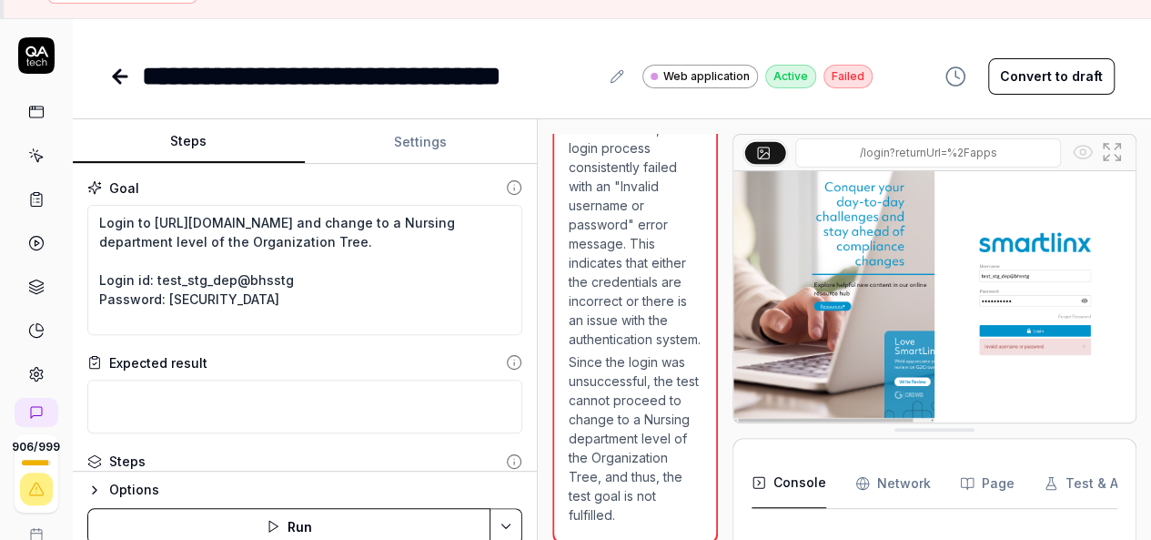
click at [537, 345] on div "Steps Settings Goal Login to [URL][DOMAIN_NAME] and change to a Nursing departm…" at bounding box center [612, 338] width 1078 height 439
click at [116, 72] on icon at bounding box center [117, 76] width 6 height 13
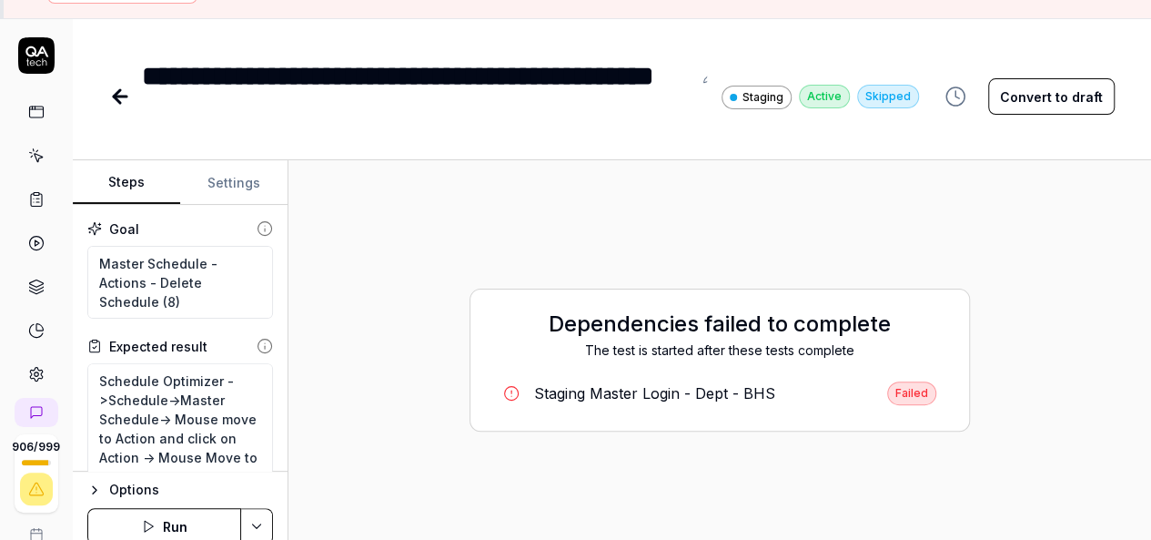
click at [121, 96] on icon at bounding box center [120, 96] width 13 height 0
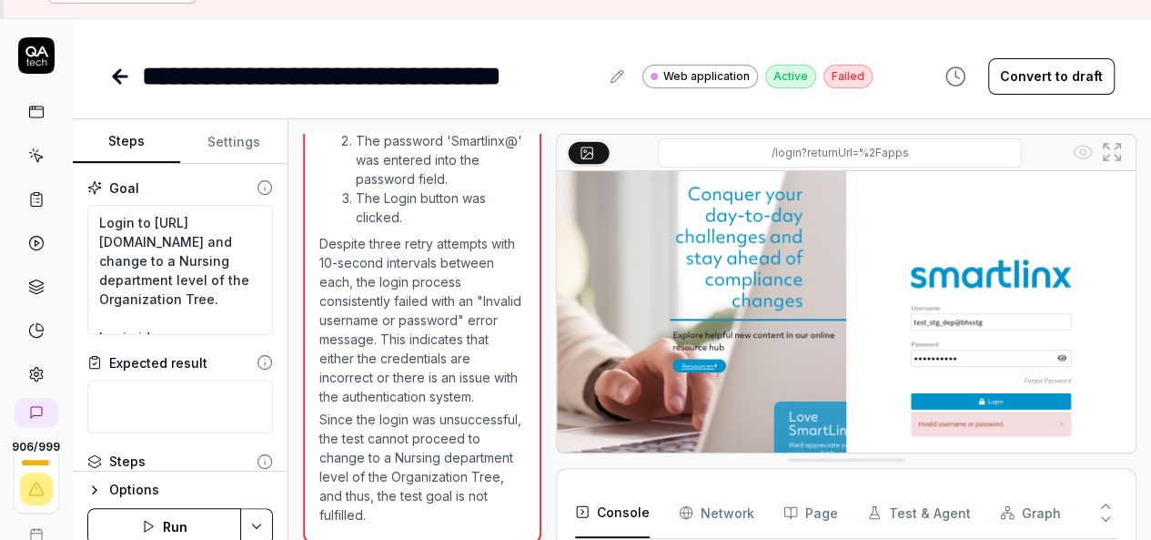
scroll to position [1265, 0]
